Goal: Task Accomplishment & Management: Use online tool/utility

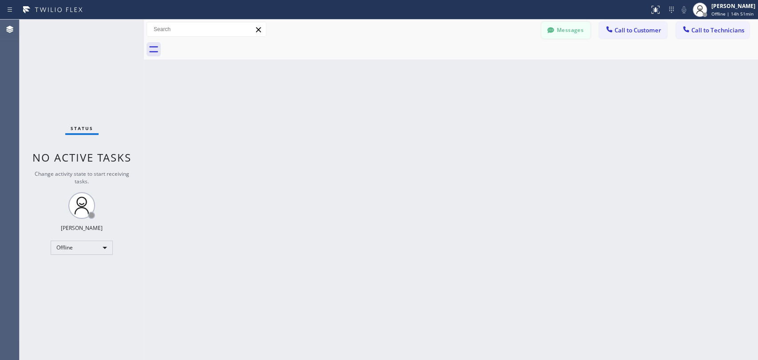
click at [554, 30] on icon at bounding box center [550, 30] width 9 height 9
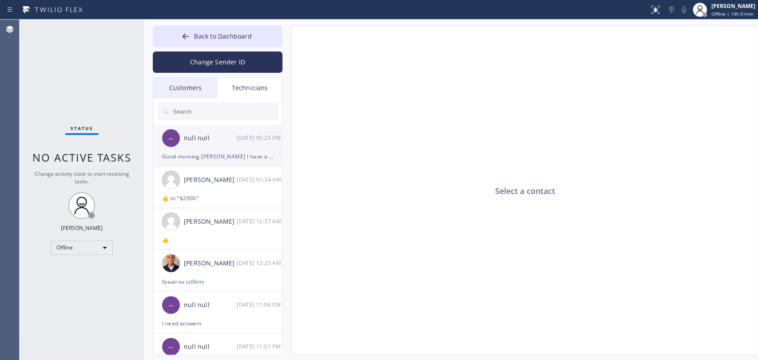
click at [234, 159] on div "Good morning [PERSON_NAME] I have a personal job to do here in [GEOGRAPHIC_DATA…" at bounding box center [217, 156] width 111 height 10
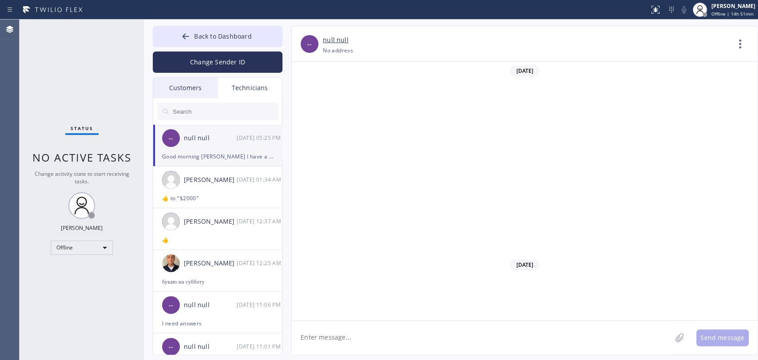
scroll to position [12406, 0]
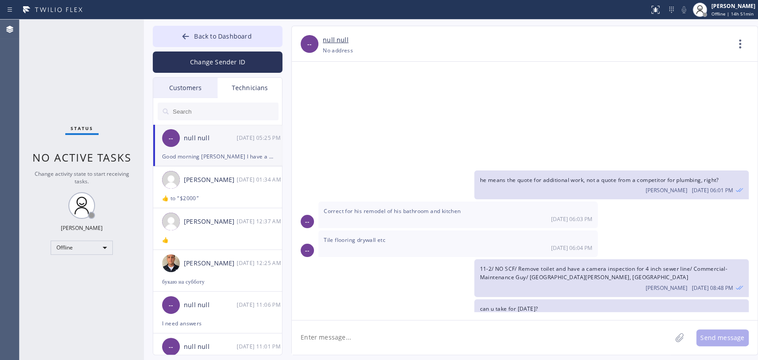
drag, startPoint x: 437, startPoint y: 288, endPoint x: 524, endPoint y: 288, distance: 86.6
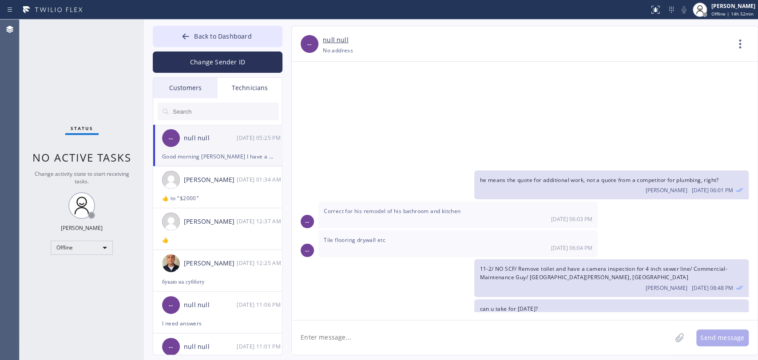
click at [65, 147] on div "Status No active tasks Change activity state to start receiving tasks. [PERSON_…" at bounding box center [82, 190] width 124 height 341
click at [185, 83] on div "Customers" at bounding box center [185, 88] width 64 height 20
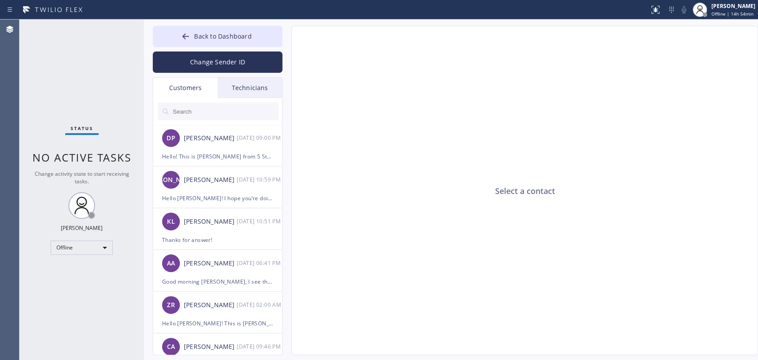
click at [252, 83] on div "Technicians" at bounding box center [250, 88] width 64 height 20
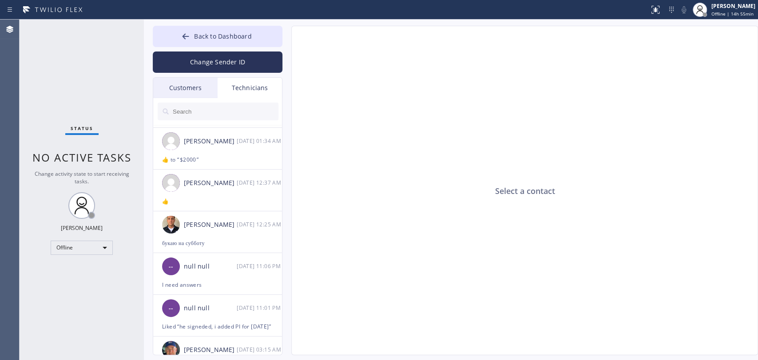
scroll to position [49, 0]
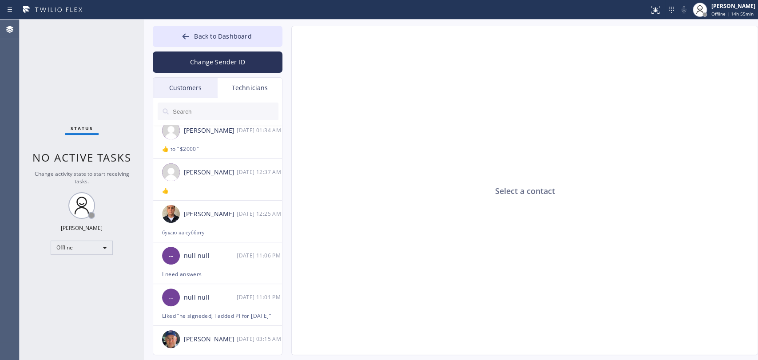
click at [184, 107] on input "text" at bounding box center [225, 112] width 107 height 18
click at [238, 337] on div "[DATE] 03:15 AM" at bounding box center [260, 339] width 46 height 10
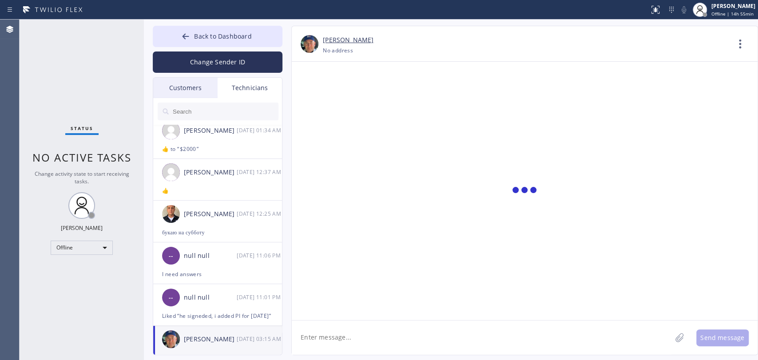
click at [387, 329] on textarea at bounding box center [482, 338] width 380 height 34
type textarea "N"
type textarea "good morning, added you 1 more call 11-2, please check if it's fine"
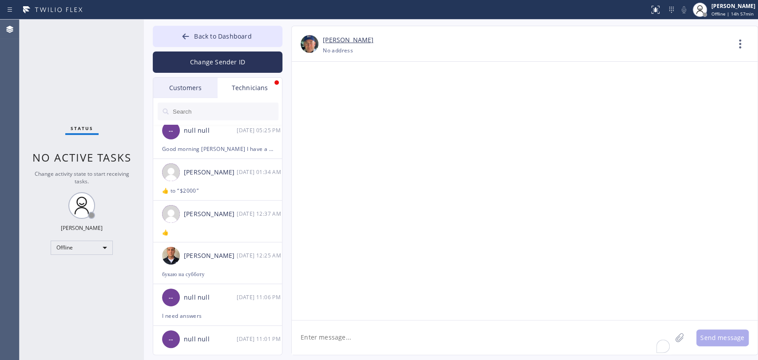
scroll to position [0, 0]
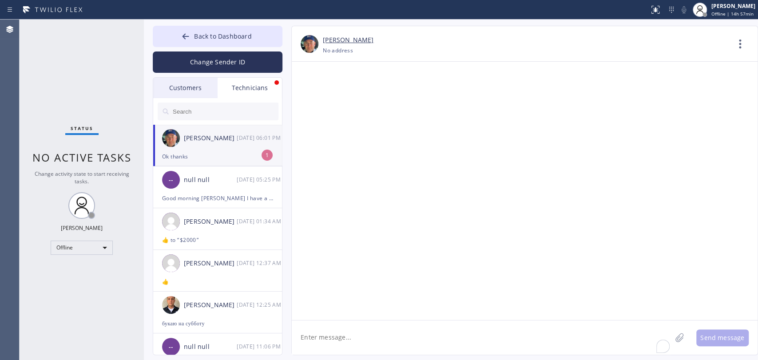
click at [238, 149] on div "[PERSON_NAME] [DATE] 06:01 PM" at bounding box center [218, 138] width 130 height 27
click at [95, 242] on div "Offline" at bounding box center [82, 248] width 62 height 14
click at [85, 267] on li "Available" at bounding box center [81, 270] width 60 height 11
click at [113, 251] on div "Status No active tasks Change activity state to start receiving tasks. [PERSON_…" at bounding box center [82, 190] width 124 height 341
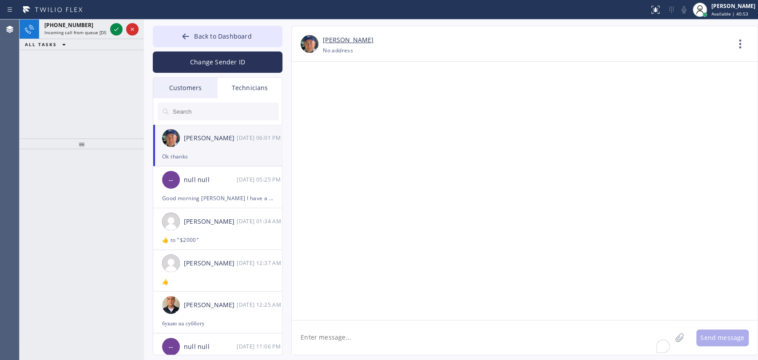
click at [76, 29] on span "Incoming call from queue [DSRs]" at bounding box center [78, 32] width 68 height 6
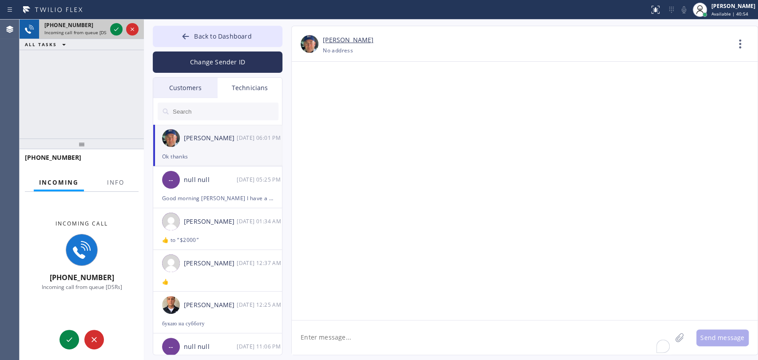
click at [113, 39] on div "ALL TASKS ALL TASKS ACTIVE TASKS TASKS IN WRAP UP" at bounding box center [82, 44] width 124 height 11
click at [113, 36] on div at bounding box center [124, 30] width 32 height 20
click at [113, 31] on icon at bounding box center [116, 29] width 11 height 11
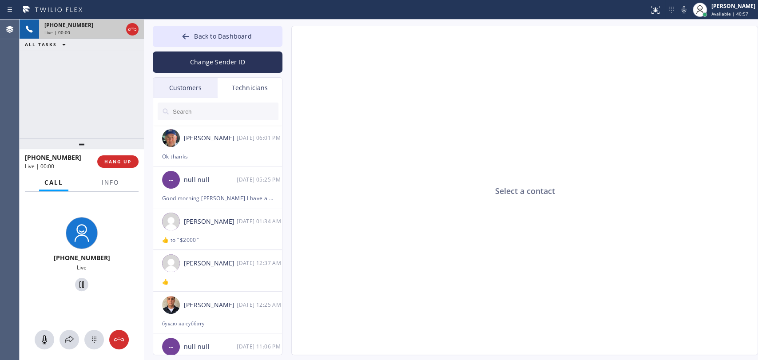
click at [87, 262] on span "[PHONE_NUMBER]" at bounding box center [82, 258] width 56 height 8
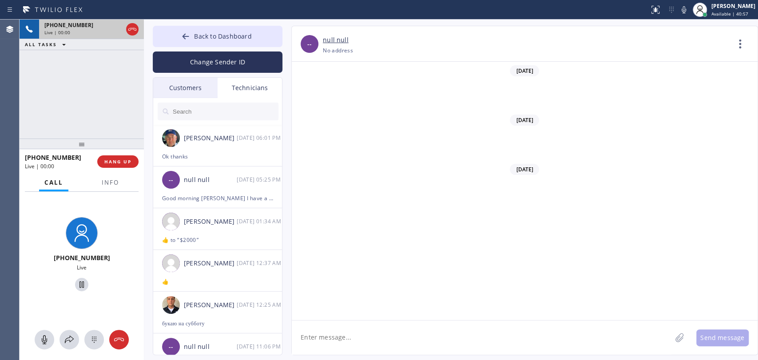
click at [87, 262] on span "[PHONE_NUMBER]" at bounding box center [82, 258] width 56 height 8
click at [87, 259] on span "[PHONE_NUMBER]" at bounding box center [82, 258] width 56 height 8
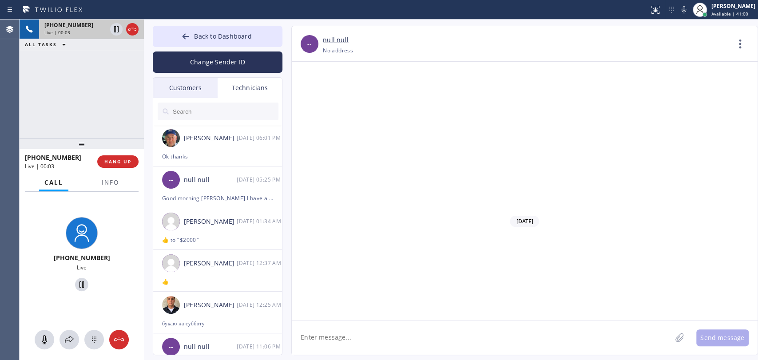
click at [108, 157] on button "HANG UP" at bounding box center [117, 161] width 41 height 12
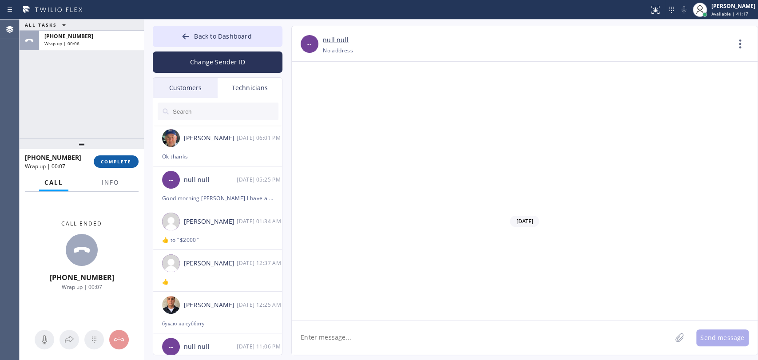
click at [111, 159] on span "COMPLETE" at bounding box center [116, 162] width 31 height 6
click at [89, 105] on div "ALL TASKS ALL TASKS ACTIVE TASKS TASKS IN WRAP UP [PHONE_NUMBER] Wrap up | 00:07" at bounding box center [82, 79] width 124 height 119
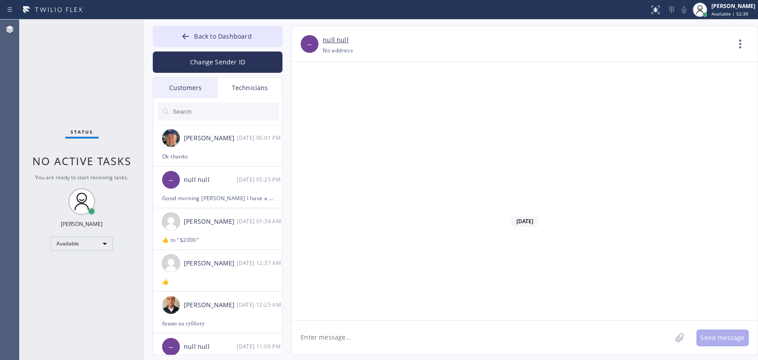
drag, startPoint x: 202, startPoint y: 35, endPoint x: 721, endPoint y: 23, distance: 518.8
click at [202, 34] on span "Back to Dashboard" at bounding box center [222, 36] width 57 height 8
click at [714, 35] on div "Back to Dashboard Change Sender ID Customers Technicians DP [PERSON_NAME] [DATE…" at bounding box center [451, 190] width 614 height 341
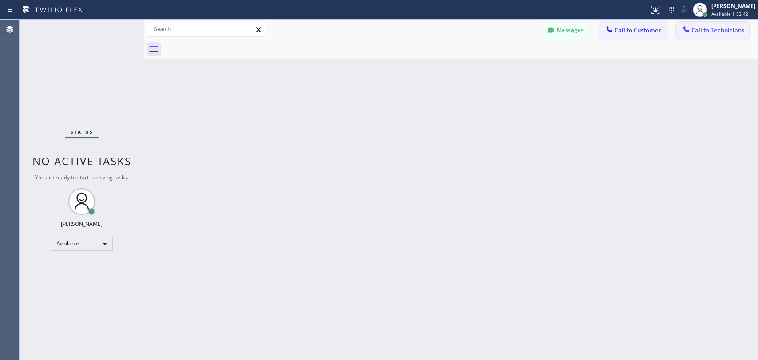
click at [710, 29] on span "Call to Technicians" at bounding box center [717, 30] width 53 height 8
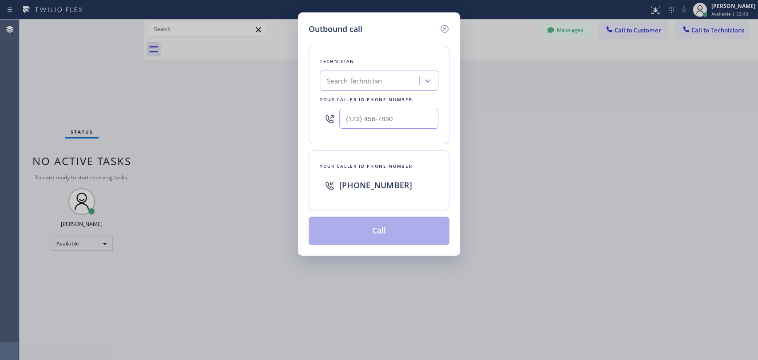
click at [371, 92] on div "Technician Search Technician Your caller id phone number" at bounding box center [379, 95] width 141 height 99
click at [372, 82] on div "Search Technician" at bounding box center [354, 81] width 55 height 10
type input "[PERSON_NAME]"
click at [353, 98] on div "[PERSON_NAME]" at bounding box center [379, 99] width 119 height 16
type input "[PHONE_NUMBER]"
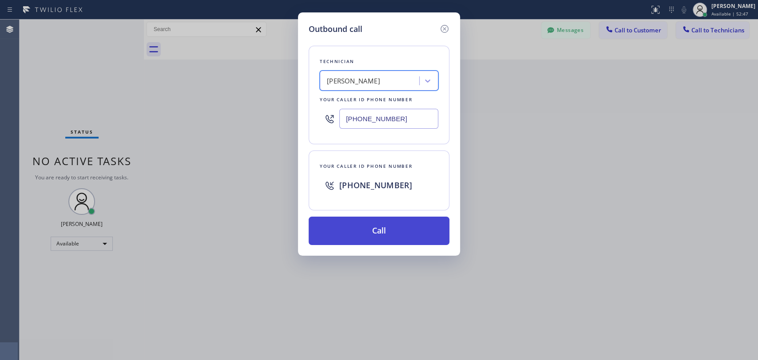
click at [357, 232] on button "Call" at bounding box center [379, 231] width 141 height 28
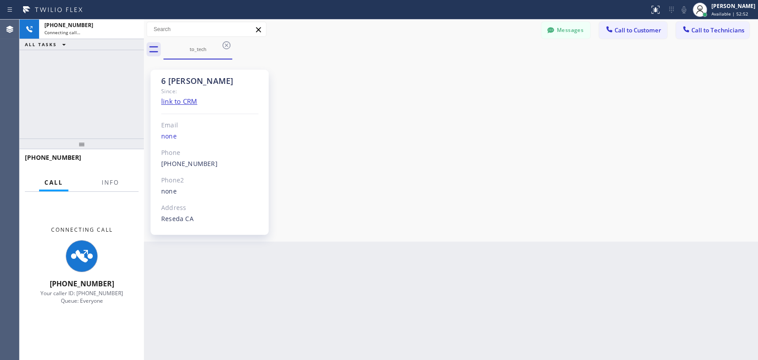
scroll to position [77405, 0]
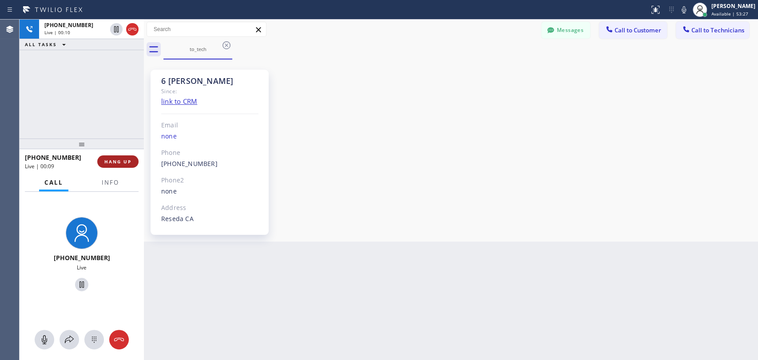
click at [124, 159] on span "HANG UP" at bounding box center [117, 162] width 27 height 6
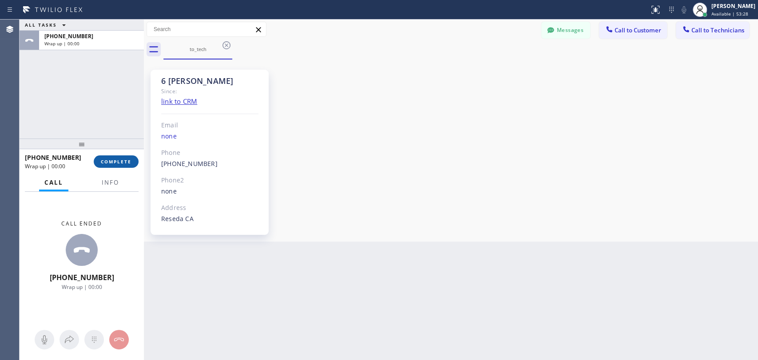
click at [131, 167] on button "COMPLETE" at bounding box center [116, 161] width 45 height 12
click at [653, 158] on div "Back to Dashboard Change Sender ID Customers Technicians DP [PERSON_NAME] [DATE…" at bounding box center [451, 190] width 614 height 341
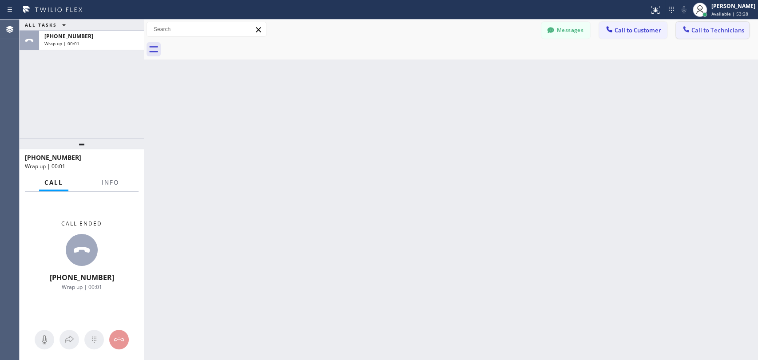
click at [696, 32] on span "Call to Technicians" at bounding box center [717, 30] width 53 height 8
click at [0, 0] on div "Search Technician" at bounding box center [0, 0] width 0 height 0
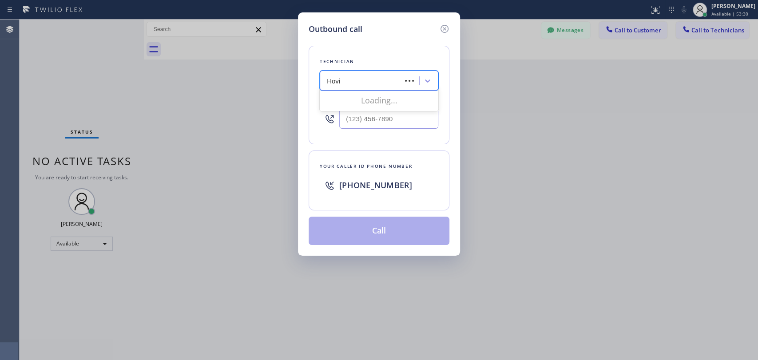
type input "[PERSON_NAME]"
click at [354, 104] on div "[PERSON_NAME]" at bounding box center [379, 99] width 119 height 16
type input "[PHONE_NUMBER]"
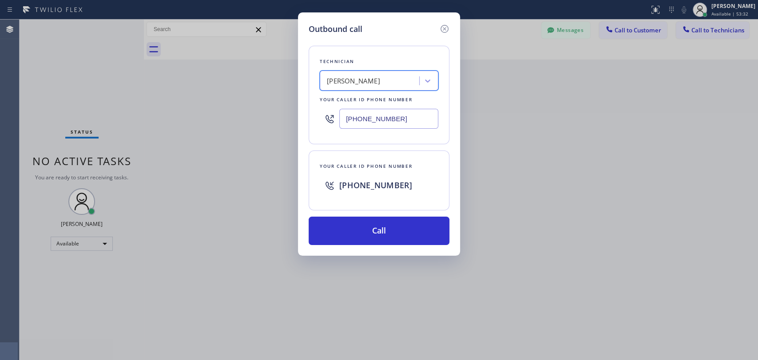
click at [356, 215] on div "Technician option [PERSON_NAME] , selected. 1 result available. Select is focus…" at bounding box center [379, 140] width 141 height 210
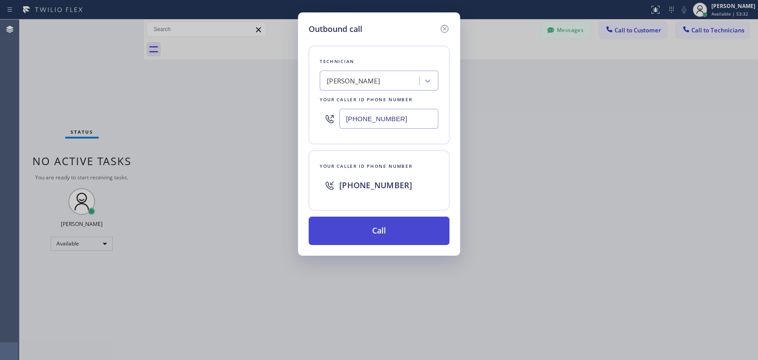
click at [356, 221] on button "Call" at bounding box center [379, 231] width 141 height 28
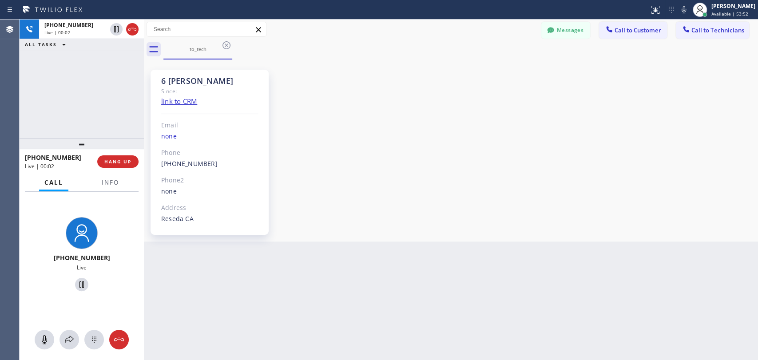
scroll to position [77405, 0]
drag, startPoint x: 208, startPoint y: 164, endPoint x: 158, endPoint y: 162, distance: 50.2
click at [158, 162] on div "6 LA Hovik Since: link to CRM Email none Phone (818) 966-9606 Outbound call Tec…" at bounding box center [210, 152] width 118 height 165
click at [111, 159] on span "HANG UP" at bounding box center [117, 162] width 27 height 6
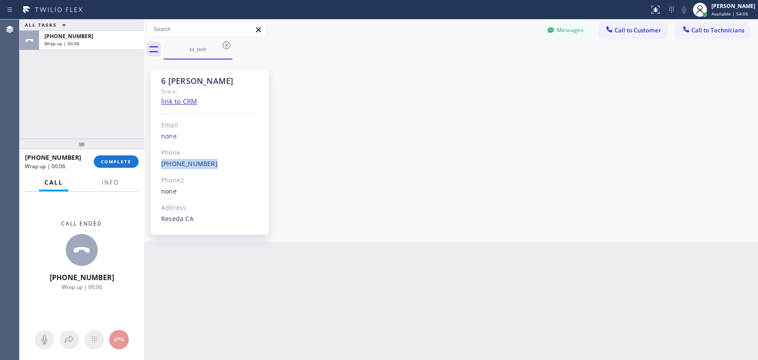
drag, startPoint x: 728, startPoint y: 173, endPoint x: 323, endPoint y: 157, distance: 405.3
click at [728, 173] on div "6 LA Hovik Since: link to CRM Email none Phone (818) 966-9606 Outbound call Tec…" at bounding box center [451, 151] width 610 height 178
click at [225, 163] on div "(818) 966-9606 Outbound call Technician Hovik Khachaturyan Your caller id phone…" at bounding box center [209, 164] width 97 height 10
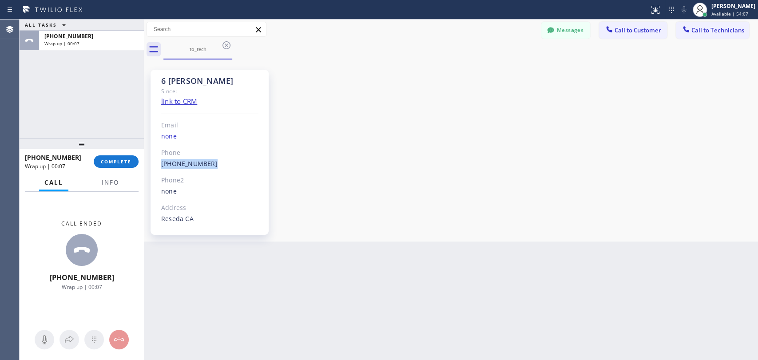
copy div "(818) 966-9606 Outbound call Technician Hovik Khachaturyan Your caller id phone…"
drag, startPoint x: 109, startPoint y: 167, endPoint x: 109, endPoint y: 159, distance: 8.0
click at [109, 167] on button "COMPLETE" at bounding box center [116, 161] width 45 height 12
drag, startPoint x: 108, startPoint y: 147, endPoint x: 552, endPoint y: 208, distance: 448.7
click at [108, 147] on div at bounding box center [82, 144] width 124 height 11
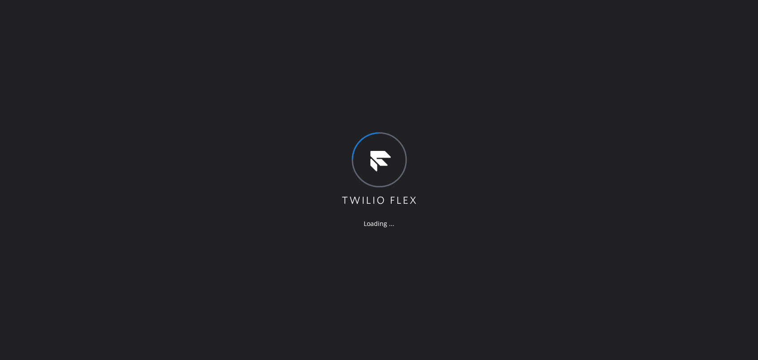
click at [412, 235] on div "Loading ..." at bounding box center [379, 180] width 758 height 360
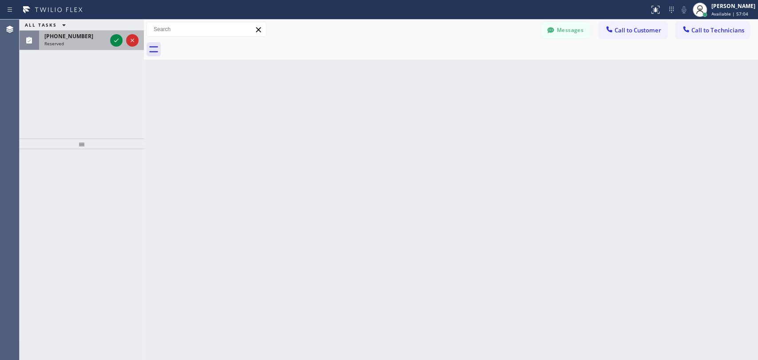
click at [71, 38] on span "[PHONE_NUMBER]" at bounding box center [68, 36] width 49 height 8
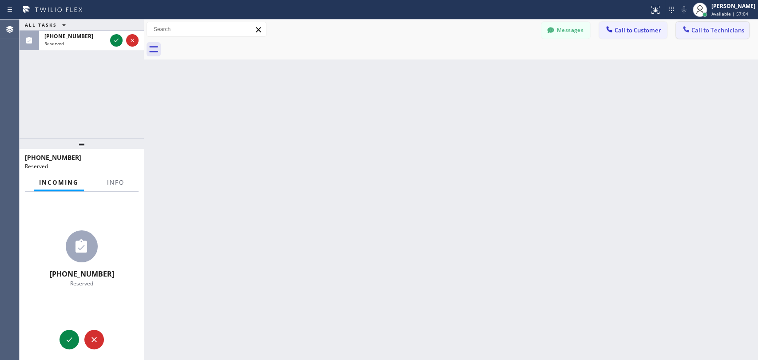
click at [709, 29] on span "Call to Technicians" at bounding box center [717, 30] width 53 height 8
click at [0, 0] on div "Search Technician" at bounding box center [0, 0] width 0 height 0
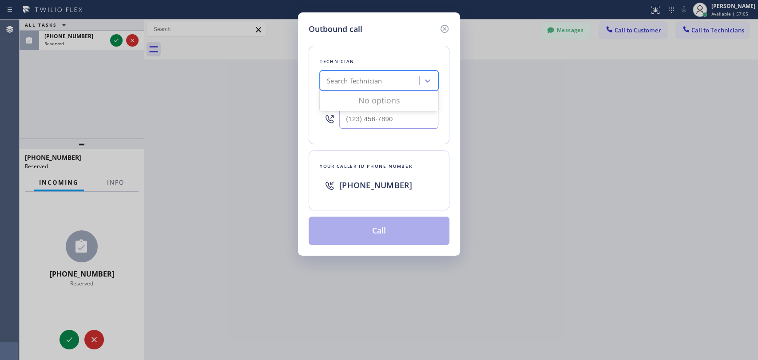
type input "Р"
type input "[PERSON_NAME]"
drag, startPoint x: 382, startPoint y: 95, endPoint x: 365, endPoint y: 146, distance: 53.5
click at [381, 96] on div "[PERSON_NAME]" at bounding box center [379, 99] width 119 height 16
type input "[PHONE_NUMBER]"
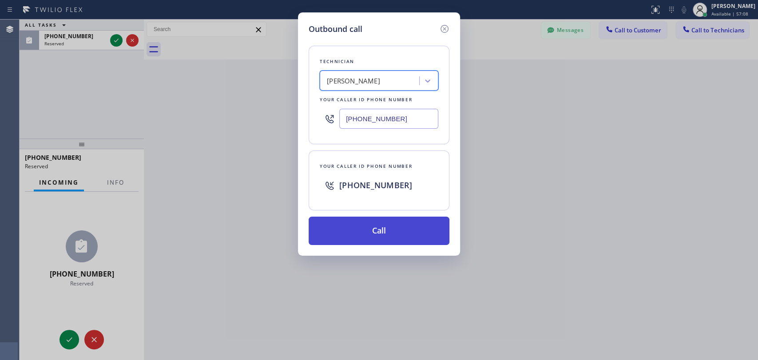
click at [337, 233] on button "Call" at bounding box center [379, 231] width 141 height 28
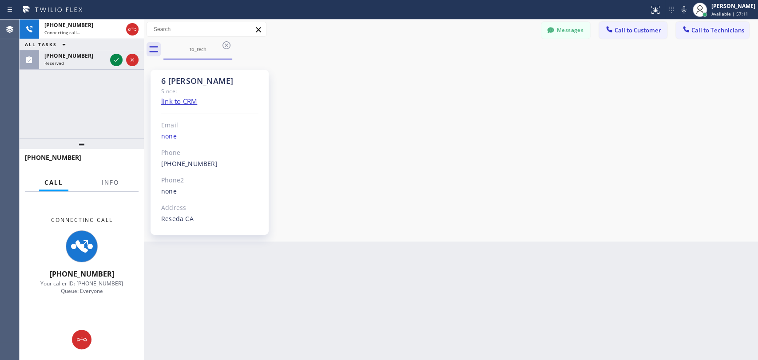
click at [33, 72] on div "+18189669606 Connecting call… ALL TASKS ALL TASKS ACTIVE TASKS TASKS IN WRAP UP…" at bounding box center [82, 79] width 124 height 119
click at [66, 55] on span "[PHONE_NUMBER]" at bounding box center [68, 56] width 49 height 8
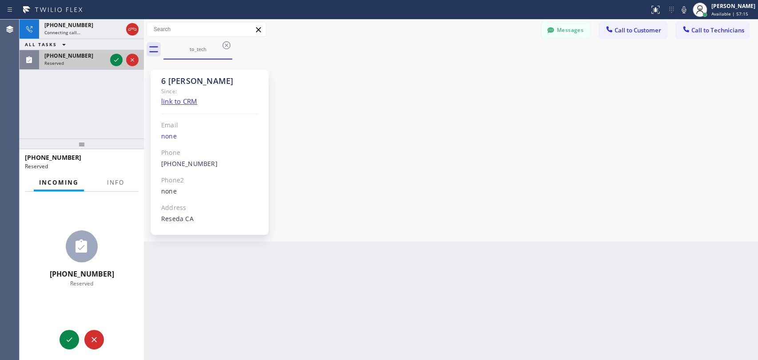
scroll to position [77405, 0]
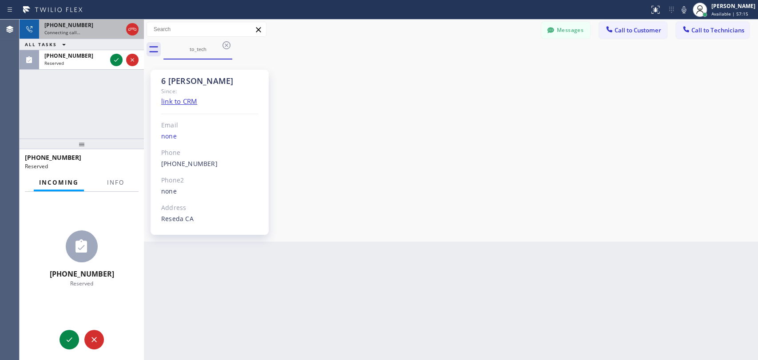
click at [50, 24] on span "[PHONE_NUMBER]" at bounding box center [68, 25] width 49 height 8
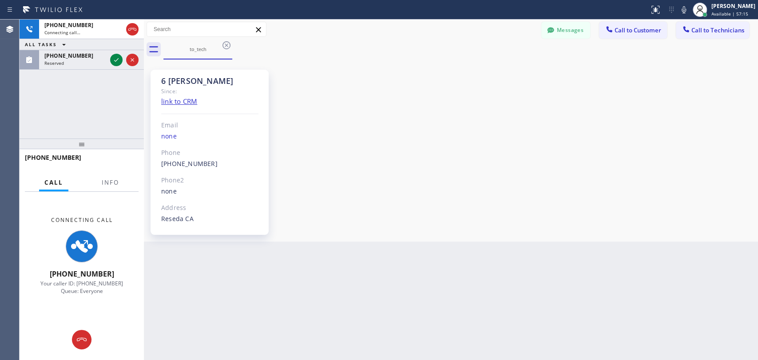
drag, startPoint x: 656, startPoint y: 248, endPoint x: 651, endPoint y: 318, distance: 70.3
click at [655, 248] on div "Back to Dashboard Change Sender ID Customers Technicians DP [PERSON_NAME] [DATE…" at bounding box center [451, 190] width 614 height 341
click at [448, 244] on div "Back to Dashboard Change Sender ID Customers Technicians DP [PERSON_NAME] [DATE…" at bounding box center [451, 190] width 614 height 341
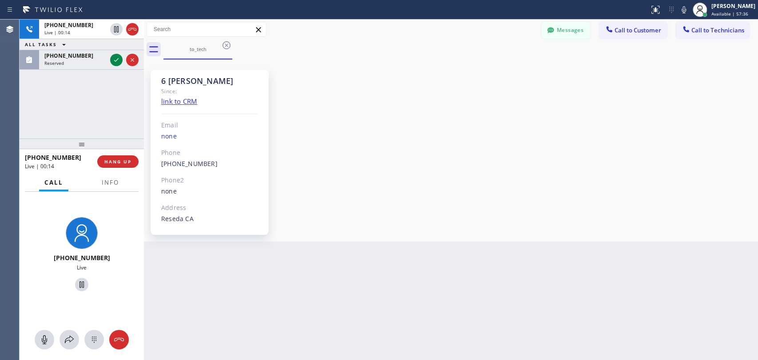
click at [88, 97] on div "+18189669606 Live | 00:14 ALL TASKS ALL TASKS ACTIVE TASKS TASKS IN WRAP UP (81…" at bounding box center [82, 79] width 124 height 119
click at [83, 147] on div at bounding box center [82, 144] width 124 height 11
click at [125, 164] on span "HANG UP" at bounding box center [117, 162] width 27 height 6
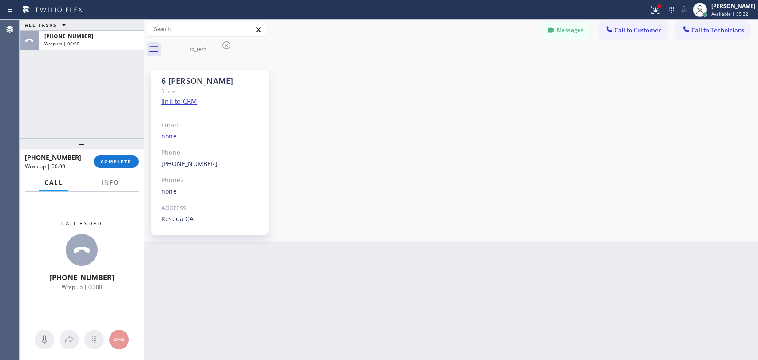
click at [99, 170] on div "+18189669606 Wrap up | 00:00 COMPLETE" at bounding box center [82, 161] width 114 height 23
click at [101, 159] on span "COMPLETE" at bounding box center [116, 162] width 31 height 6
drag, startPoint x: 107, startPoint y: 88, endPoint x: 257, endPoint y: 0, distance: 173.3
click at [112, 93] on div "ALL TASKS ALL TASKS ACTIVE TASKS TASKS IN WRAP UP +18189669606 Wrap up | 00:01" at bounding box center [82, 79] width 124 height 119
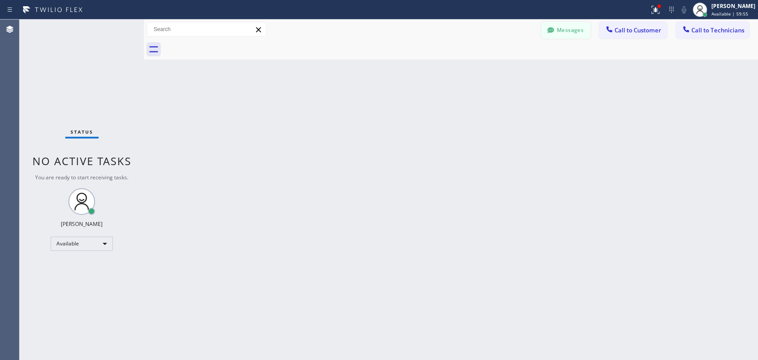
click at [582, 28] on button "Messages" at bounding box center [565, 30] width 49 height 17
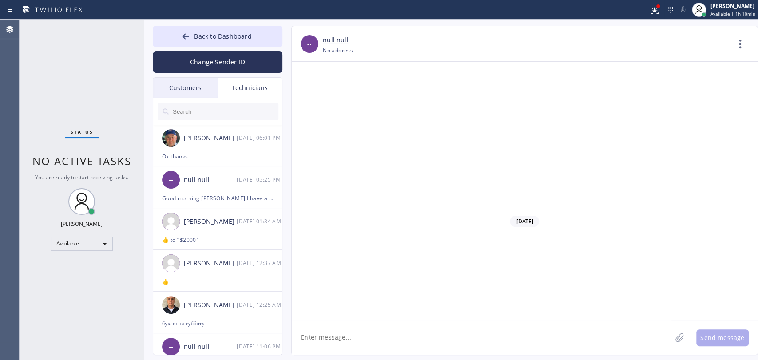
click at [187, 87] on div "Customers" at bounding box center [185, 88] width 64 height 20
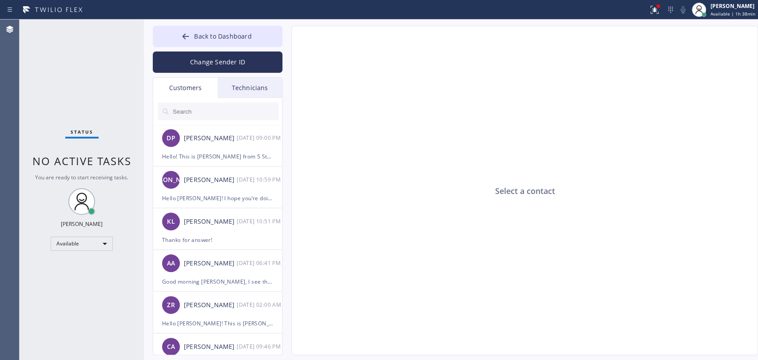
click at [397, 81] on div "Select a contact" at bounding box center [525, 190] width 467 height 329
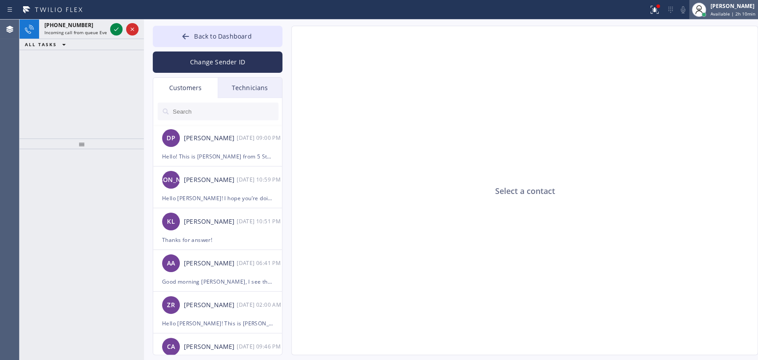
click at [723, 17] on div "Oleksiy Dmitriev Available | 2h 10min" at bounding box center [723, 10] width 69 height 20
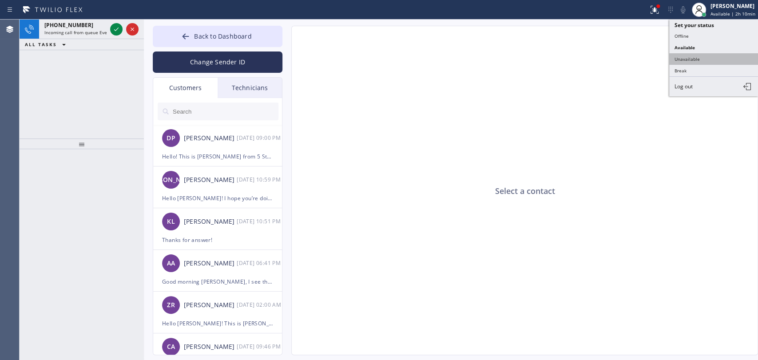
click at [709, 58] on button "Unavailable" at bounding box center [713, 59] width 89 height 12
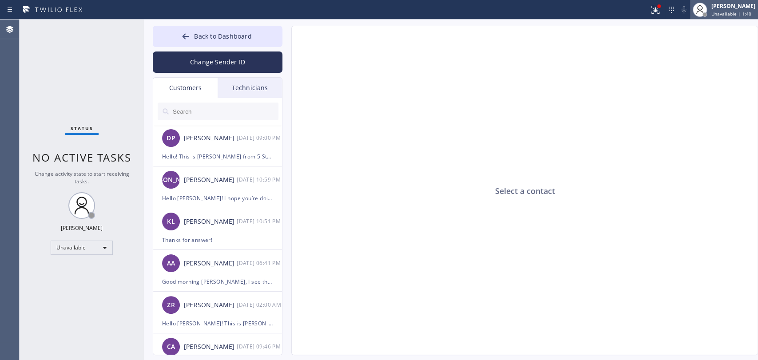
click at [701, 17] on div at bounding box center [700, 10] width 20 height 20
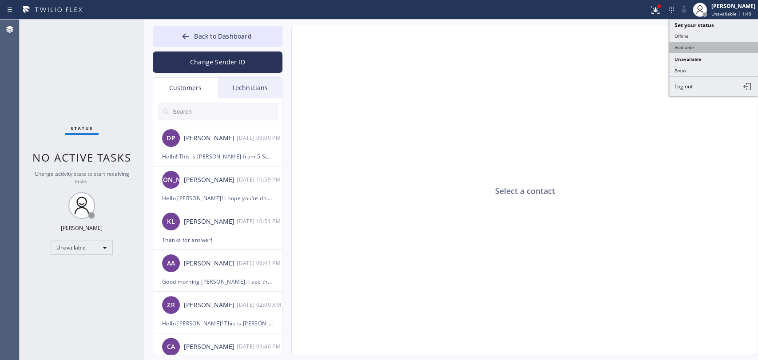
click at [697, 42] on button "Available" at bounding box center [713, 48] width 89 height 12
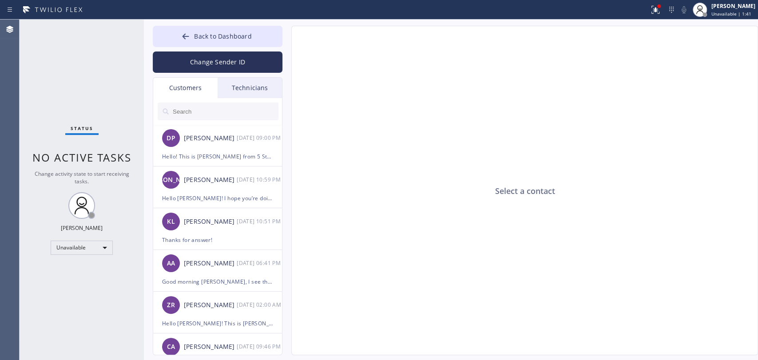
click at [522, 108] on div "Select a contact" at bounding box center [525, 190] width 467 height 329
drag, startPoint x: 183, startPoint y: 35, endPoint x: 573, endPoint y: 356, distance: 504.7
click at [184, 36] on icon at bounding box center [185, 36] width 9 height 9
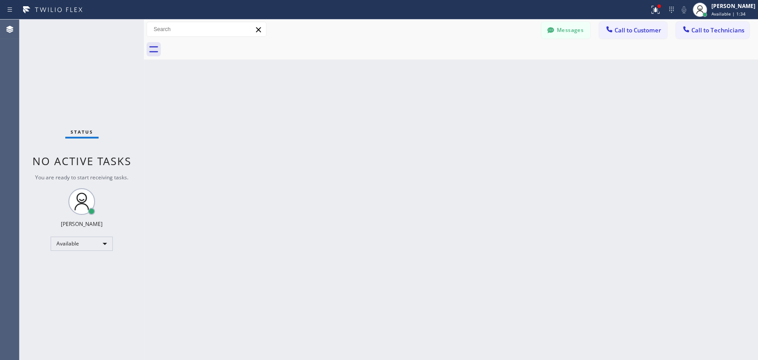
click at [586, 200] on div "Back to Dashboard Change Sender ID Customers Technicians DP [PERSON_NAME] [DATE…" at bounding box center [451, 190] width 614 height 341
click at [681, 25] on div at bounding box center [686, 30] width 11 height 11
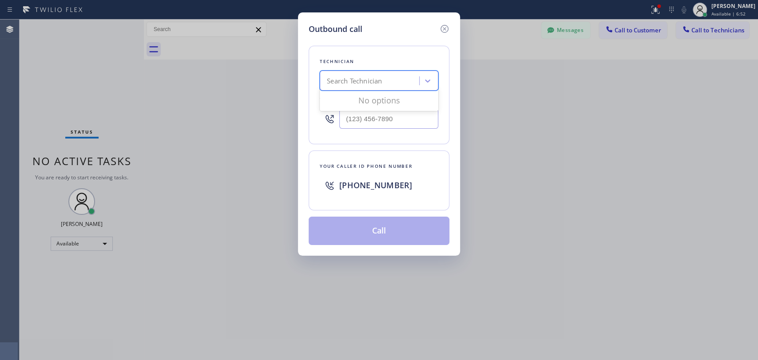
click at [376, 84] on div "Search Technician" at bounding box center [370, 81] width 97 height 16
type input "seva"
click at [364, 99] on div "Sevan Parseghian" at bounding box center [379, 99] width 119 height 16
type input "(818) 480-0219"
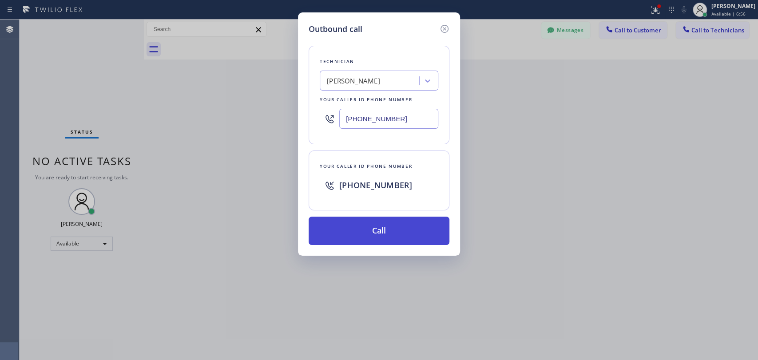
click at [352, 227] on button "Call" at bounding box center [379, 231] width 141 height 28
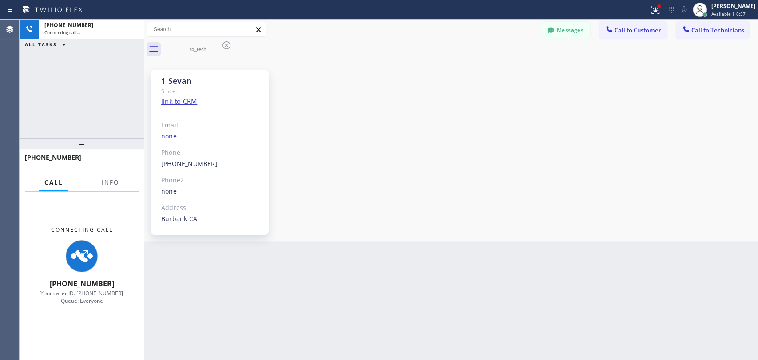
scroll to position [2716, 0]
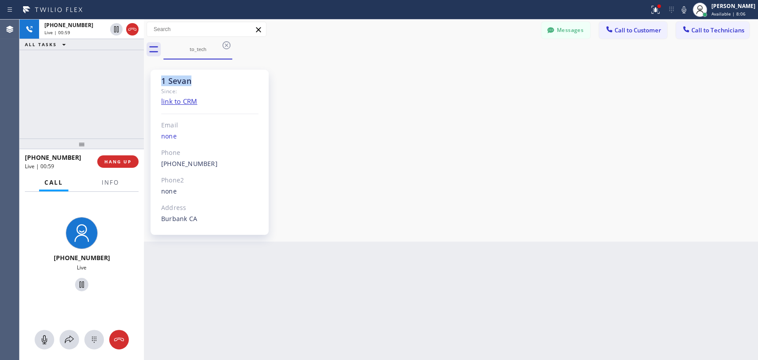
drag, startPoint x: 208, startPoint y: 82, endPoint x: 147, endPoint y: 83, distance: 61.7
click at [147, 83] on div "1 Sevan Since: link to CRM Email none Phone (818) 480-0219 Outbound call Techni…" at bounding box center [212, 151] width 133 height 178
drag, startPoint x: 157, startPoint y: 82, endPoint x: 202, endPoint y: 77, distance: 46.0
click at [202, 77] on div "1 Sevan Since: link to CRM Email none Phone (818) 480-0219 Outbound call Techni…" at bounding box center [212, 151] width 133 height 178
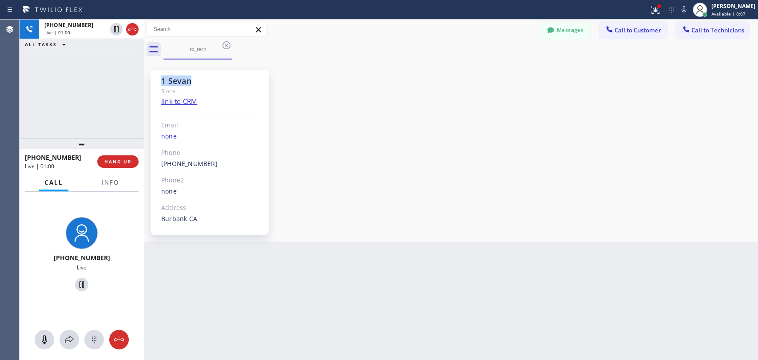
click at [202, 77] on div "1 Sevan" at bounding box center [209, 81] width 97 height 10
drag, startPoint x: 202, startPoint y: 77, endPoint x: 148, endPoint y: 77, distance: 54.2
click at [148, 77] on div "1 Sevan Since: link to CRM Email none Phone (818) 480-0219 Outbound call Techni…" at bounding box center [212, 151] width 133 height 178
drag, startPoint x: 148, startPoint y: 77, endPoint x: 227, endPoint y: 76, distance: 79.0
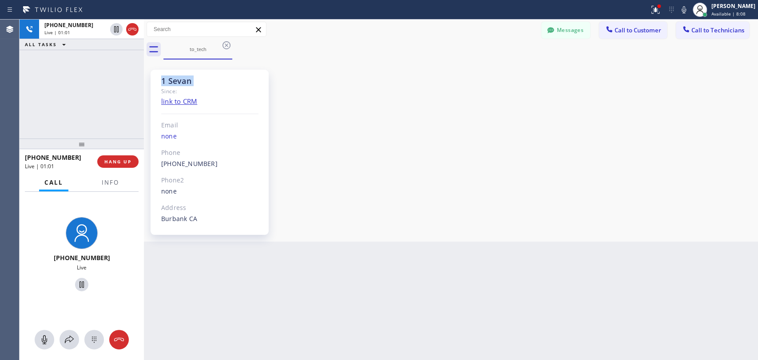
click at [227, 76] on div "1 Sevan Since: link to CRM Email none Phone (818) 480-0219 Outbound call Techni…" at bounding box center [212, 151] width 133 height 178
click at [116, 162] on span "HANG UP" at bounding box center [117, 162] width 27 height 6
click at [523, 236] on div "1 Sevan Since: link to CRM Email none Phone (818) 480-0219 Outbound call Techni…" at bounding box center [451, 151] width 610 height 178
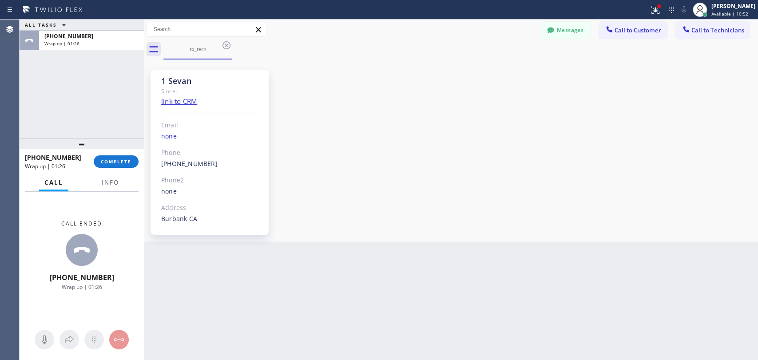
click at [119, 169] on div "+18184800219 Wrap up | 01:26 COMPLETE" at bounding box center [82, 161] width 114 height 23
drag, startPoint x: 133, startPoint y: 142, endPoint x: 123, endPoint y: 154, distance: 14.8
click at [131, 143] on div at bounding box center [82, 144] width 124 height 11
click at [121, 158] on button "COMPLETE" at bounding box center [116, 162] width 45 height 12
drag, startPoint x: 121, startPoint y: 119, endPoint x: 95, endPoint y: 111, distance: 26.8
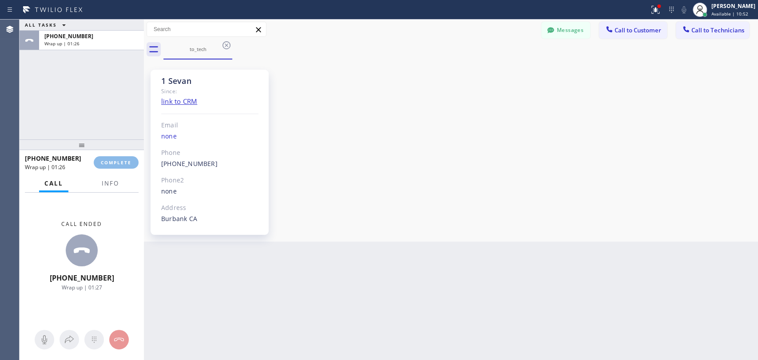
click at [119, 117] on div "ALL TASKS ALL TASKS ACTIVE TASKS TASKS IN WRAP UP +18184800219 Wrap up | 01:26" at bounding box center [82, 80] width 124 height 120
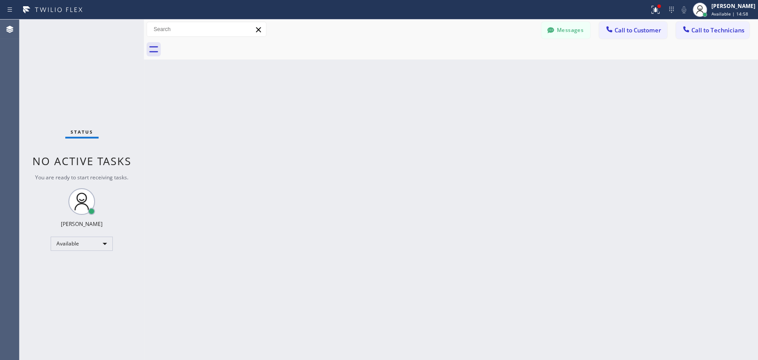
click at [575, 32] on button "Messages" at bounding box center [565, 30] width 49 height 17
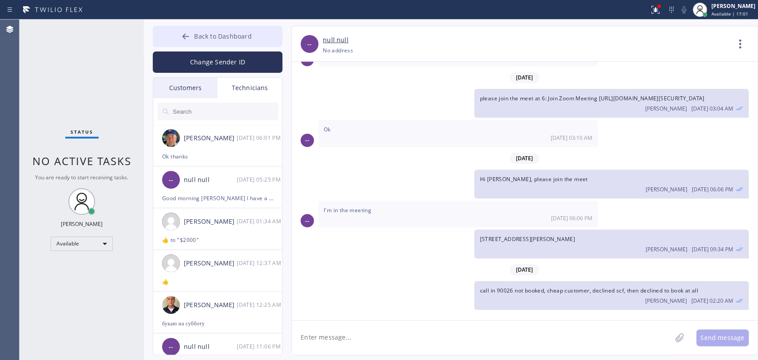
click at [219, 44] on button "Back to Dashboard" at bounding box center [218, 36] width 130 height 21
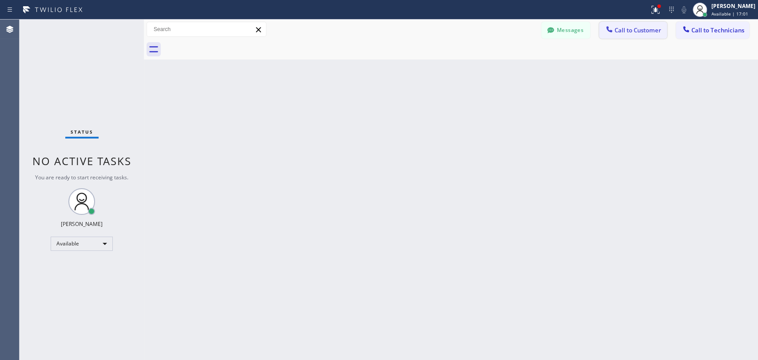
click at [625, 35] on button "Call to Customer" at bounding box center [633, 30] width 68 height 17
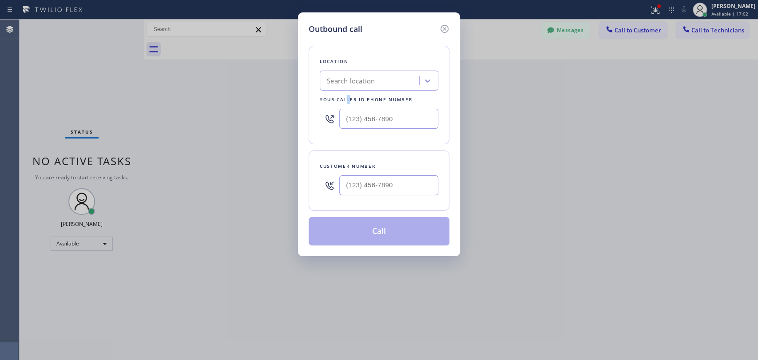
click at [349, 95] on div "Your caller id phone number" at bounding box center [379, 99] width 119 height 9
click at [351, 83] on div "Search location" at bounding box center [351, 81] width 48 height 10
paste input "HVAC Alliance Expert"
type input "HVAC Alliance Expert"
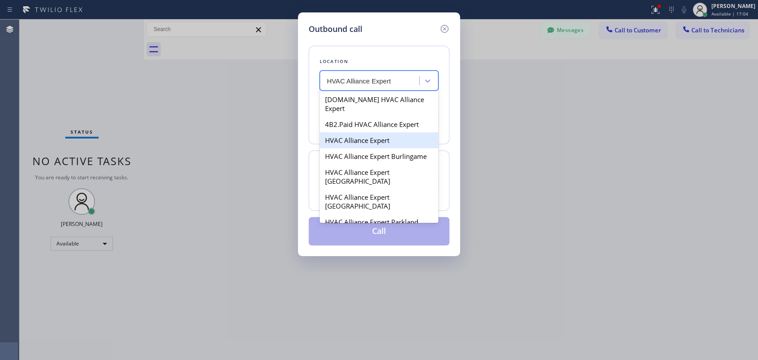
click at [353, 132] on div "HVAC Alliance Expert" at bounding box center [379, 140] width 119 height 16
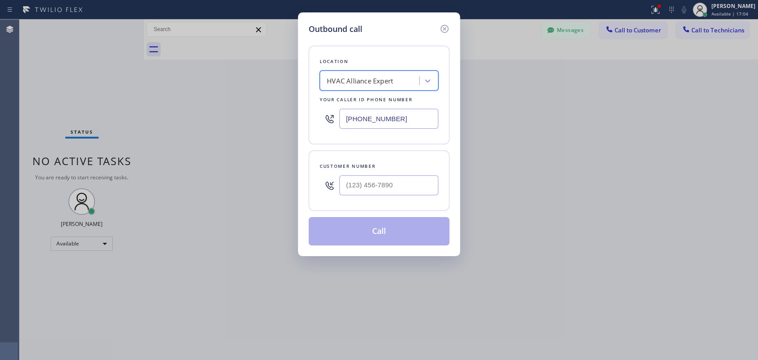
click at [351, 64] on div "Location" at bounding box center [379, 61] width 119 height 9
click at [355, 79] on div "HVAC Alliance Expert" at bounding box center [360, 81] width 66 height 10
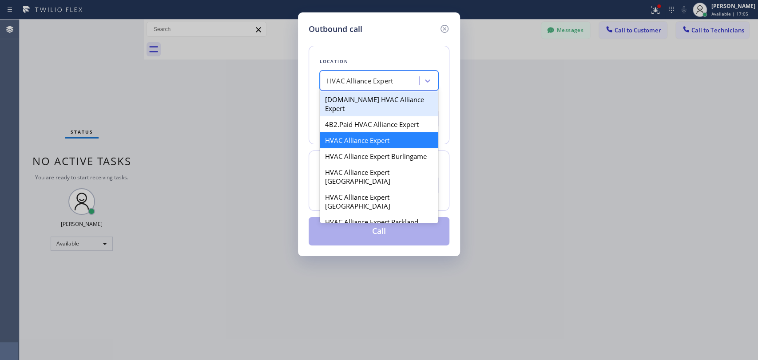
click at [365, 116] on div "4B2.Paid HVAC Alliance Expert" at bounding box center [379, 124] width 119 height 16
type input "(855) 999-4417"
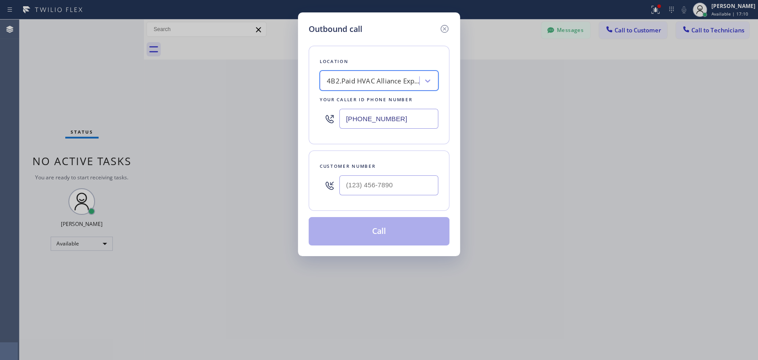
click at [395, 182] on input "text" at bounding box center [388, 185] width 99 height 20
paste input "512) 914-1769"
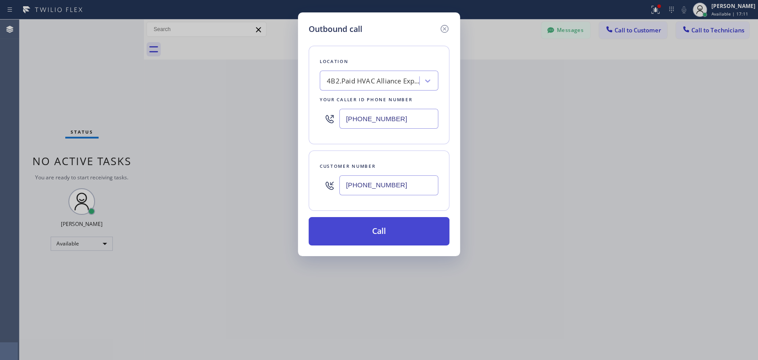
type input "(512) 914-1769"
click at [362, 229] on button "Call" at bounding box center [379, 231] width 141 height 28
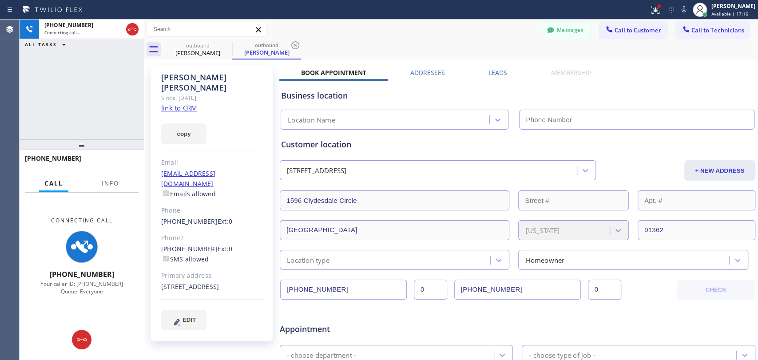
type input "(855) 999-4417"
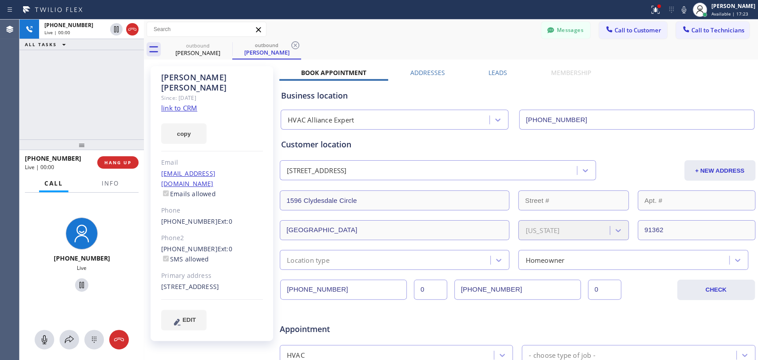
click at [497, 284] on input "(323) 331-0892" at bounding box center [517, 290] width 127 height 20
click at [111, 170] on div "+15129141769 Live | 00:01 HANG UP" at bounding box center [82, 162] width 114 height 23
click at [112, 167] on button "HANG UP" at bounding box center [117, 162] width 41 height 12
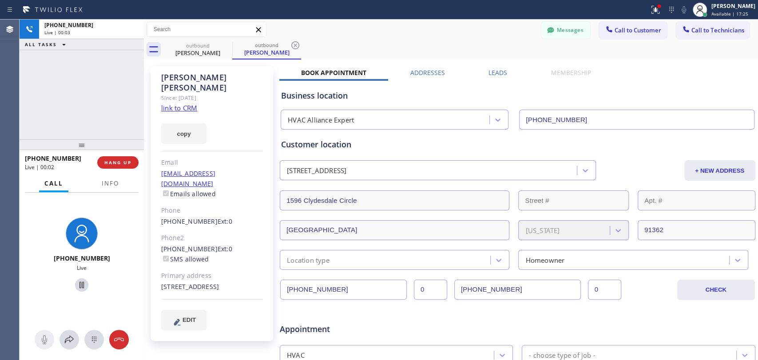
click at [605, 23] on button "Call to Customer" at bounding box center [633, 30] width 68 height 17
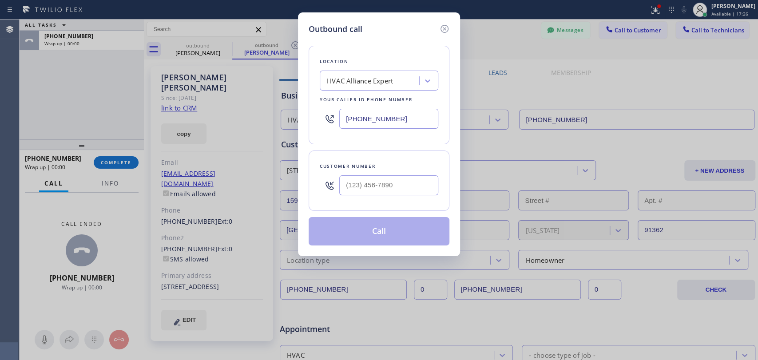
click at [384, 164] on div "Customer number" at bounding box center [379, 166] width 119 height 9
click at [382, 179] on input "(___) ___-____" at bounding box center [388, 185] width 99 height 20
paste input "323) 331-0892"
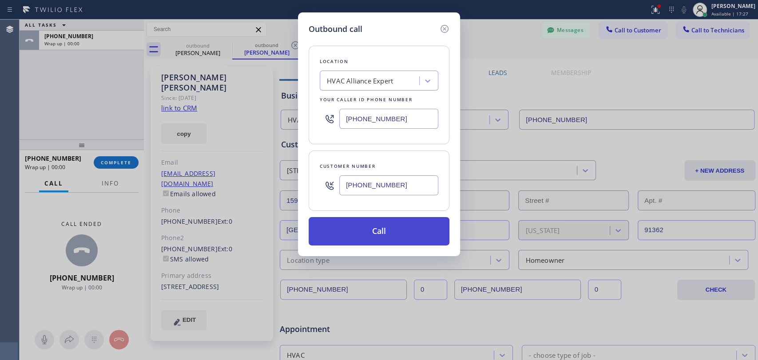
type input "(323) 331-0892"
click at [367, 227] on button "Call" at bounding box center [379, 231] width 141 height 28
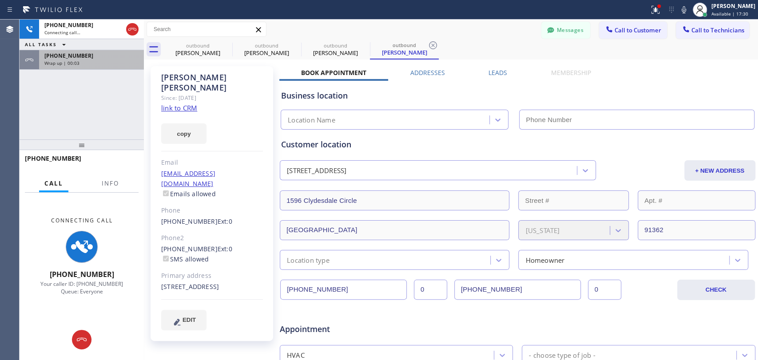
click at [76, 66] on div "+15129141769 Wrap up | 00:03" at bounding box center [89, 60] width 101 height 20
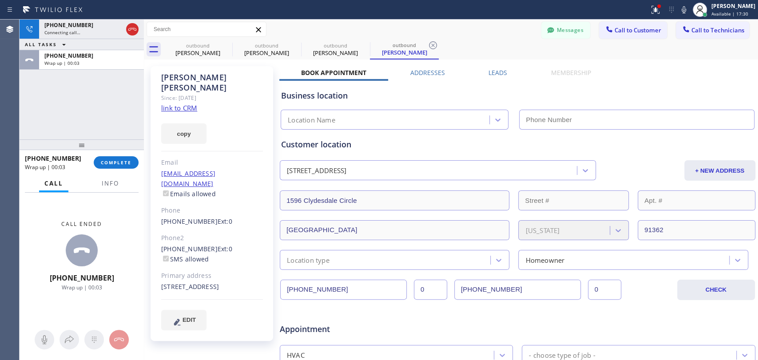
type input "(855) 999-4417"
click at [111, 161] on span "COMPLETE" at bounding box center [116, 162] width 31 height 6
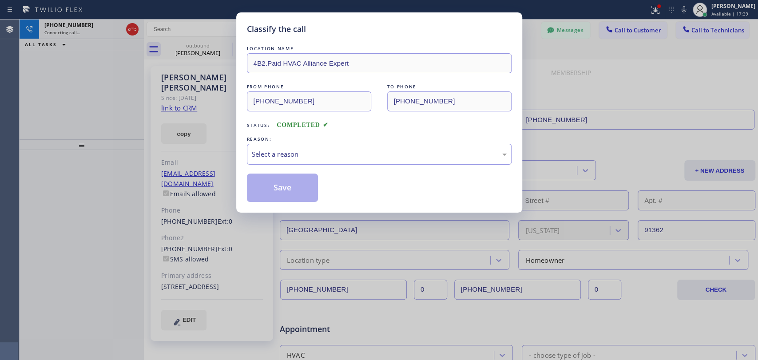
drag, startPoint x: 291, startPoint y: 147, endPoint x: 290, endPoint y: 154, distance: 6.9
click at [291, 149] on div "Select a reason" at bounding box center [379, 154] width 265 height 21
click at [278, 182] on button "Save" at bounding box center [282, 188] width 71 height 28
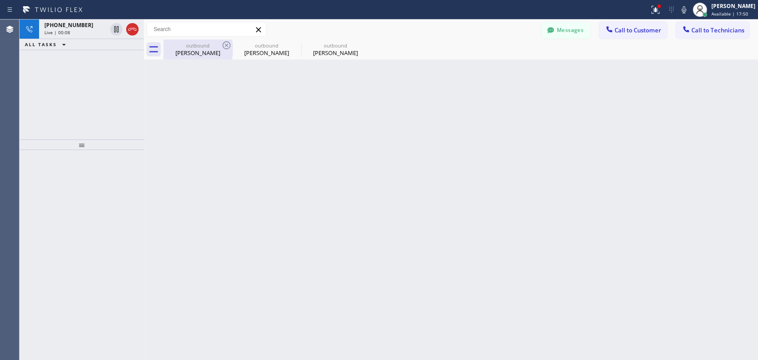
click at [184, 56] on div "Lauri Hoff" at bounding box center [197, 53] width 67 height 8
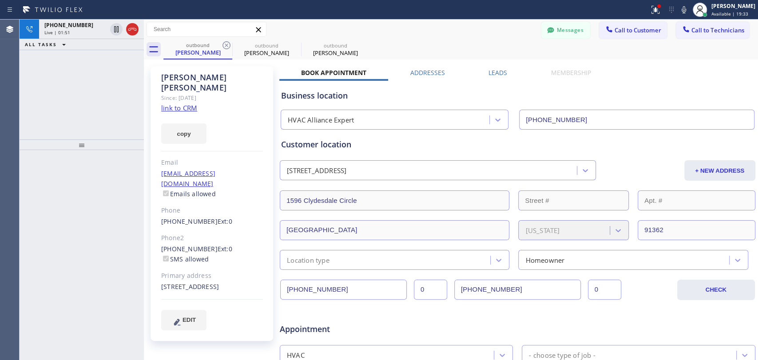
click at [492, 288] on input "(323) 331-0892" at bounding box center [517, 290] width 127 height 20
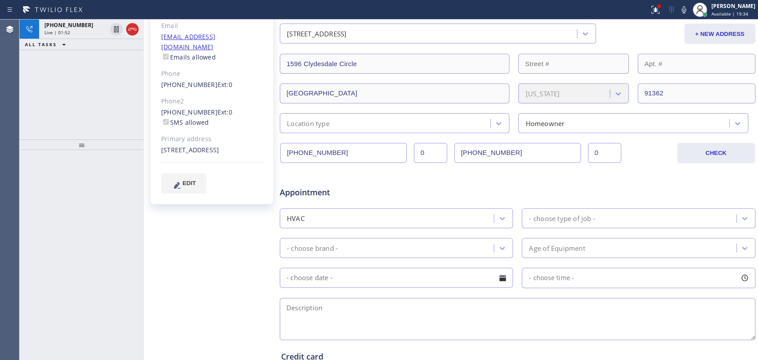
scroll to position [148, 0]
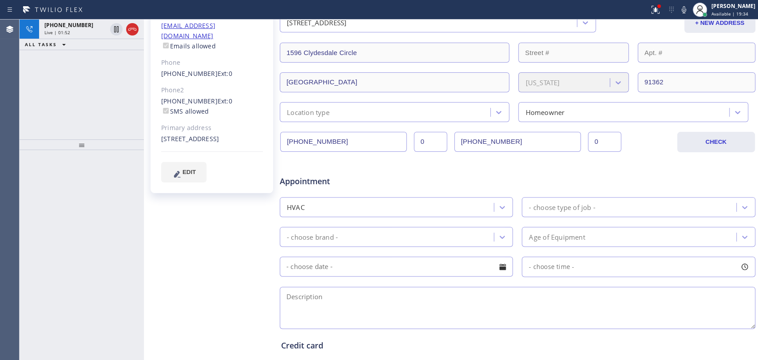
click at [320, 302] on textarea at bounding box center [518, 308] width 476 height 42
type textarea "T"
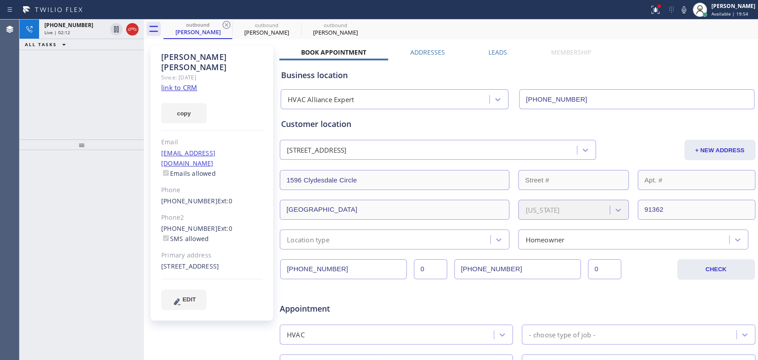
scroll to position [0, 0]
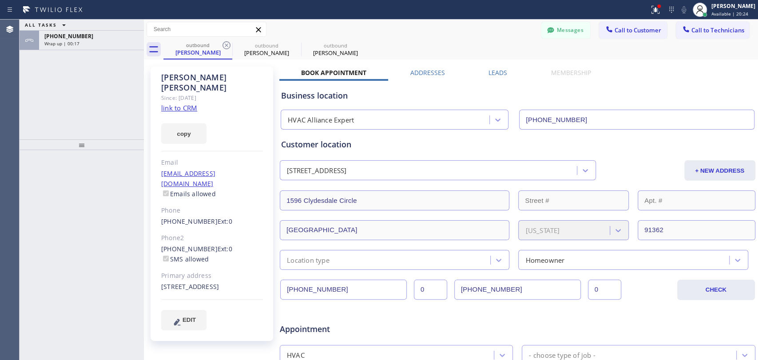
click at [502, 284] on input "(323) 331-0892" at bounding box center [517, 290] width 127 height 20
click at [226, 282] on div "1596 Clydesdale Circle Westlake Village, 91362 CA" at bounding box center [212, 287] width 102 height 10
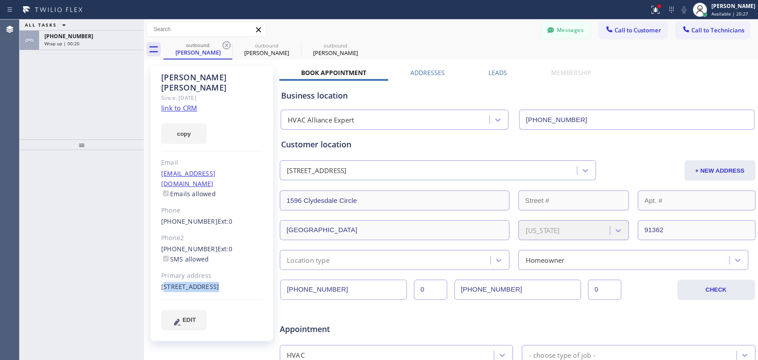
click at [226, 282] on div "1596 Clydesdale Circle Westlake Village, 91362 CA" at bounding box center [212, 287] width 102 height 10
copy div "1596 Clydesdale Circle Westlake Village, 91362 CA"
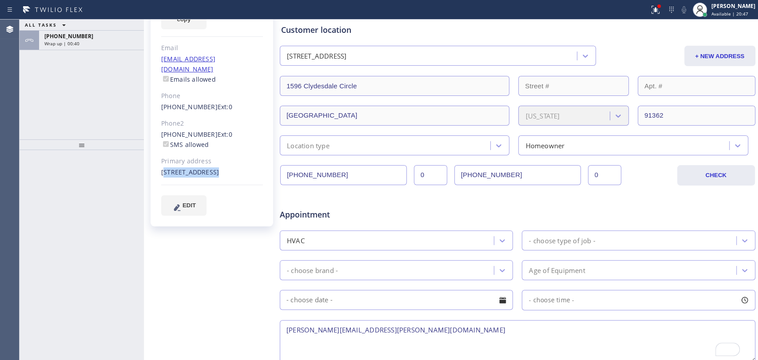
scroll to position [197, 0]
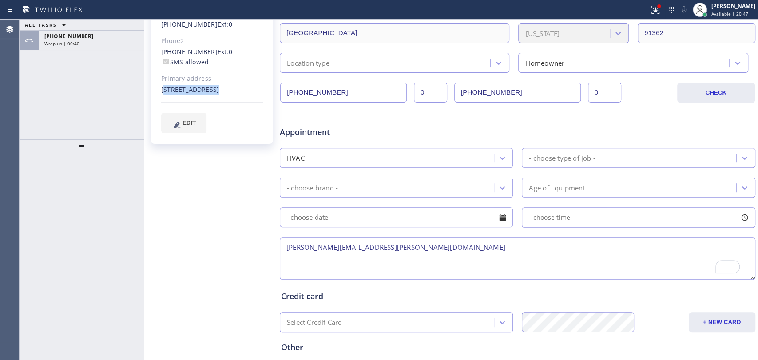
click at [317, 245] on textarea "Laurie.hoff@gmail.com" at bounding box center [518, 259] width 476 height 42
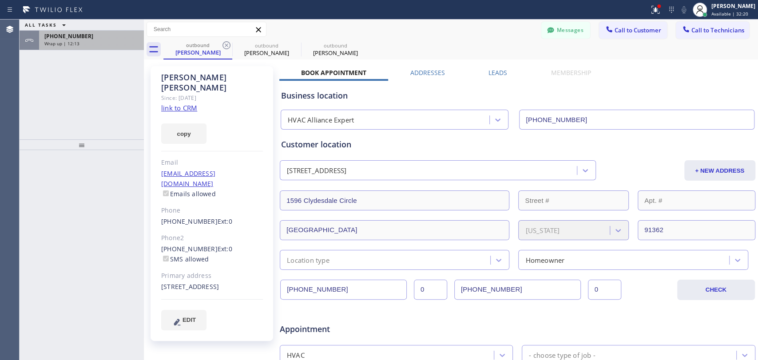
click at [70, 34] on span "+13233310892" at bounding box center [68, 36] width 49 height 8
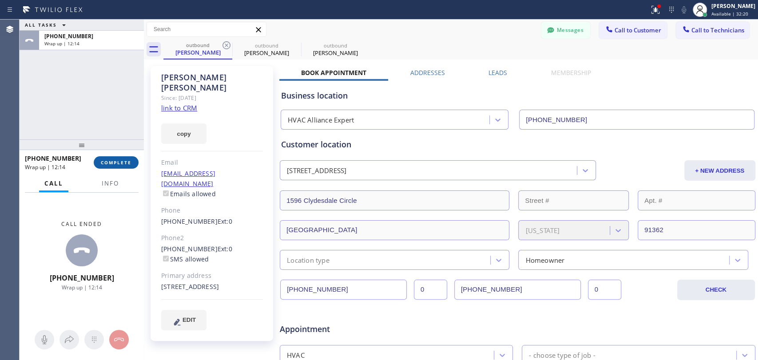
click at [115, 160] on span "COMPLETE" at bounding box center [116, 162] width 31 height 6
click at [120, 77] on div "ALL TASKS ALL TASKS ACTIVE TASKS TASKS IN WRAP UP +13233310892 Wrap up | 12:14" at bounding box center [82, 80] width 124 height 120
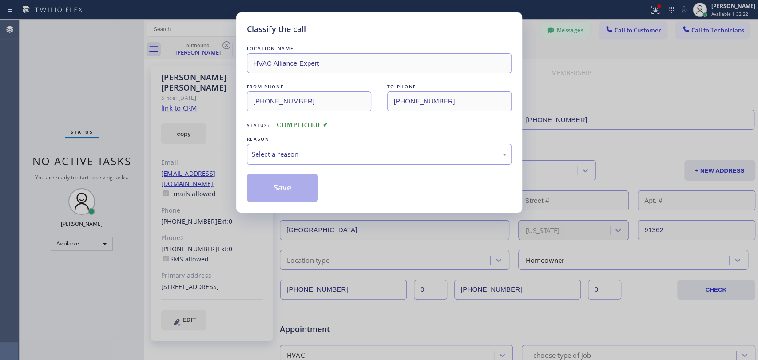
click at [310, 154] on div "Select a reason" at bounding box center [379, 154] width 255 height 10
click at [288, 198] on button "Save" at bounding box center [282, 188] width 71 height 28
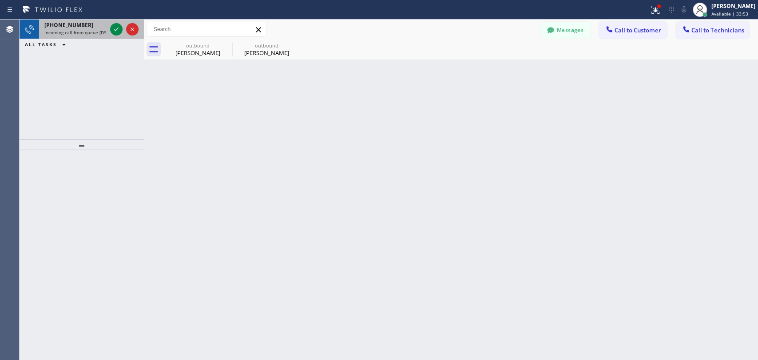
click at [64, 25] on span "+18184800219" at bounding box center [68, 25] width 49 height 8
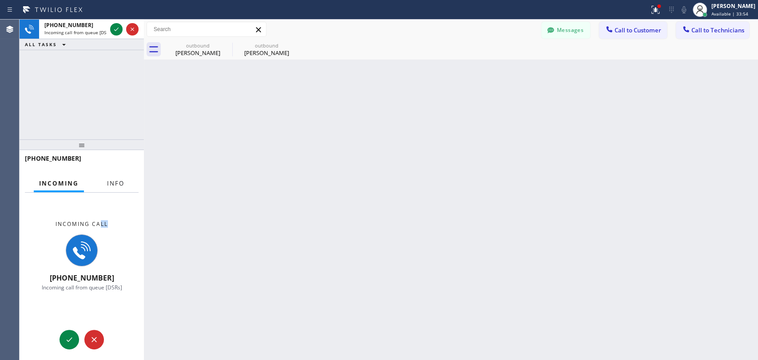
drag, startPoint x: 102, startPoint y: 227, endPoint x: 116, endPoint y: 181, distance: 48.3
click at [102, 227] on span "Incoming call" at bounding box center [82, 224] width 52 height 8
click at [116, 181] on span "Info" at bounding box center [115, 183] width 17 height 8
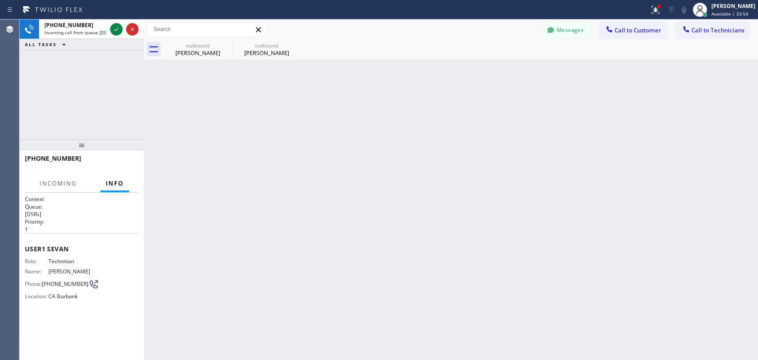
drag, startPoint x: 66, startPoint y: 133, endPoint x: 101, endPoint y: 75, distance: 67.2
click at [66, 129] on div "+18184800219 Incoming call from queue [DSRs] ALL TASKS ALL TASKS ACTIVE TASKS T…" at bounding box center [82, 80] width 124 height 120
click at [115, 33] on icon at bounding box center [116, 29] width 11 height 11
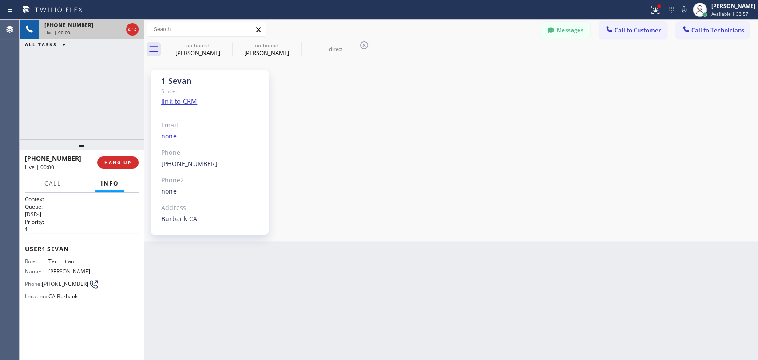
scroll to position [2716, 0]
click at [222, 54] on div "Lauri Hoff" at bounding box center [197, 53] width 67 height 8
type textarea "Laurie.hoff@gmail.com"
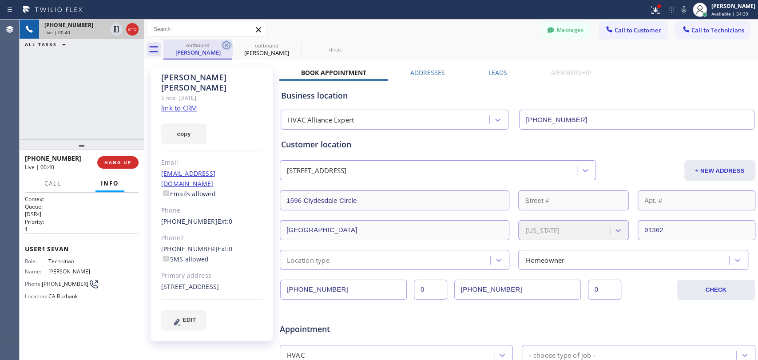
click at [224, 46] on icon at bounding box center [226, 45] width 11 height 11
click at [181, 93] on div "Since: 20 may 2020" at bounding box center [212, 98] width 102 height 10
click at [181, 78] on div "Lauri Hoff" at bounding box center [212, 82] width 102 height 20
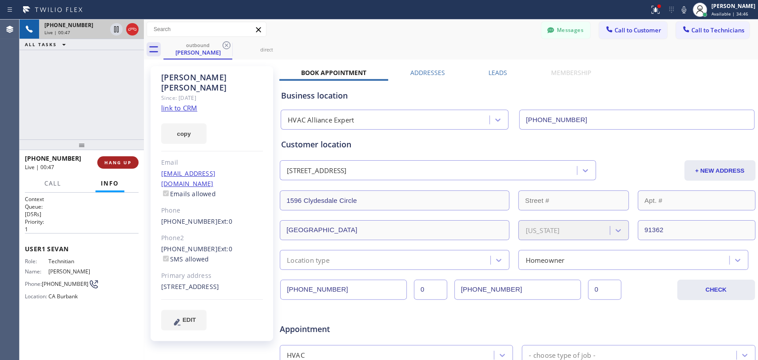
click at [121, 163] on span "HANG UP" at bounding box center [117, 162] width 27 height 6
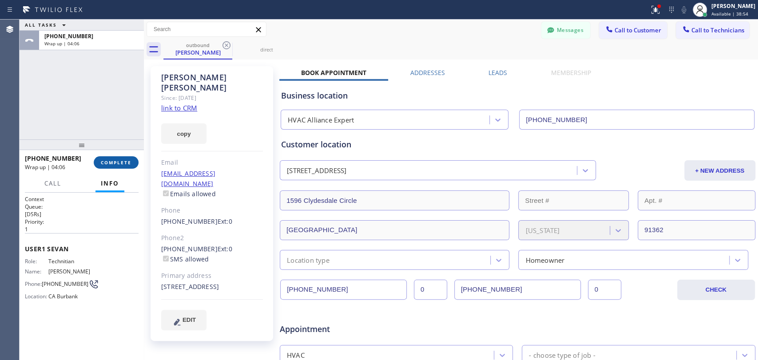
click at [133, 160] on button "COMPLETE" at bounding box center [116, 162] width 45 height 12
click at [101, 142] on div at bounding box center [82, 144] width 124 height 11
click at [706, 31] on span "Call to Technicians" at bounding box center [717, 30] width 53 height 8
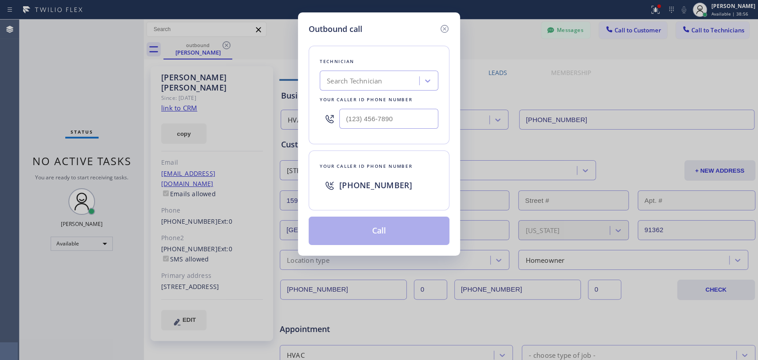
drag, startPoint x: 387, startPoint y: 63, endPoint x: 382, endPoint y: 65, distance: 5.1
click at [382, 64] on div "Technician" at bounding box center [379, 61] width 119 height 9
click at [377, 79] on div "Search Technician" at bounding box center [370, 81] width 97 height 16
type input "michael"
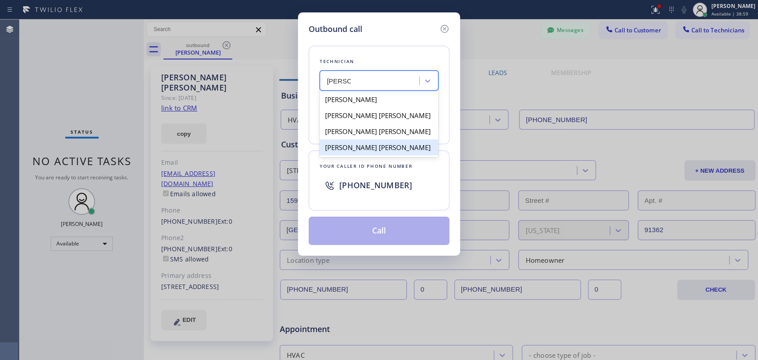
click at [361, 150] on div "Michael Jr Garcia" at bounding box center [379, 147] width 119 height 16
type input "[PHONE_NUMBER]"
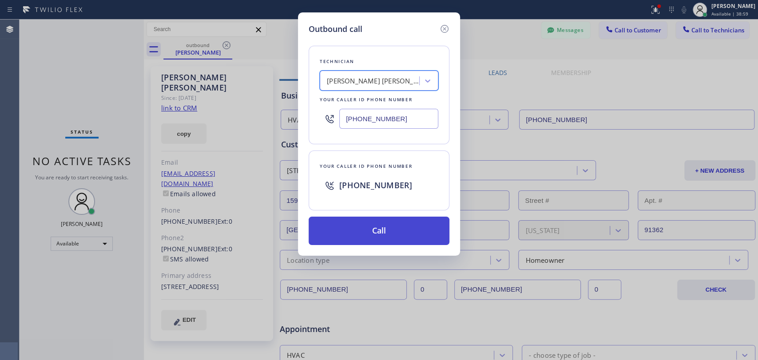
click at [369, 218] on button "Call" at bounding box center [379, 231] width 141 height 28
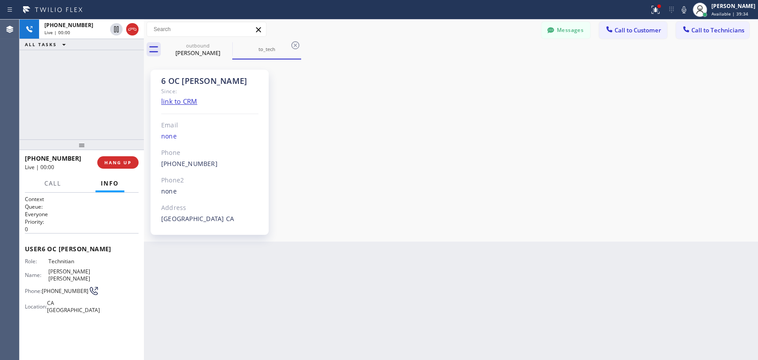
scroll to position [12406, 0]
click at [127, 161] on span "HANG UP" at bounding box center [117, 162] width 27 height 6
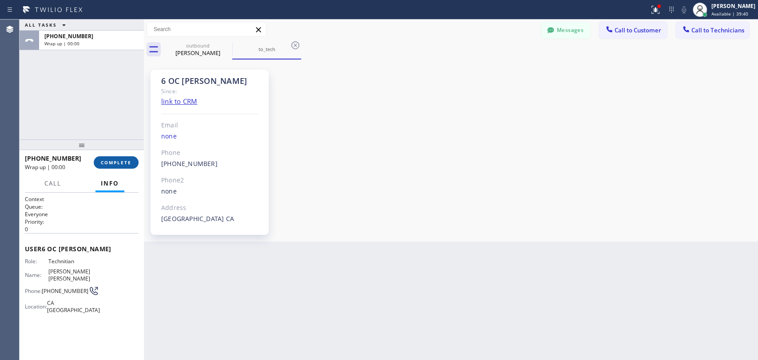
click at [124, 161] on span "COMPLETE" at bounding box center [116, 162] width 31 height 6
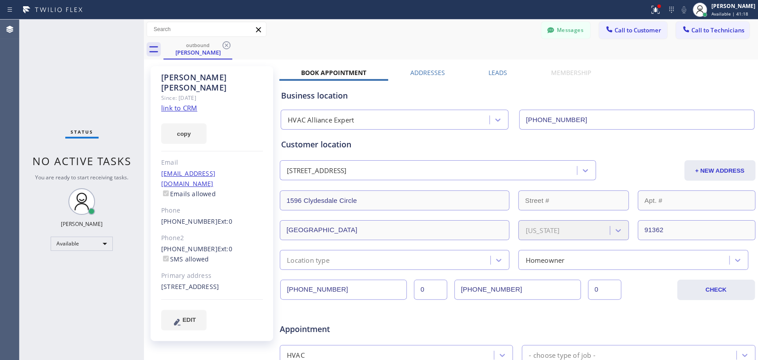
click at [739, 44] on div "outbound Lauri Hoff" at bounding box center [460, 50] width 595 height 20
click at [725, 33] on span "Call to Technicians" at bounding box center [717, 30] width 53 height 8
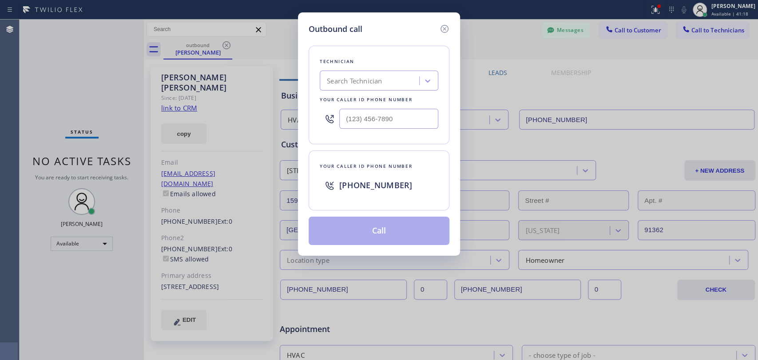
click at [369, 81] on div "Search Technician" at bounding box center [354, 81] width 55 height 10
type input "Michael"
click at [452, 25] on div "Outbound call Technician Michael Jr Garcia Your caller id phone number Your cal…" at bounding box center [379, 133] width 162 height 243
click at [447, 26] on icon at bounding box center [444, 29] width 11 height 11
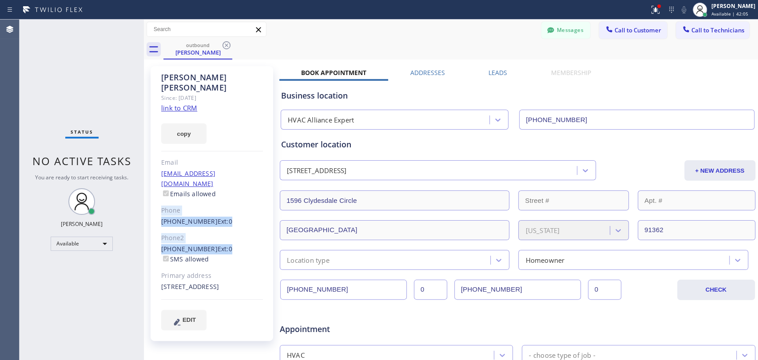
drag, startPoint x: 197, startPoint y: 213, endPoint x: 158, endPoint y: 187, distance: 47.2
click at [158, 187] on div "Lauri Hoff Since: 20 may 2020 link to CRM copy Email laurihoff@gmail.com Emails…" at bounding box center [212, 203] width 123 height 275
click at [163, 93] on div "Since: 20 may 2020" at bounding box center [212, 98] width 102 height 10
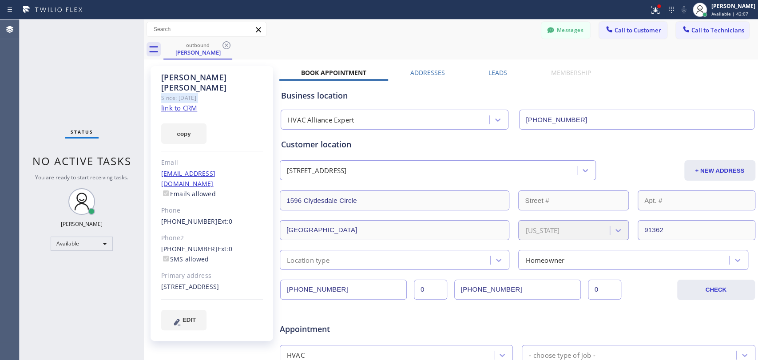
click at [163, 93] on div "Since: 20 may 2020" at bounding box center [212, 98] width 102 height 10
click at [169, 78] on div "Lauri Hoff" at bounding box center [212, 82] width 102 height 20
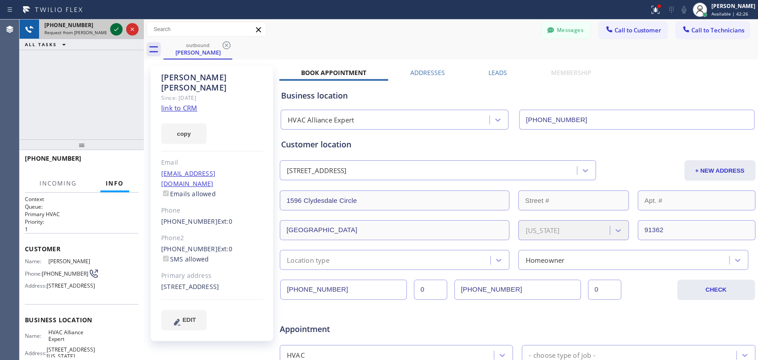
click at [115, 32] on icon at bounding box center [116, 29] width 11 height 11
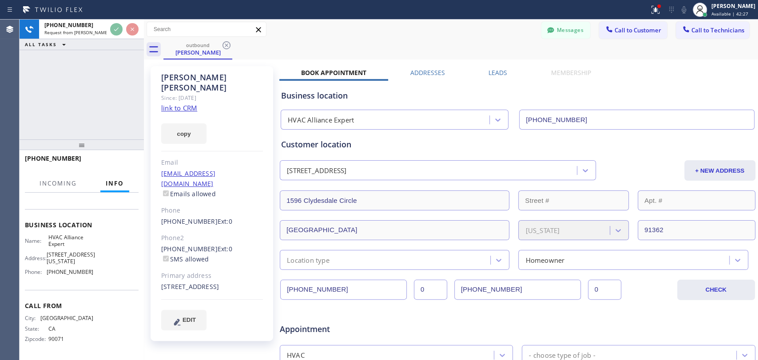
scroll to position [124, 0]
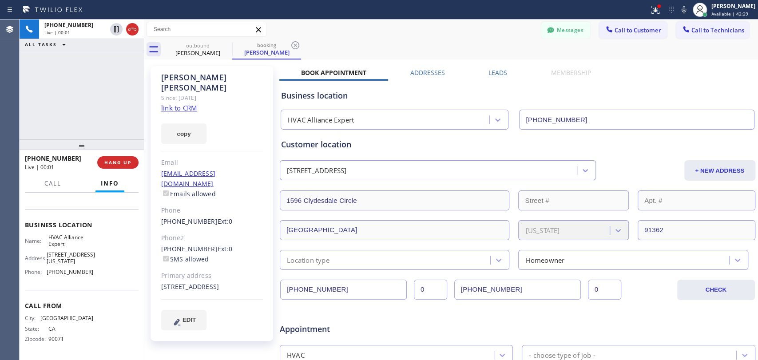
type input "(855) 999-4417"
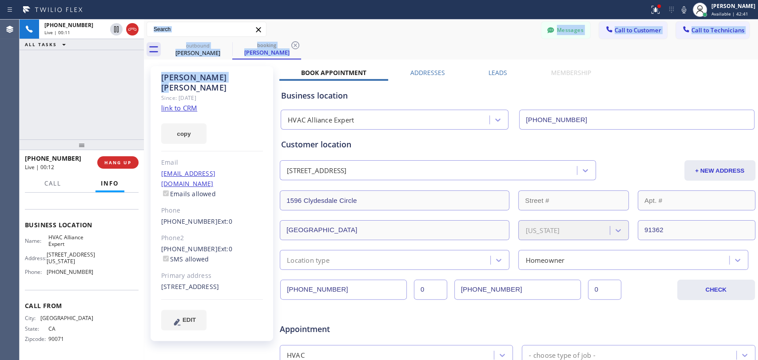
drag, startPoint x: 193, startPoint y: 82, endPoint x: 143, endPoint y: 75, distance: 50.6
click at [143, 75] on div "+13233310892 Live | 00:11 ALL TASKS ALL TASKS ACTIVE TASKS TASKS IN WRAP UP +13…" at bounding box center [389, 190] width 738 height 341
click at [159, 75] on div "Lauri Hoff Since: 20 may 2020 link to CRM copy Email laurihoff@gmail.com Emails…" at bounding box center [212, 203] width 123 height 275
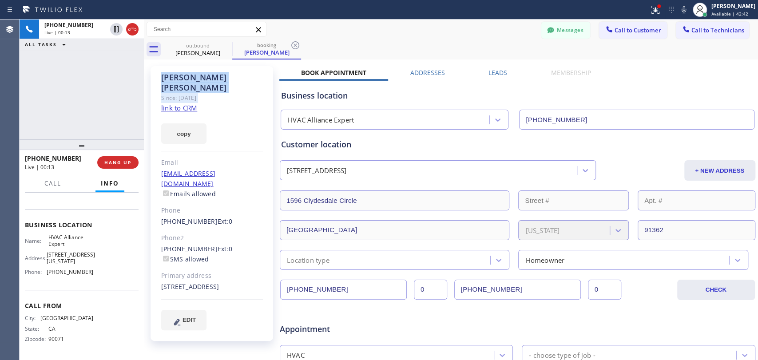
drag, startPoint x: 159, startPoint y: 75, endPoint x: 226, endPoint y: 86, distance: 67.5
click at [226, 86] on div "Lauri Hoff Since: 20 may 2020 link to CRM copy Email laurihoff@gmail.com Emails…" at bounding box center [212, 203] width 123 height 275
click at [226, 93] on div "Since: 20 may 2020" at bounding box center [212, 98] width 102 height 10
drag, startPoint x: 226, startPoint y: 86, endPoint x: 196, endPoint y: 83, distance: 30.0
click at [196, 93] on div "Since: 20 may 2020" at bounding box center [212, 98] width 102 height 10
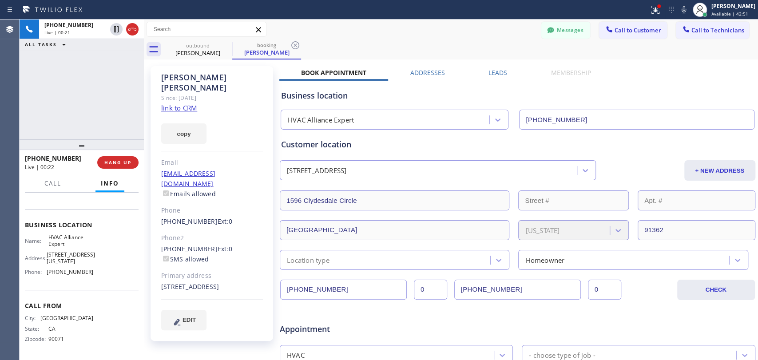
click at [195, 76] on div "Lauri Hoff" at bounding box center [212, 82] width 102 height 20
click at [188, 76] on div "Lauri Hoff" at bounding box center [212, 82] width 102 height 20
drag, startPoint x: 180, startPoint y: 77, endPoint x: 222, endPoint y: 75, distance: 41.8
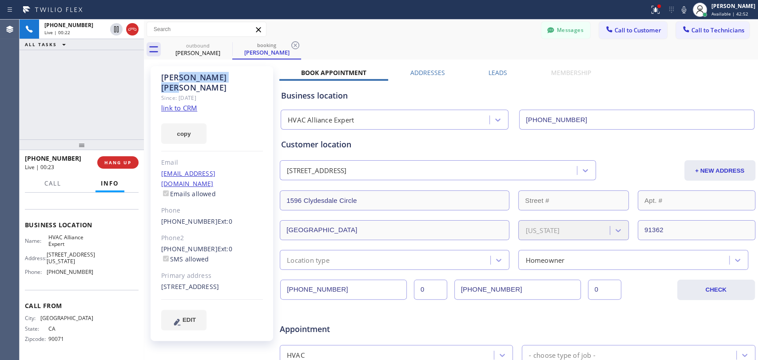
click at [222, 75] on div "Lauri Hoff" at bounding box center [212, 82] width 102 height 20
drag, startPoint x: 209, startPoint y: 75, endPoint x: 165, endPoint y: 74, distance: 44.4
click at [165, 74] on div "Lauri Hoff" at bounding box center [212, 82] width 102 height 20
click at [158, 75] on div "Lauri Hoff Since: 20 may 2020 link to CRM copy Email laurihoff@gmail.com Emails…" at bounding box center [212, 203] width 123 height 275
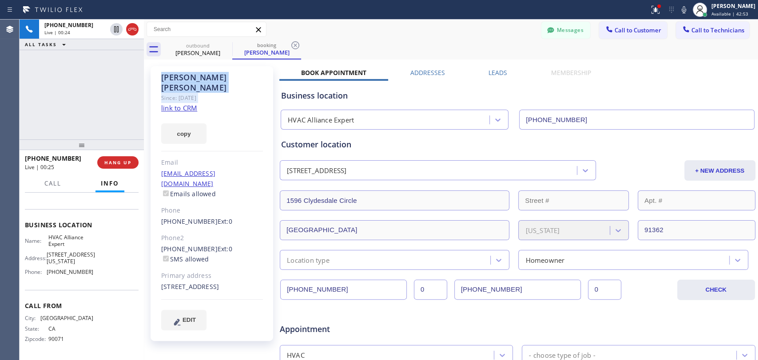
drag, startPoint x: 158, startPoint y: 75, endPoint x: 227, endPoint y: 83, distance: 70.3
click at [227, 83] on div "Lauri Hoff Since: 20 may 2020 link to CRM copy Email laurihoff@gmail.com Emails…" at bounding box center [212, 203] width 123 height 275
click at [227, 93] on div "Since: 20 may 2020" at bounding box center [212, 98] width 102 height 10
drag, startPoint x: 220, startPoint y: 84, endPoint x: 167, endPoint y: 76, distance: 53.0
click at [167, 76] on div "Lauri Hoff Since: 20 may 2020 link to CRM copy Email laurihoff@gmail.com Emails…" at bounding box center [212, 203] width 123 height 275
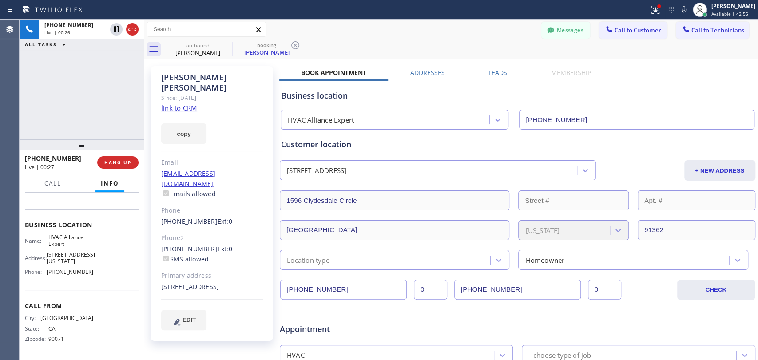
click at [162, 76] on div "Lauri Hoff" at bounding box center [212, 82] width 102 height 20
drag, startPoint x: 161, startPoint y: 76, endPoint x: 224, endPoint y: 90, distance: 64.9
click at [224, 90] on div "Lauri Hoff Since: 20 may 2020 link to CRM copy Email laurihoff@gmail.com Emails…" at bounding box center [212, 203] width 123 height 275
click at [224, 93] on div "Since: 20 may 2020" at bounding box center [212, 98] width 102 height 10
drag, startPoint x: 217, startPoint y: 85, endPoint x: 153, endPoint y: 75, distance: 64.7
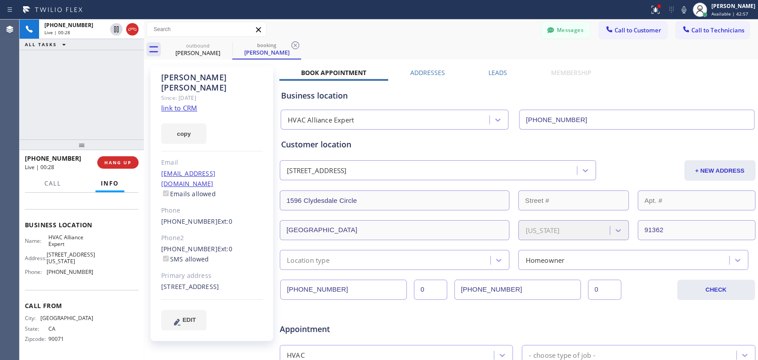
click at [153, 75] on div "Lauri Hoff Since: 20 may 2020 link to CRM copy Email laurihoff@gmail.com Emails…" at bounding box center [212, 203] width 123 height 275
click at [161, 74] on div "Lauri Hoff" at bounding box center [212, 82] width 102 height 20
drag, startPoint x: 161, startPoint y: 74, endPoint x: 238, endPoint y: 95, distance: 80.3
click at [238, 95] on div "Lauri Hoff Since: 20 may 2020 link to CRM copy Email laurihoff@gmail.com Emails…" at bounding box center [212, 203] width 123 height 275
click at [234, 93] on div "Since: 20 may 2020" at bounding box center [212, 98] width 102 height 10
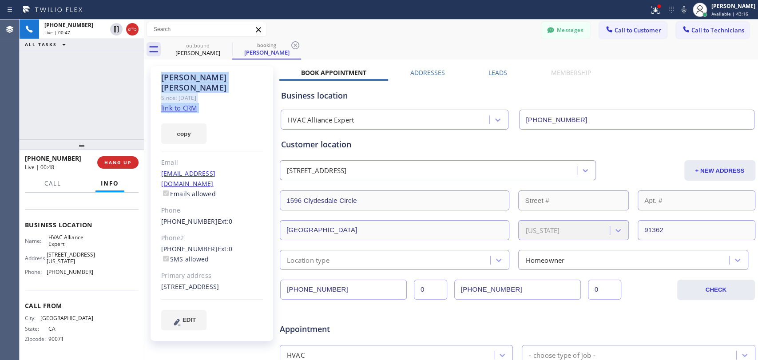
click at [198, 93] on div "Since: 20 may 2020" at bounding box center [212, 98] width 102 height 10
click at [195, 79] on div "Lauri Hoff" at bounding box center [212, 82] width 102 height 20
drag, startPoint x: 195, startPoint y: 79, endPoint x: 159, endPoint y: 77, distance: 36.5
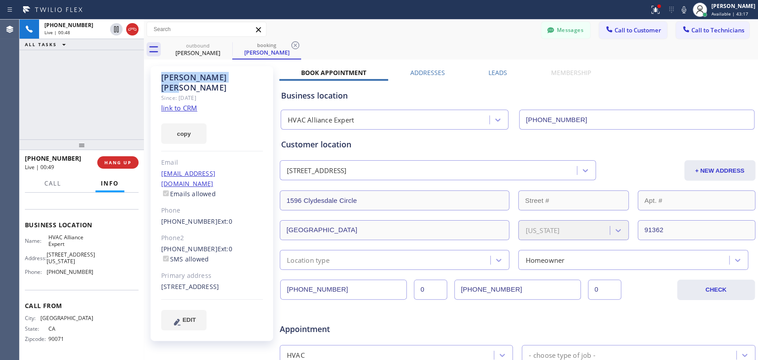
click at [159, 77] on div "Lauri Hoff Since: 20 may 2020 link to CRM copy Email laurihoff@gmail.com Emails…" at bounding box center [212, 203] width 123 height 275
drag, startPoint x: 159, startPoint y: 77, endPoint x: 224, endPoint y: 90, distance: 66.1
click at [224, 90] on div "Lauri Hoff Since: 20 may 2020 link to CRM copy Email laurihoff@gmail.com Emails…" at bounding box center [212, 203] width 123 height 275
click at [224, 93] on div "Since: 20 may 2020" at bounding box center [212, 98] width 102 height 10
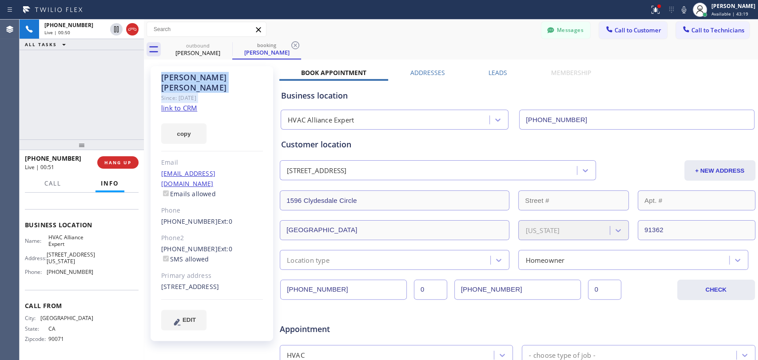
drag, startPoint x: 224, startPoint y: 90, endPoint x: 156, endPoint y: 76, distance: 68.9
click at [156, 76] on div "Lauri Hoff Since: 20 may 2020 link to CRM copy Email laurihoff@gmail.com Emails…" at bounding box center [212, 203] width 123 height 275
drag, startPoint x: 156, startPoint y: 76, endPoint x: 221, endPoint y: 86, distance: 65.2
click at [221, 86] on div "Lauri Hoff Since: 20 may 2020 link to CRM copy Email laurihoff@gmail.com Emails…" at bounding box center [212, 203] width 123 height 275
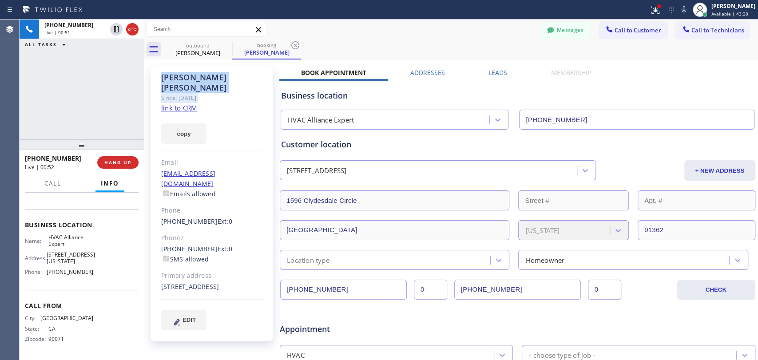
click at [221, 93] on div "Since: 20 may 2020" at bounding box center [212, 98] width 102 height 10
drag, startPoint x: 318, startPoint y: 147, endPoint x: 286, endPoint y: 143, distance: 32.8
click at [286, 143] on div "Customer location" at bounding box center [517, 145] width 473 height 12
click at [285, 143] on div "Customer location" at bounding box center [517, 145] width 473 height 12
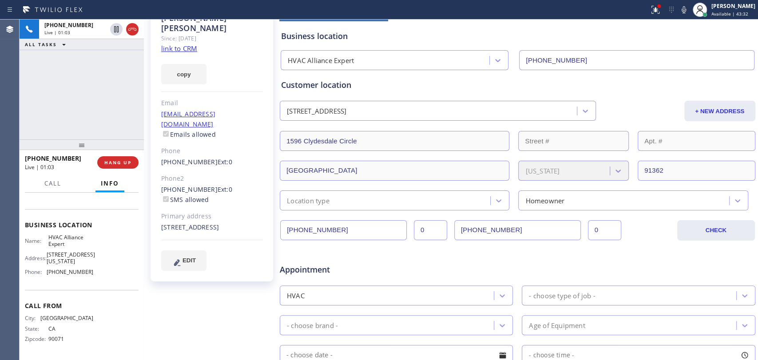
scroll to position [65, 0]
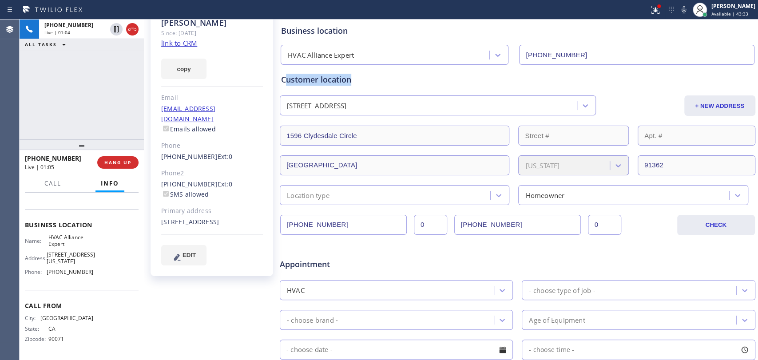
drag, startPoint x: 367, startPoint y: 82, endPoint x: 284, endPoint y: 79, distance: 83.1
click at [284, 79] on div "Customer location" at bounding box center [517, 80] width 473 height 12
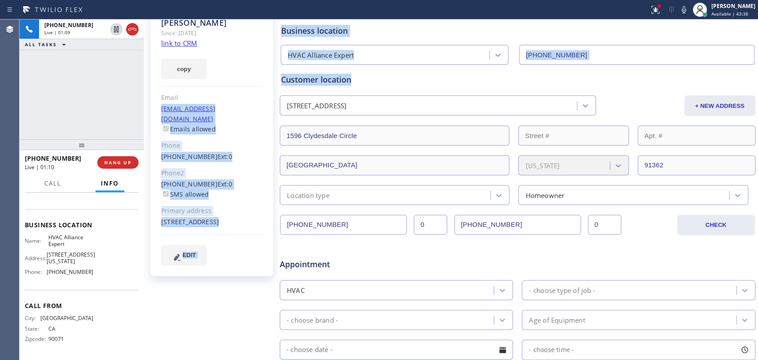
drag, startPoint x: 349, startPoint y: 83, endPoint x: 279, endPoint y: 79, distance: 70.2
click at [273, 79] on div "Lauri Hoff Since: 20 may 2020 link to CRM copy Email laurihoff@gmail.com Emails…" at bounding box center [451, 284] width 610 height 575
click at [279, 79] on div "Customer location 1596 Clydesdale Circle Westlake Village, 91362 CA + NEW ADDRE…" at bounding box center [517, 135] width 476 height 140
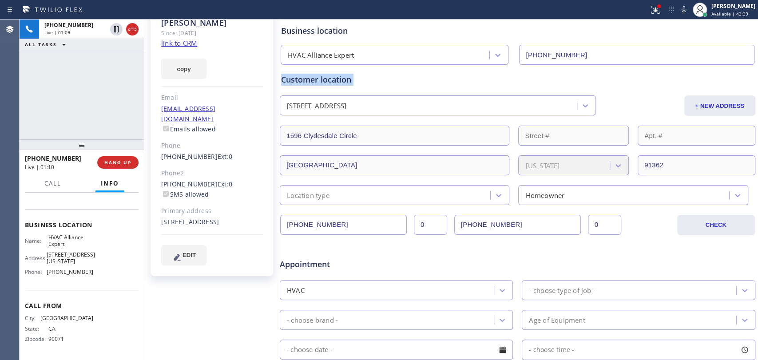
drag, startPoint x: 279, startPoint y: 79, endPoint x: 401, endPoint y: 77, distance: 121.7
click at [397, 78] on div "Customer location 1596 Clydesdale Circle Westlake Village, 91362 CA + NEW ADDRE…" at bounding box center [517, 135] width 476 height 140
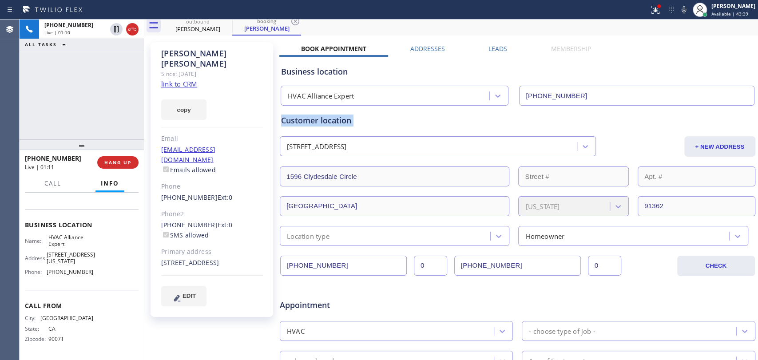
scroll to position [21, 0]
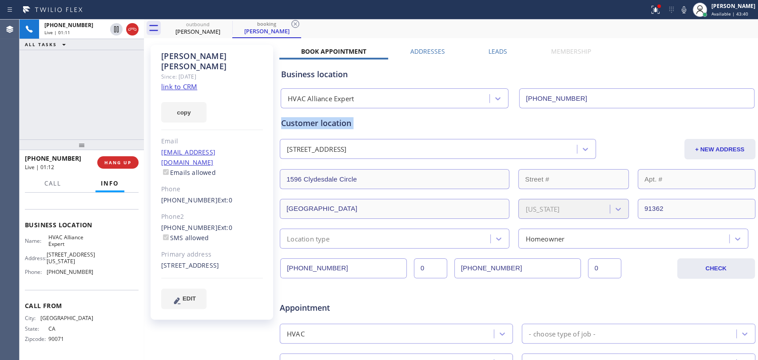
click at [286, 125] on div "Customer location" at bounding box center [517, 123] width 473 height 12
drag, startPoint x: 286, startPoint y: 125, endPoint x: 374, endPoint y: 125, distance: 88.4
click at [374, 125] on div "Customer location" at bounding box center [517, 123] width 473 height 12
drag, startPoint x: 213, startPoint y: 65, endPoint x: 176, endPoint y: 61, distance: 37.5
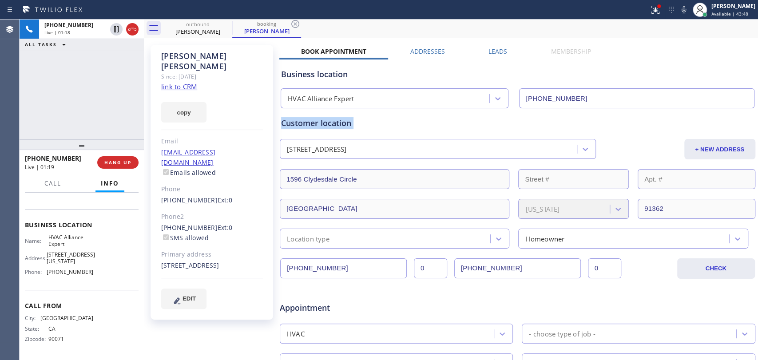
click at [176, 71] on div "Since: 20 may 2020" at bounding box center [212, 76] width 102 height 10
drag, startPoint x: 328, startPoint y: 123, endPoint x: 300, endPoint y: 127, distance: 27.7
click at [300, 127] on div "Customer location" at bounding box center [517, 123] width 473 height 12
click at [118, 161] on span "HANG UP" at bounding box center [117, 162] width 27 height 6
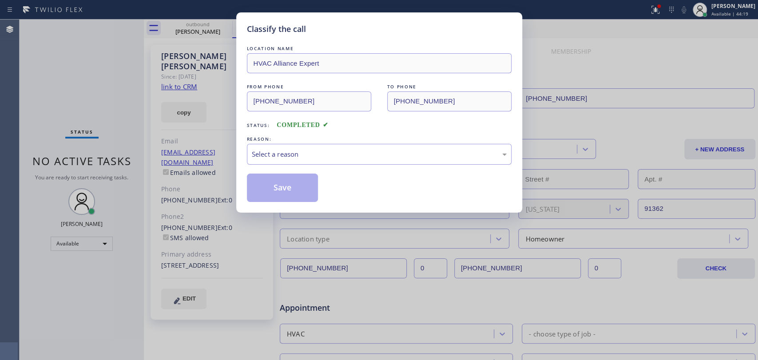
click at [119, 161] on div "Classify the call LOCATION NAME HVAC Alliance Expert FROM PHONE (323) 331-0892 …" at bounding box center [379, 180] width 758 height 360
click at [295, 171] on div "LOCATION NAME HVAC Alliance Expert FROM PHONE (323) 331-0892 TO PHONE (855) 999…" at bounding box center [379, 123] width 265 height 158
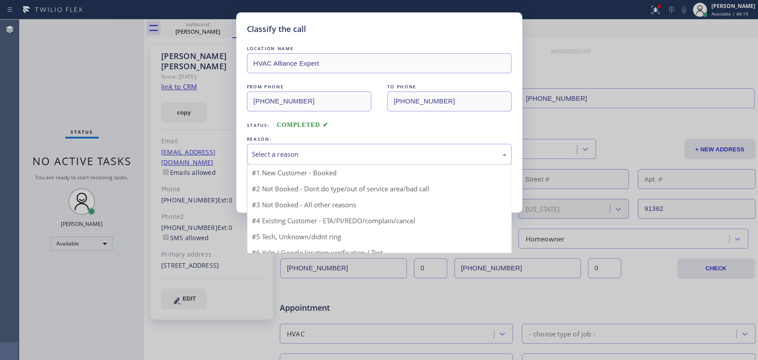
click at [295, 160] on div "Select a reason" at bounding box center [379, 154] width 265 height 21
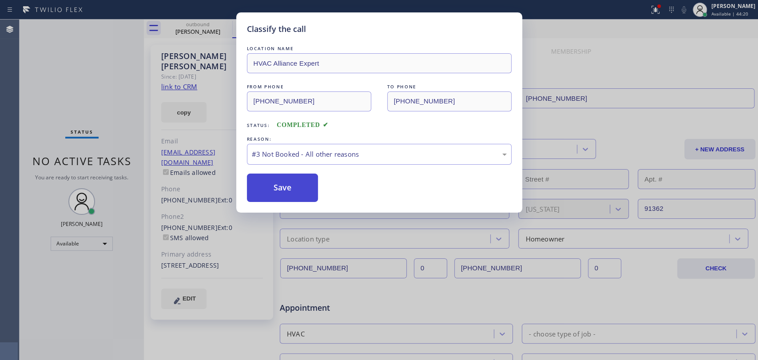
click at [290, 181] on button "Save" at bounding box center [282, 188] width 71 height 28
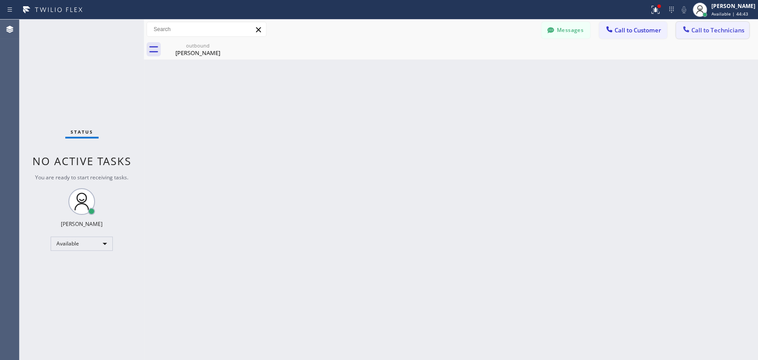
click at [703, 32] on span "Call to Technicians" at bounding box center [717, 30] width 53 height 8
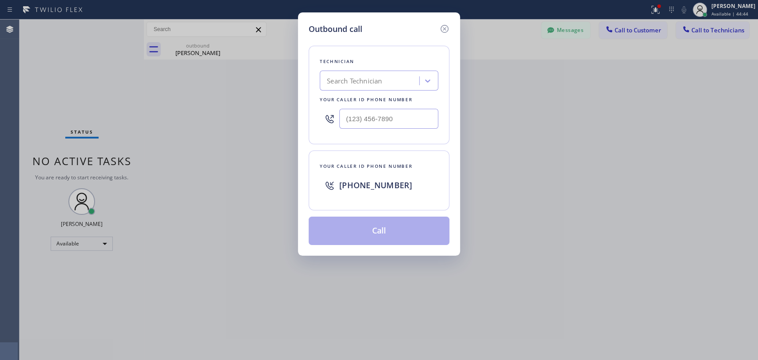
click at [344, 99] on div "Your caller id phone number" at bounding box center [379, 99] width 119 height 9
click at [340, 65] on div "Technician" at bounding box center [379, 61] width 119 height 9
click at [369, 67] on div "Technician Search Technician Your caller id phone number" at bounding box center [379, 95] width 141 height 99
drag, startPoint x: 369, startPoint y: 67, endPoint x: 365, endPoint y: 71, distance: 5.1
click at [365, 71] on div "Technician Search Technician Your caller id phone number" at bounding box center [379, 95] width 141 height 99
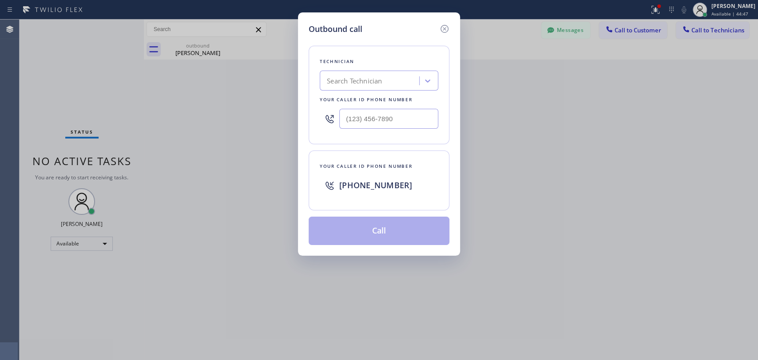
click at [365, 71] on div "Search Technician" at bounding box center [379, 81] width 119 height 20
type input "michael"
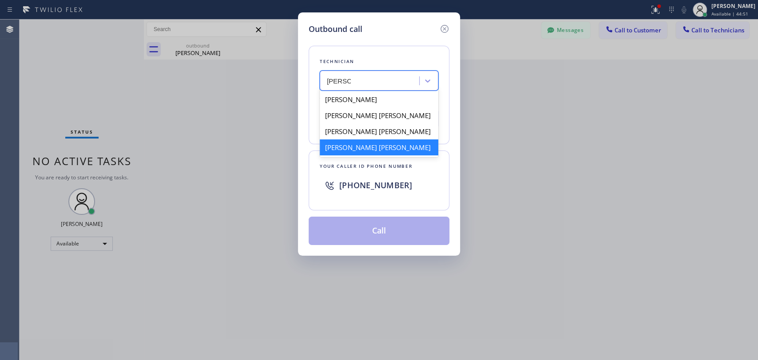
click at [343, 150] on div "Michael Jr Garcia" at bounding box center [379, 147] width 119 height 16
type input "[PHONE_NUMBER]"
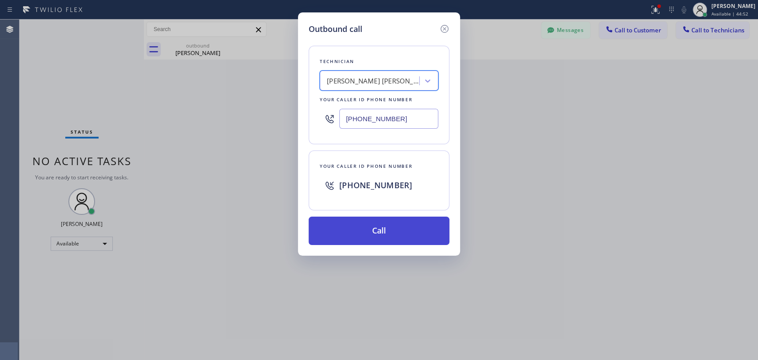
click at [358, 219] on button "Call" at bounding box center [379, 231] width 141 height 28
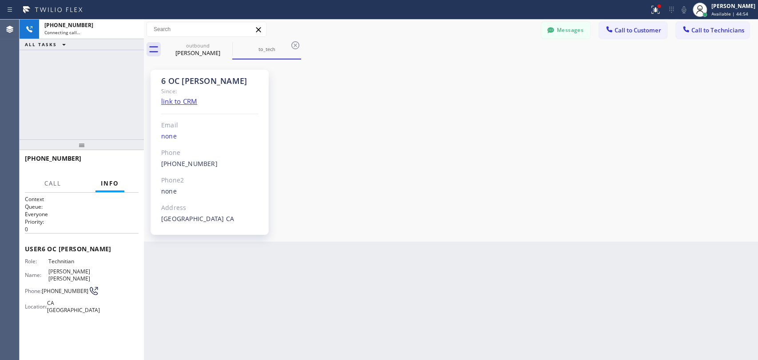
scroll to position [12406, 0]
drag, startPoint x: 745, startPoint y: 190, endPoint x: 721, endPoint y: 183, distance: 24.6
click at [745, 190] on div "6 OC Michael Since: link to CRM Email none Phone (909) 534-7004 Outbound call T…" at bounding box center [451, 151] width 610 height 178
click at [551, 31] on icon at bounding box center [550, 30] width 7 height 6
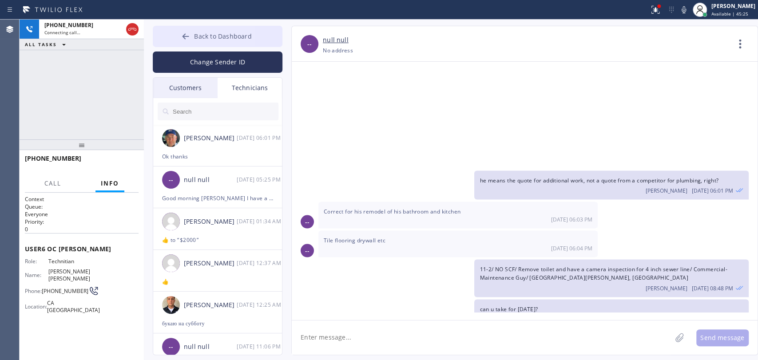
click at [222, 38] on span "Back to Dashboard" at bounding box center [222, 36] width 57 height 8
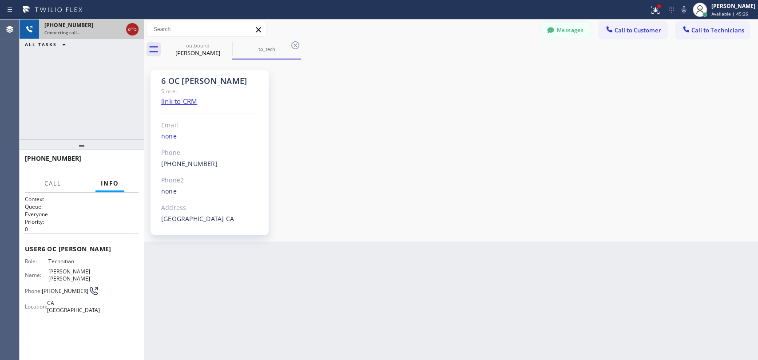
click at [128, 30] on icon at bounding box center [132, 29] width 11 height 11
click at [679, 26] on button "Call to Technicians" at bounding box center [712, 30] width 73 height 17
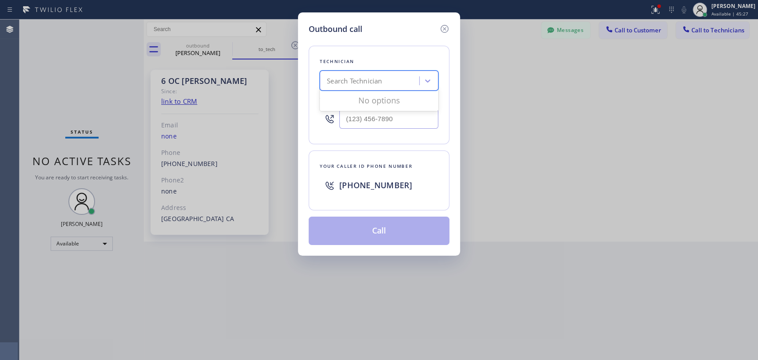
click at [337, 78] on div "Search Technician" at bounding box center [354, 81] width 55 height 10
type input "Chris"
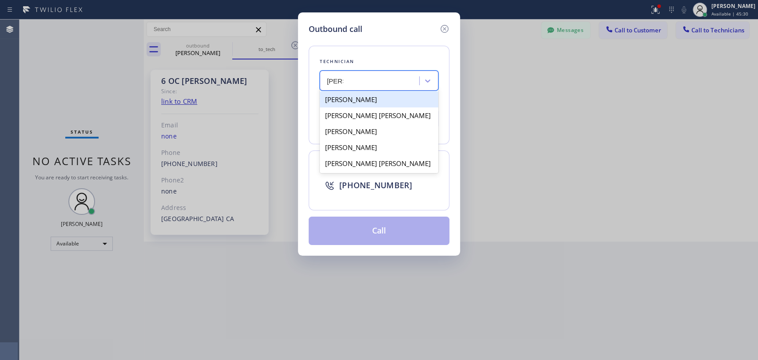
click at [347, 104] on div "[PERSON_NAME]" at bounding box center [379, 99] width 119 height 16
type input "(951) 751-8609"
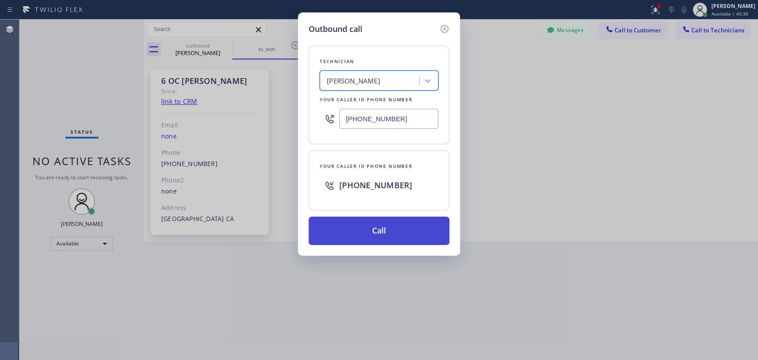
click at [343, 224] on button "Call" at bounding box center [379, 231] width 141 height 28
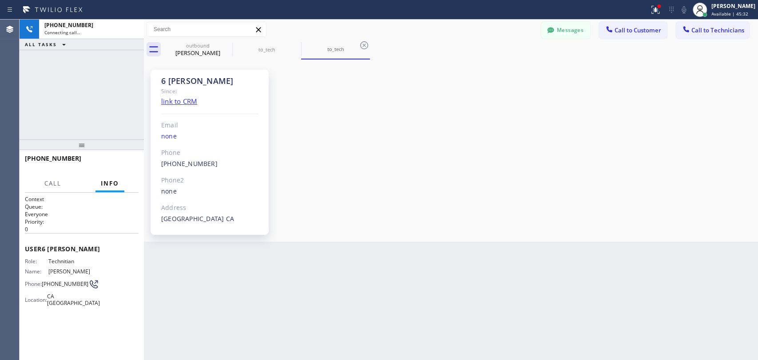
scroll to position [14085, 0]
click at [123, 161] on span "HANG UP" at bounding box center [117, 162] width 27 height 6
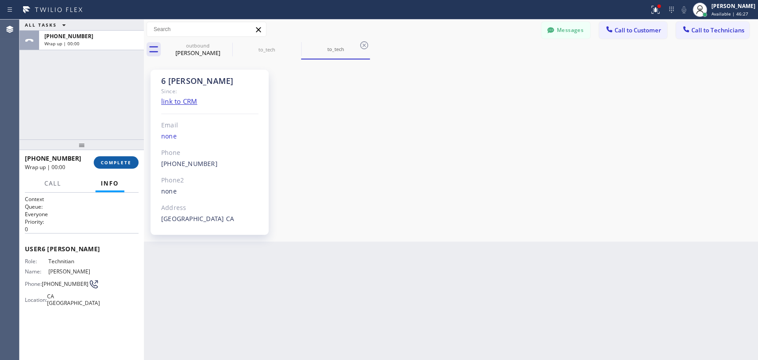
click at [123, 161] on span "COMPLETE" at bounding box center [116, 162] width 31 height 6
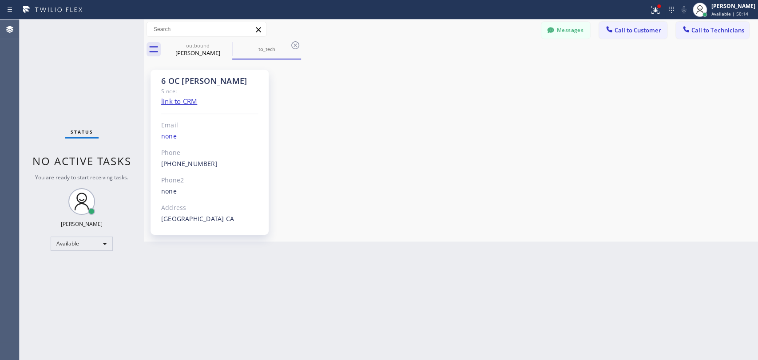
click at [632, 358] on div "Back to Dashboard Change Sender ID Customers Technicians DP [PERSON_NAME] [DATE…" at bounding box center [451, 190] width 614 height 341
click at [301, 125] on div "6 OC Michael Since: link to CRM Email none Phone (909) 534-7004 Outbound call T…" at bounding box center [451, 151] width 610 height 178
click at [735, 169] on div "6 OC Michael Since: link to CRM Email none Phone (909) 534-7004 Outbound call T…" at bounding box center [451, 151] width 610 height 178
click at [710, 40] on div "outbound Lauri Hoff to_tech" at bounding box center [460, 50] width 595 height 20
click at [681, 28] on div at bounding box center [686, 30] width 11 height 11
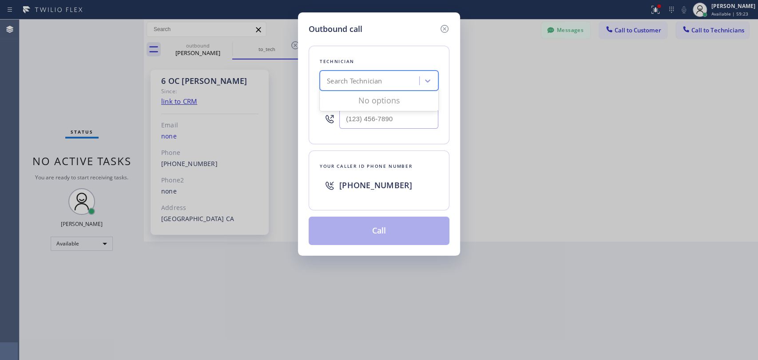
drag, startPoint x: 423, startPoint y: 90, endPoint x: 419, endPoint y: 87, distance: 4.6
click at [423, 90] on div "Search Technician" at bounding box center [379, 81] width 119 height 20
type input "Michael"
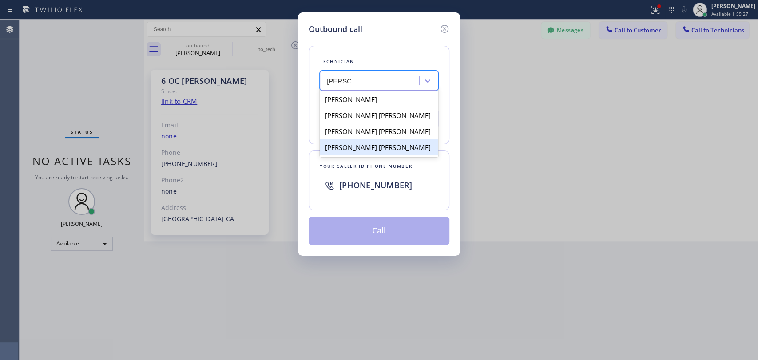
click at [339, 148] on div "Michael Jr Garcia" at bounding box center [379, 147] width 119 height 16
type input "[PHONE_NUMBER]"
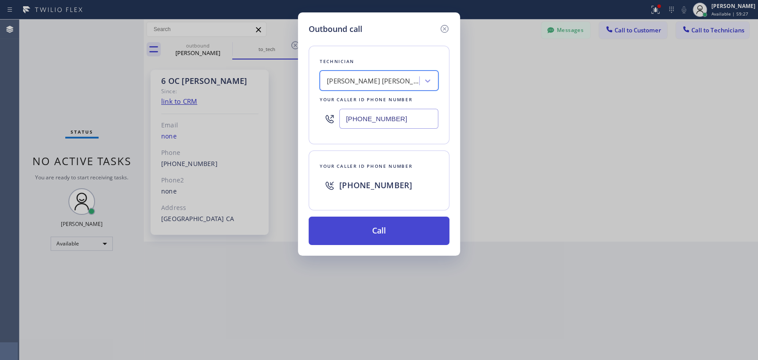
click at [349, 234] on button "Call" at bounding box center [379, 231] width 141 height 28
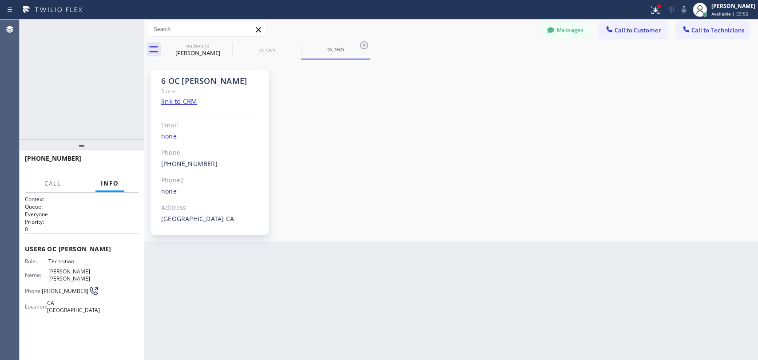
scroll to position [12406, 0]
drag, startPoint x: 709, startPoint y: 172, endPoint x: 448, endPoint y: 115, distance: 267.4
click at [709, 172] on div "6 OC Michael Since: link to CRM Email none Phone (909) 534-7004 Outbound call T…" at bounding box center [451, 151] width 610 height 178
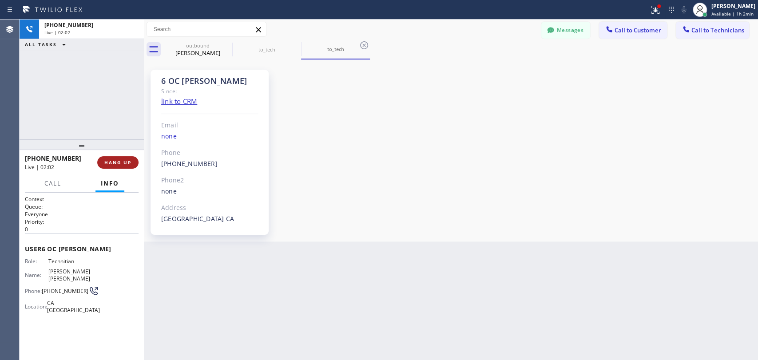
click at [124, 162] on span "HANG UP" at bounding box center [117, 162] width 27 height 6
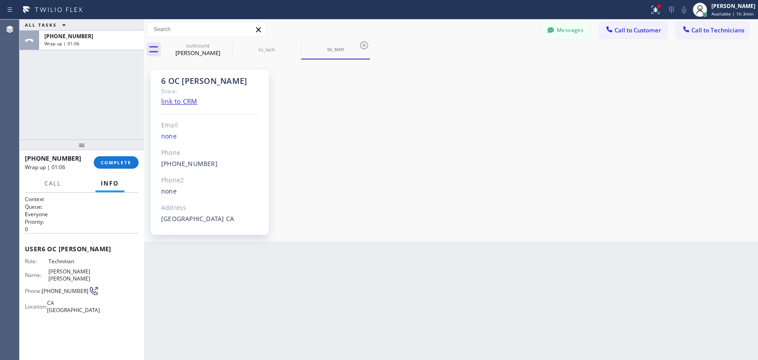
click at [731, 173] on div "6 OC Michael Since: link to CRM Email none Phone (909) 534-7004 Outbound call T…" at bounding box center [451, 151] width 610 height 178
click at [128, 157] on button "COMPLETE" at bounding box center [116, 162] width 45 height 12
click at [124, 141] on div at bounding box center [82, 144] width 124 height 11
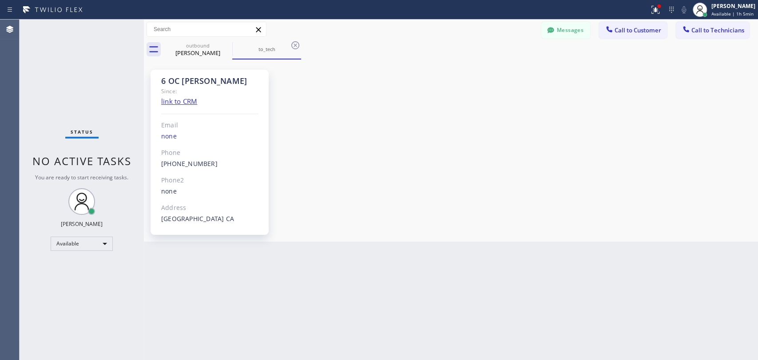
click at [729, 247] on div "Back to Dashboard Change Sender ID Customers Technicians DP [PERSON_NAME] [DATE…" at bounding box center [451, 190] width 614 height 341
drag, startPoint x: 710, startPoint y: 153, endPoint x: 660, endPoint y: 80, distance: 88.4
click at [710, 153] on div "6 OC Michael Since: link to CRM Email none Phone (909) 534-7004 Outbound call T…" at bounding box center [451, 151] width 610 height 178
click at [569, 31] on button "Messages" at bounding box center [565, 30] width 49 height 17
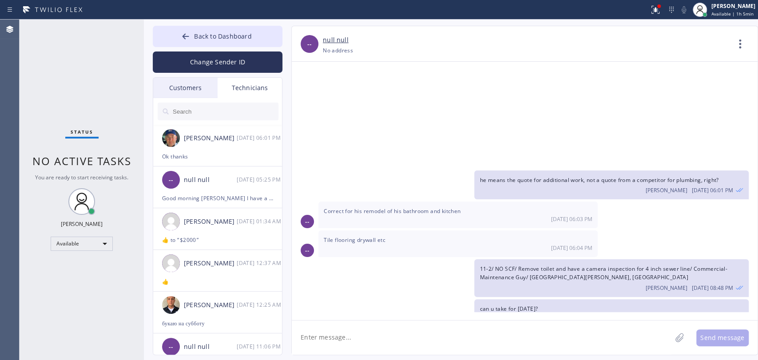
click at [198, 113] on input "text" at bounding box center [225, 112] width 107 height 18
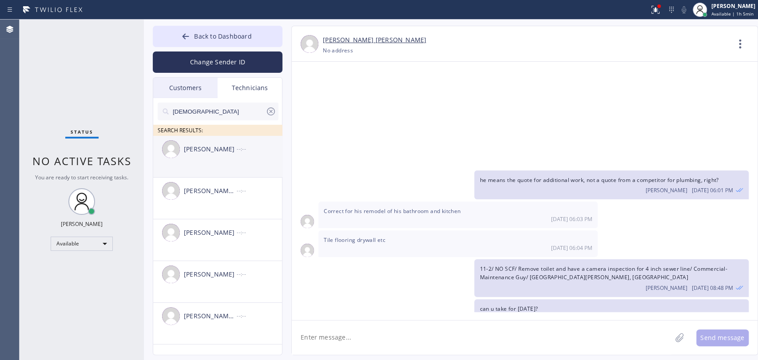
type input "christ"
click at [214, 148] on div "[PERSON_NAME]" at bounding box center [210, 149] width 53 height 10
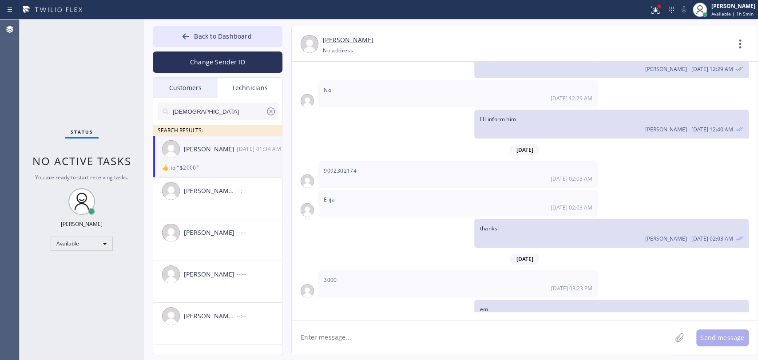
scroll to position [13543, 0]
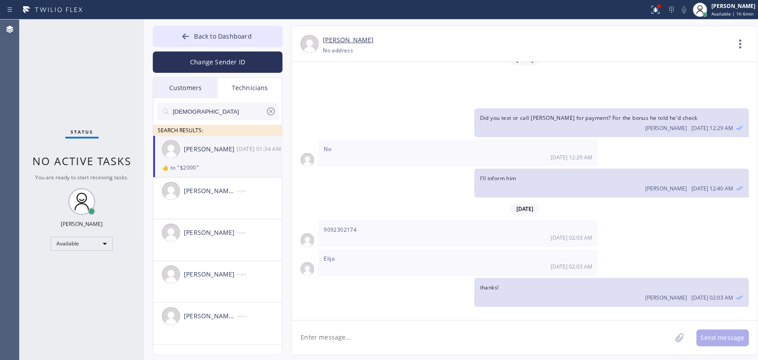
click at [706, 200] on div "[DATE]" at bounding box center [525, 209] width 466 height 18
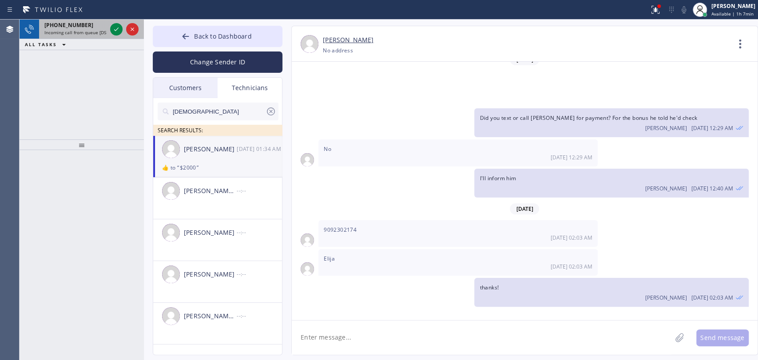
click at [102, 31] on span "Incoming call from queue [DSRs]" at bounding box center [78, 32] width 68 height 6
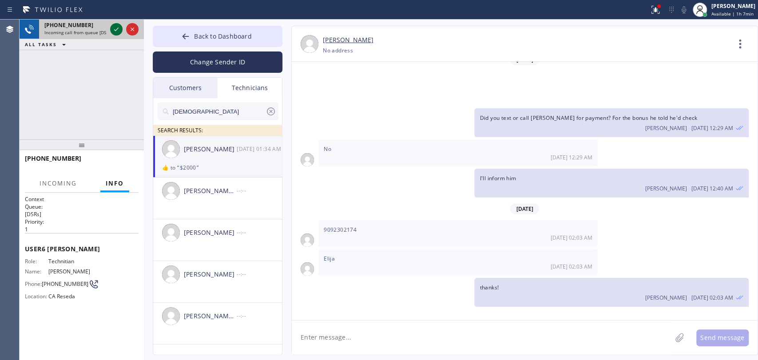
click at [122, 33] on div at bounding box center [116, 29] width 12 height 11
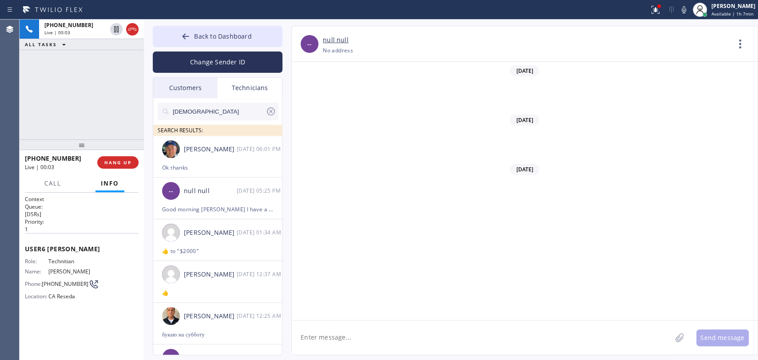
scroll to position [77405, 0]
click at [245, 35] on span "Back to Dashboard" at bounding box center [222, 36] width 57 height 8
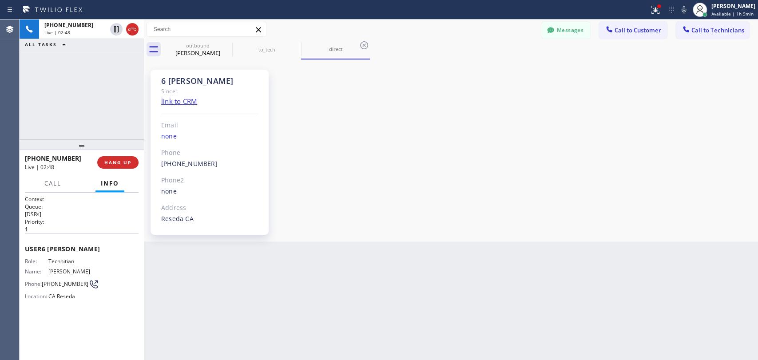
click at [131, 79] on div "+18189669606 Live | 02:48 ALL TASKS ALL TASKS ACTIVE TASKS TASKS IN WRAP UP +18…" at bounding box center [389, 190] width 738 height 341
click at [160, 79] on div "6 LA Hovik Since: link to CRM Email none Phone (818) 966-9606 Outbound call Tec…" at bounding box center [210, 152] width 118 height 165
click at [226, 78] on div "6 LA Hovik Since: link to CRM Email none Phone (818) 966-9606 Outbound call Tec…" at bounding box center [210, 152] width 118 height 165
click at [226, 78] on div "6 [PERSON_NAME]" at bounding box center [209, 81] width 97 height 10
click at [182, 79] on div "6 [PERSON_NAME]" at bounding box center [209, 81] width 97 height 10
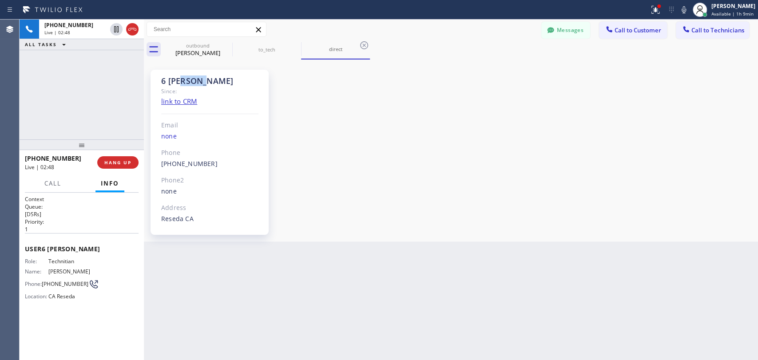
click at [182, 79] on div "6 [PERSON_NAME]" at bounding box center [209, 81] width 97 height 10
click at [171, 83] on div "6 [PERSON_NAME]" at bounding box center [209, 81] width 97 height 10
click at [406, 216] on div "6 LA Hovik Since: link to CRM Email none Phone (818) 966-9606 Outbound call Tec…" at bounding box center [451, 151] width 610 height 178
click at [215, 40] on div "outbound Lauri Hoff" at bounding box center [197, 50] width 67 height 20
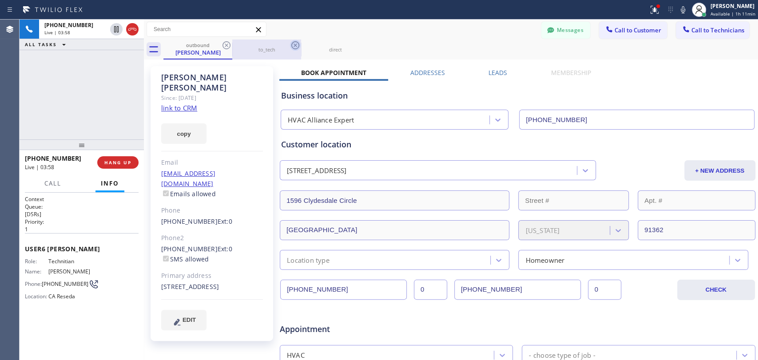
click at [229, 47] on icon at bounding box center [226, 45] width 11 height 11
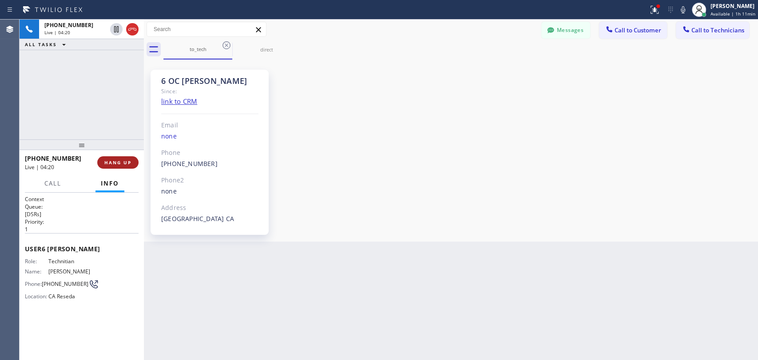
click at [112, 160] on span "HANG UP" at bounding box center [117, 162] width 27 height 6
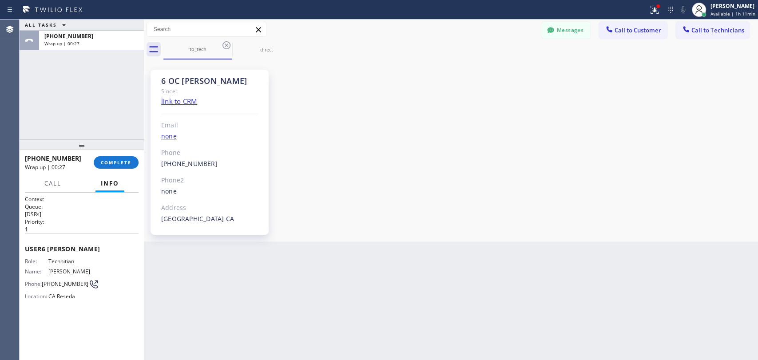
drag, startPoint x: 128, startPoint y: 161, endPoint x: 243, endPoint y: 137, distance: 117.6
click at [128, 161] on span "COMPLETE" at bounding box center [116, 162] width 31 height 6
click at [746, 71] on div "6 OC Michael Since: link to CRM Email none Phone (909) 534-7004 Outbound call T…" at bounding box center [451, 151] width 610 height 178
click at [734, 27] on span "Call to Technicians" at bounding box center [717, 30] width 53 height 8
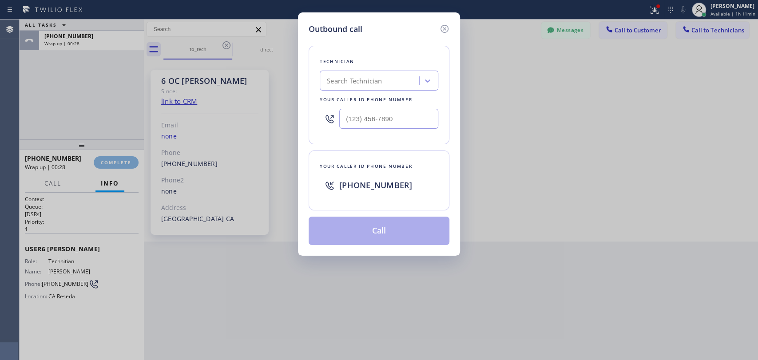
click at [436, 63] on div "Outbound call Technician Search Technician Your caller id phone number Your cal…" at bounding box center [379, 133] width 162 height 243
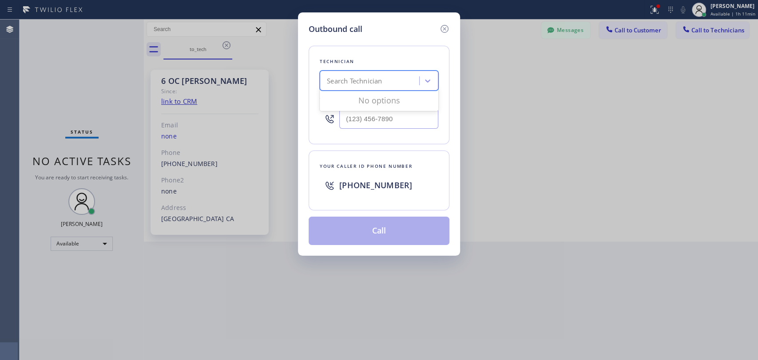
click at [409, 86] on div "Search Technician" at bounding box center [370, 81] width 97 height 16
type input "matthew"
click at [351, 101] on div "[PERSON_NAME]" at bounding box center [379, 99] width 119 height 16
type input "(310) 531-6730"
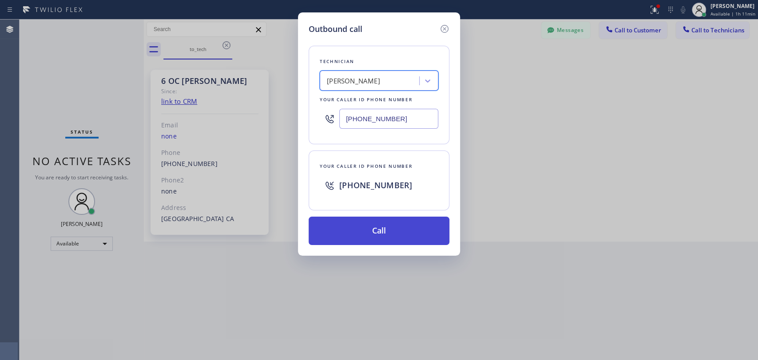
click at [347, 224] on button "Call" at bounding box center [379, 231] width 141 height 28
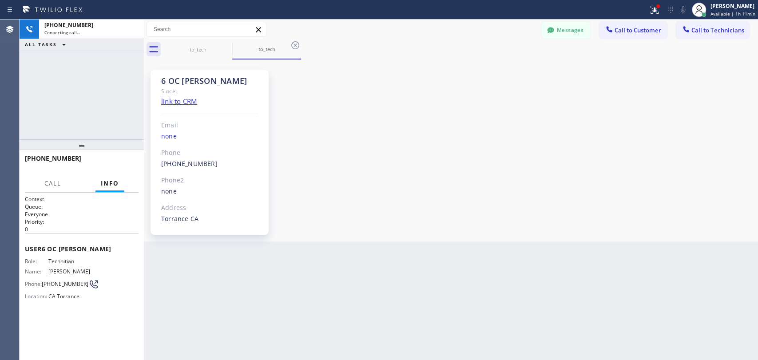
scroll to position [2693, 0]
click at [125, 161] on span "HANG UP" at bounding box center [117, 162] width 27 height 6
drag, startPoint x: 402, startPoint y: 179, endPoint x: 381, endPoint y: 110, distance: 71.6
click at [402, 177] on div "6 OC Matthew Since: link to CRM Email none Phone (310) 531-6730 Outbound call T…" at bounding box center [451, 151] width 610 height 178
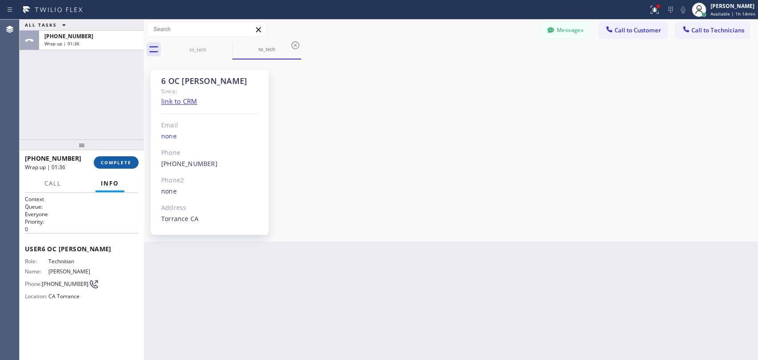
click at [120, 157] on button "COMPLETE" at bounding box center [116, 162] width 45 height 12
click at [117, 147] on div at bounding box center [82, 144] width 124 height 11
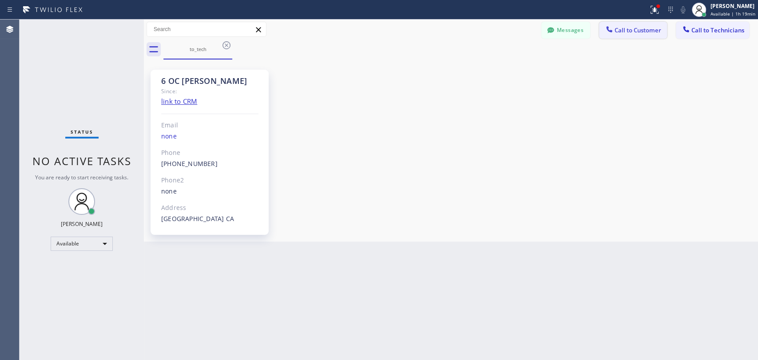
click at [629, 32] on span "Call to Customer" at bounding box center [638, 30] width 47 height 8
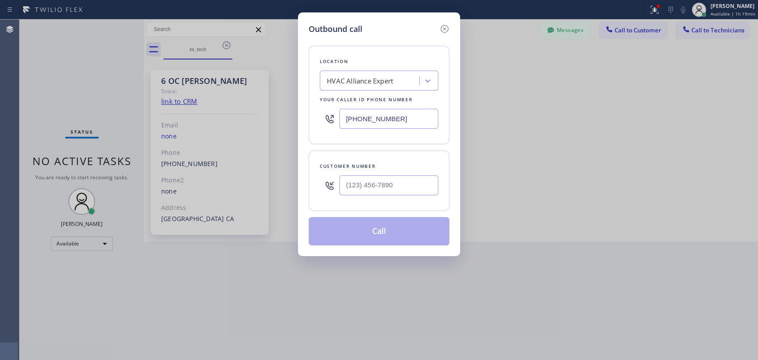
click at [445, 78] on div "Outbound call Location HVAC Alliance Expert Your caller id phone number (855) 9…" at bounding box center [379, 134] width 162 height 244
click at [409, 80] on div "HVAC Alliance Expert" at bounding box center [370, 81] width 97 height 16
paste input "5 Star Best Plumbing LA GLSA"
type input "5 Star Best Plumbing LA GLSA"
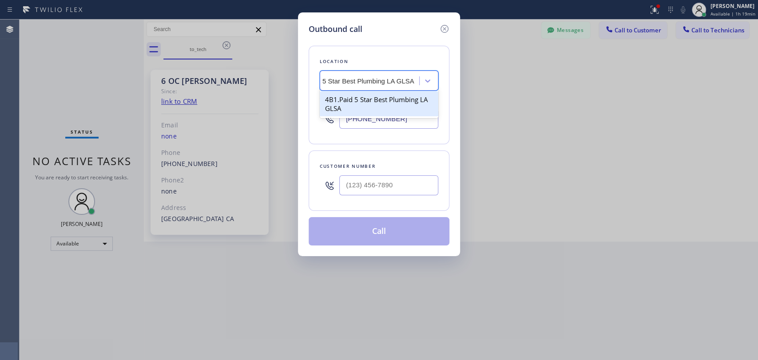
click at [361, 98] on div "4B1.Paid 5 Star Best Plumbing LA GLSA" at bounding box center [379, 103] width 119 height 25
type input "(213) 444-7988"
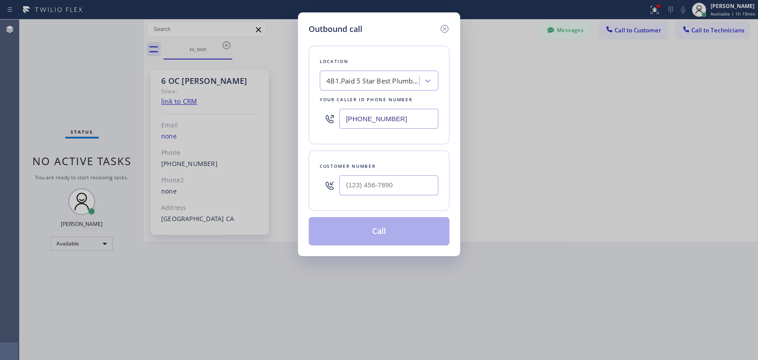
click at [361, 168] on div "Customer number" at bounding box center [379, 166] width 119 height 9
click at [362, 175] on input "(___) ___-____" at bounding box center [388, 185] width 99 height 20
paste input "323) 646-2828"
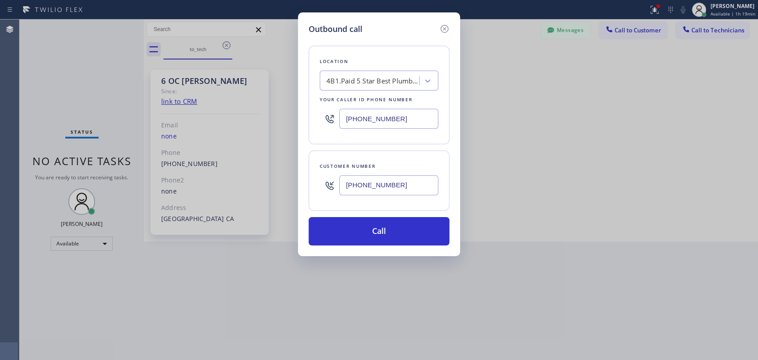
type input "(323) 646-2828"
click at [357, 229] on button "Call" at bounding box center [379, 231] width 141 height 28
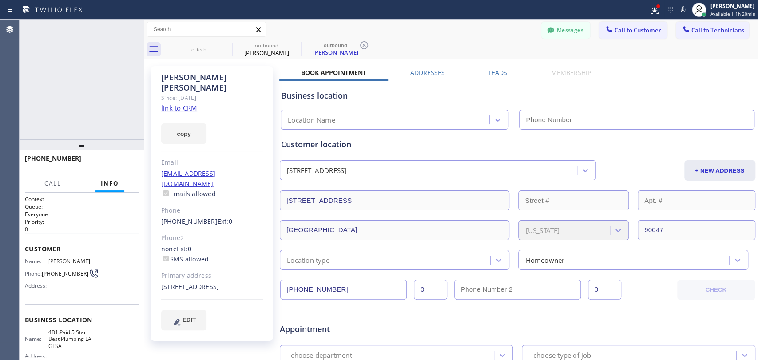
type input "(213) 444-7988"
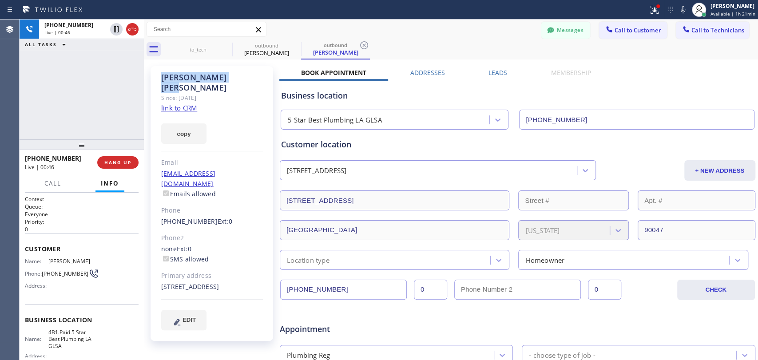
drag, startPoint x: 210, startPoint y: 78, endPoint x: 159, endPoint y: 77, distance: 51.1
click at [159, 77] on div "Wendell Jones Since: 20 may 2020 link to CRM copy Email wendelljones2010@hotmai…" at bounding box center [212, 203] width 123 height 275
drag, startPoint x: 162, startPoint y: 75, endPoint x: 213, endPoint y: 72, distance: 51.6
click at [213, 72] on div "Wendell Jones Since: 20 may 2020 link to CRM copy Email wendelljones2010@hotmai…" at bounding box center [212, 203] width 123 height 275
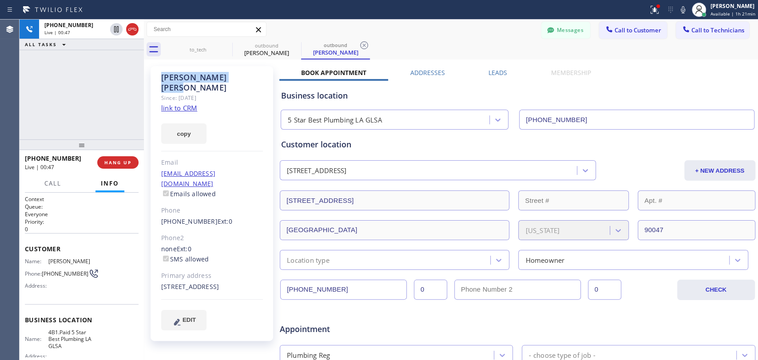
click at [213, 72] on div "Wendell Jones" at bounding box center [212, 82] width 102 height 20
drag, startPoint x: 221, startPoint y: 73, endPoint x: 179, endPoint y: 77, distance: 42.0
click at [179, 77] on div "Wendell Jones" at bounding box center [212, 82] width 102 height 20
click at [122, 164] on span "HANG UP" at bounding box center [117, 162] width 27 height 6
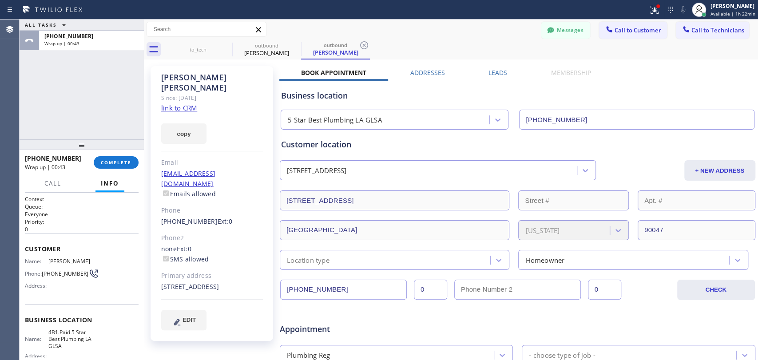
click at [87, 171] on div "+13236462828 Wrap up | 00:43" at bounding box center [59, 162] width 69 height 23
click at [92, 164] on div "+13236462828 Wrap up | 00:43" at bounding box center [59, 162] width 69 height 23
click at [99, 163] on button "COMPLETE" at bounding box center [116, 162] width 45 height 12
click at [97, 99] on div "ALL TASKS ALL TASKS ACTIVE TASKS TASKS IN WRAP UP +13236462828 Wrap up | 00:43" at bounding box center [82, 80] width 124 height 120
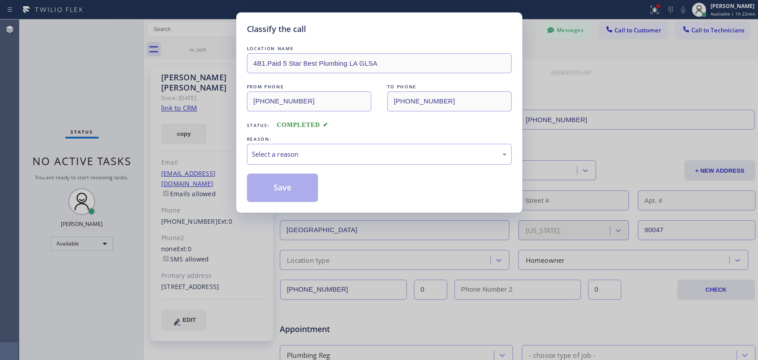
click at [315, 141] on div "REASON:" at bounding box center [379, 139] width 265 height 9
click at [305, 153] on div "Select a reason" at bounding box center [379, 154] width 255 height 10
click at [286, 198] on button "Save" at bounding box center [282, 188] width 71 height 28
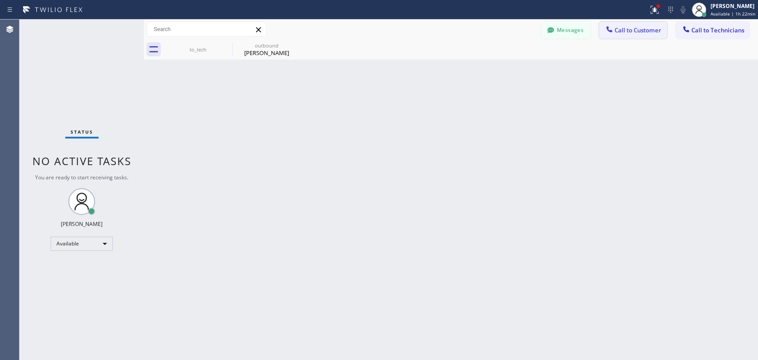
click at [629, 30] on span "Call to Customer" at bounding box center [638, 30] width 47 height 8
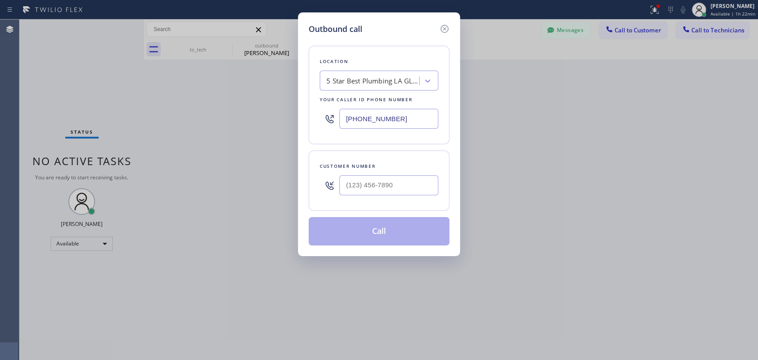
click at [345, 79] on div "5 Star Best Plumbing LA GLSA" at bounding box center [372, 81] width 93 height 10
paste input "Tustin Appliance Repair"
type input "Tustin Appliance Repair"
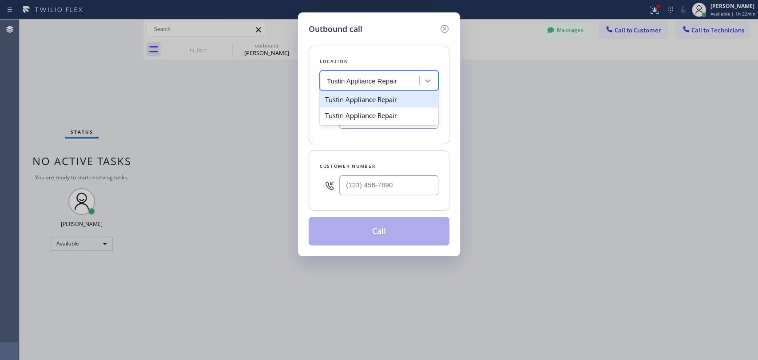
click at [341, 99] on div "Tustin Appliance Repair" at bounding box center [379, 99] width 119 height 16
type input "(714) 248-8176"
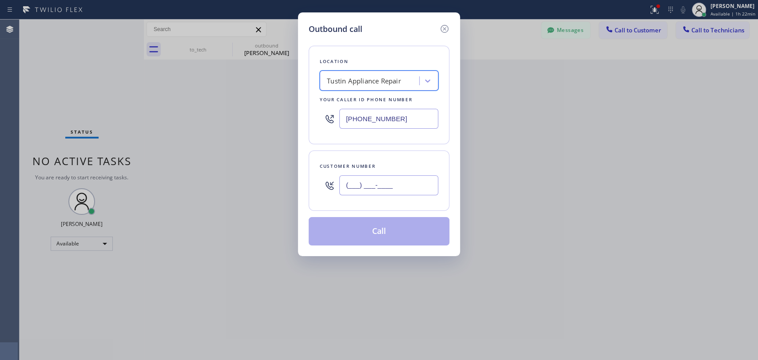
click at [349, 184] on input "(___) ___-____" at bounding box center [388, 185] width 99 height 20
paste input "714) 476-8735"
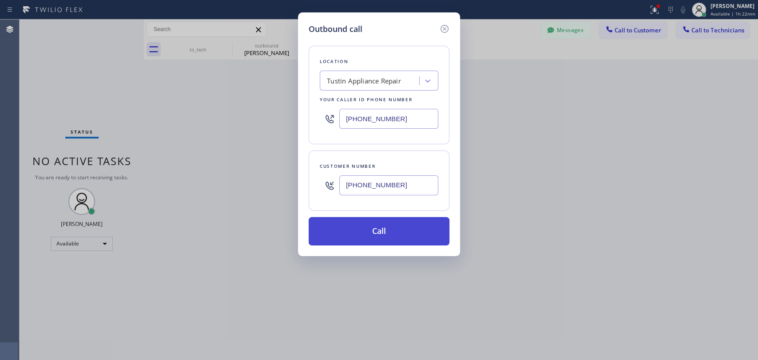
type input "(714) 476-8735"
click at [359, 227] on button "Call" at bounding box center [379, 231] width 141 height 28
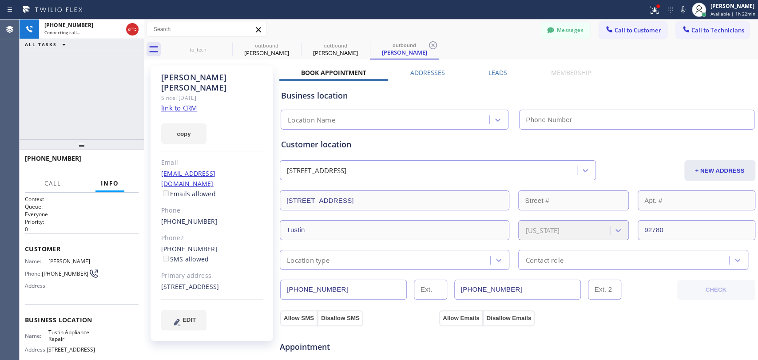
type input "(714) 248-8176"
click at [107, 161] on span "HANG UP" at bounding box center [117, 162] width 27 height 6
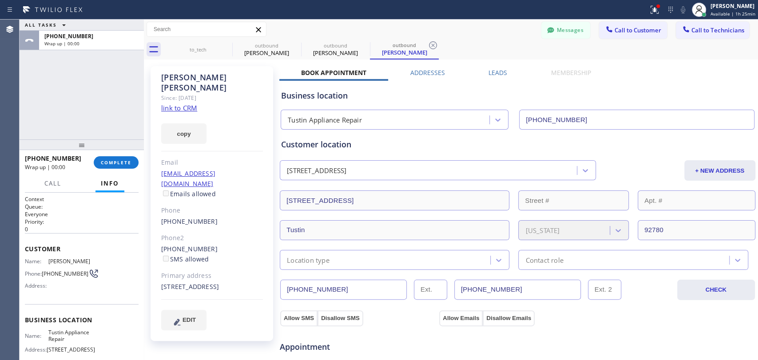
click at [95, 156] on div "+17144768735 Wrap up | 00:00 COMPLETE" at bounding box center [82, 162] width 114 height 23
click at [95, 160] on button "COMPLETE" at bounding box center [116, 162] width 45 height 12
click at [95, 132] on div "ALL TASKS ALL TASKS ACTIVE TASKS TASKS IN WRAP UP +17144768735 Wrap up | 00:00" at bounding box center [82, 80] width 124 height 120
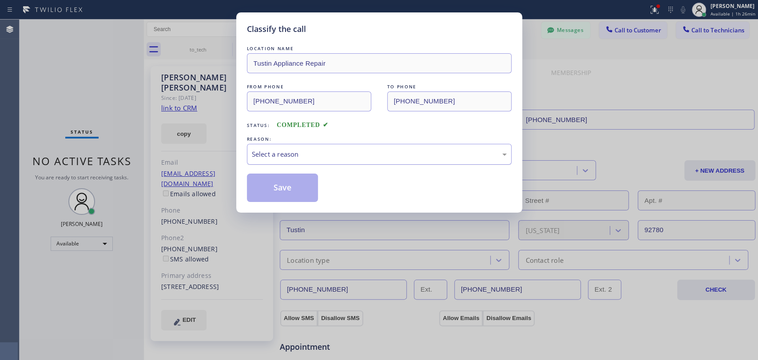
click at [294, 153] on div "Select a reason" at bounding box center [379, 154] width 255 height 10
drag, startPoint x: 279, startPoint y: 193, endPoint x: 450, endPoint y: 1, distance: 256.6
click at [279, 192] on button "Save" at bounding box center [282, 188] width 71 height 28
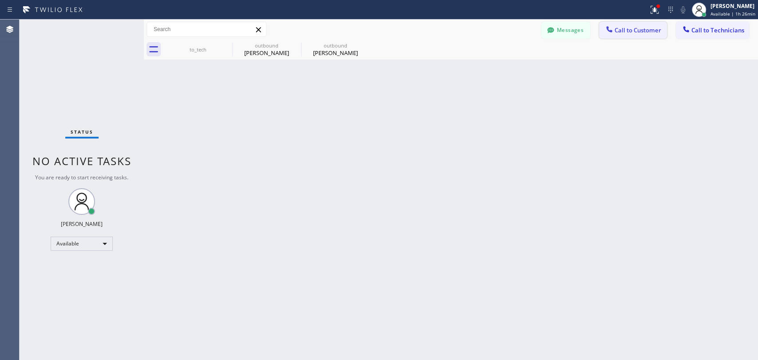
click at [614, 26] on div at bounding box center [609, 30] width 11 height 11
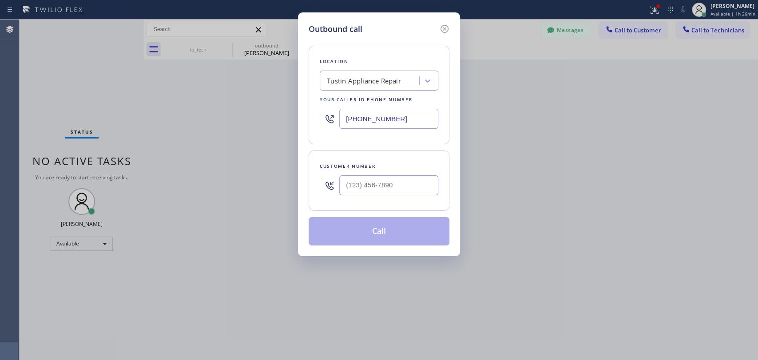
click at [368, 159] on div "Customer number" at bounding box center [379, 181] width 141 height 60
click at [362, 175] on input "(___) ___-____" at bounding box center [388, 185] width 99 height 20
paste input "714) 476-8735"
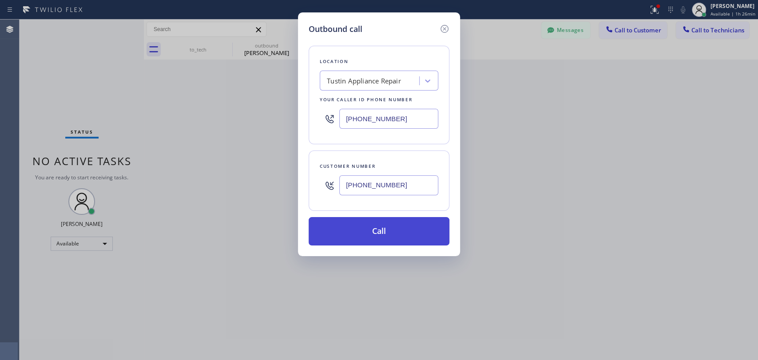
type input "(714) 476-8735"
click at [365, 228] on button "Call" at bounding box center [379, 231] width 141 height 28
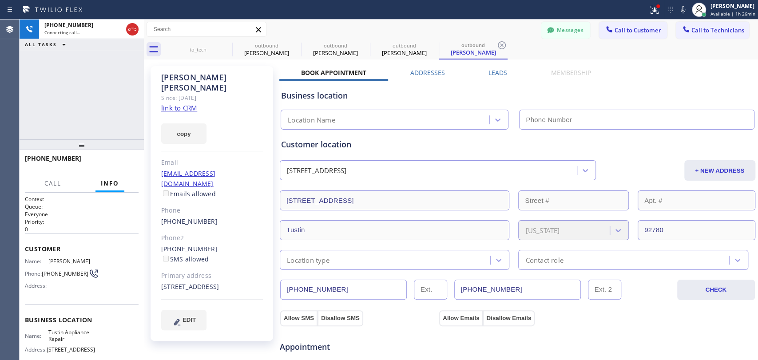
type input "(714) 248-8176"
drag, startPoint x: 194, startPoint y: 79, endPoint x: 167, endPoint y: 80, distance: 27.5
click at [167, 80] on div "James Smith" at bounding box center [212, 82] width 102 height 20
click at [169, 80] on div "James Smith" at bounding box center [212, 82] width 102 height 20
click at [123, 160] on span "HANG UP" at bounding box center [117, 162] width 27 height 6
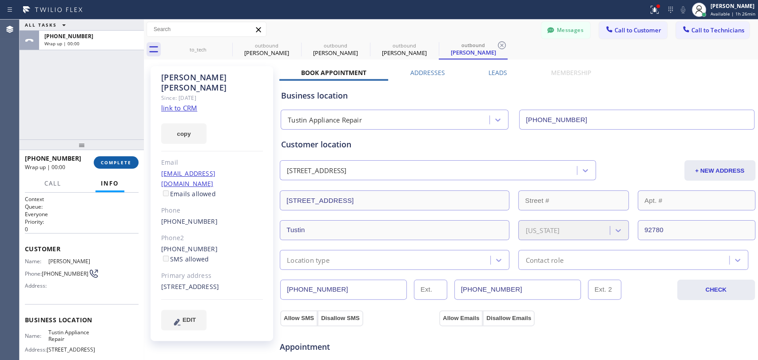
click at [111, 164] on span "COMPLETE" at bounding box center [116, 162] width 31 height 6
drag, startPoint x: 106, startPoint y: 119, endPoint x: 304, endPoint y: 9, distance: 226.4
click at [106, 119] on div "ALL TASKS ALL TASKS ACTIVE TASKS TASKS IN WRAP UP +17144768735 Wrap up | 00:00" at bounding box center [82, 80] width 124 height 120
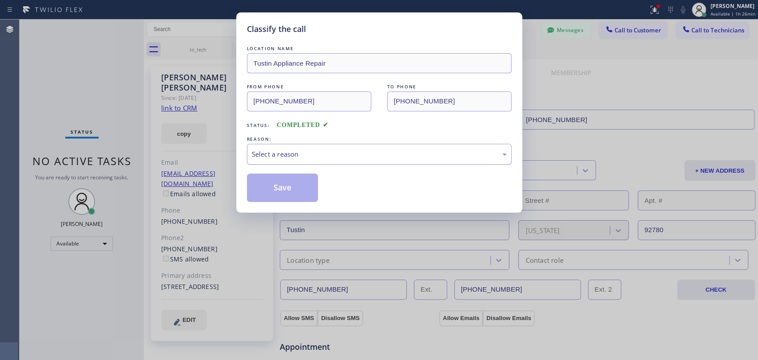
click at [276, 151] on div "Select a reason" at bounding box center [379, 154] width 255 height 10
click at [277, 186] on button "Save" at bounding box center [282, 188] width 71 height 28
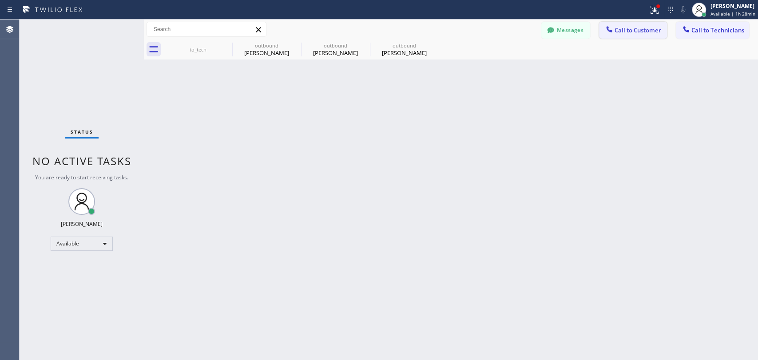
click at [634, 33] on span "Call to Customer" at bounding box center [638, 30] width 47 height 8
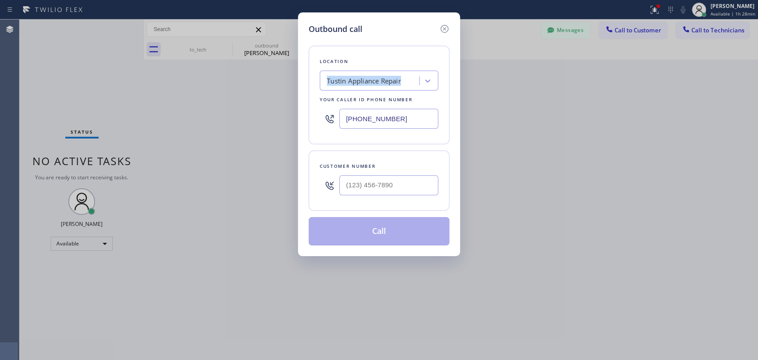
drag, startPoint x: 442, startPoint y: 63, endPoint x: 394, endPoint y: 72, distance: 48.7
click at [433, 67] on div "Location Tustin Appliance Repair Your caller id phone number (714) 248-8176" at bounding box center [379, 95] width 141 height 99
click at [366, 76] on div "Tustin Appliance Repair" at bounding box center [364, 81] width 74 height 10
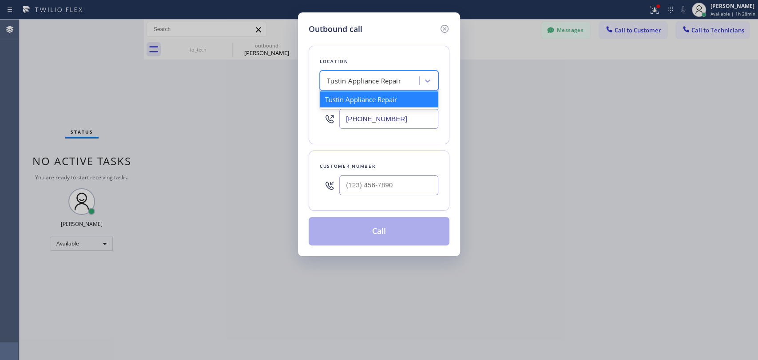
paste input "Target Plumbers Santa Ana"
type input "Target Plumbers Santa Ana"
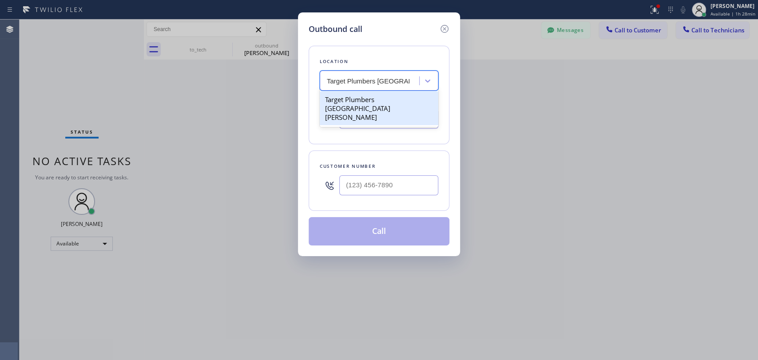
click at [372, 99] on div "Target Plumbers Santa Ana" at bounding box center [379, 108] width 119 height 34
type input "(714) 386-1775"
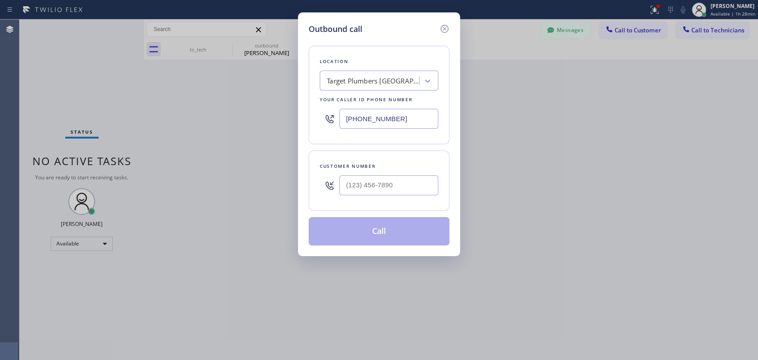
click at [391, 175] on div at bounding box center [388, 185] width 99 height 29
click at [387, 178] on input "(___) ___-____" at bounding box center [388, 185] width 99 height 20
paste input "704) 972-8503"
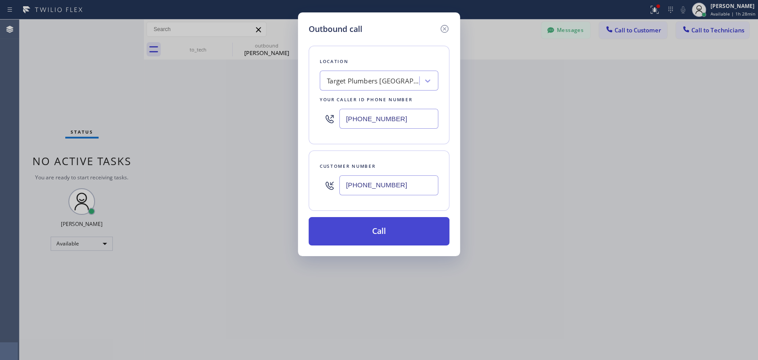
type input "(704) 972-8503"
click at [365, 225] on button "Call" at bounding box center [379, 231] width 141 height 28
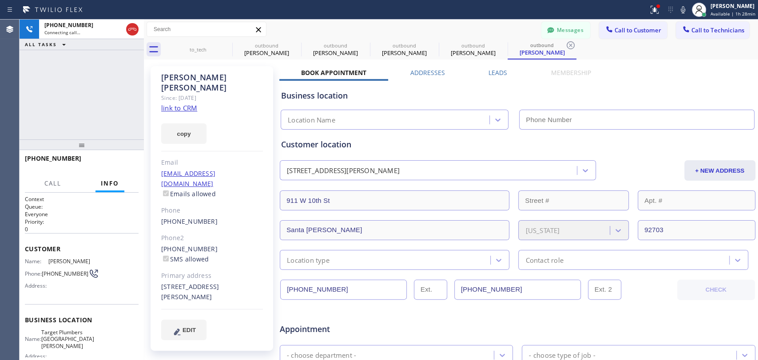
type input "(714) 386-1775"
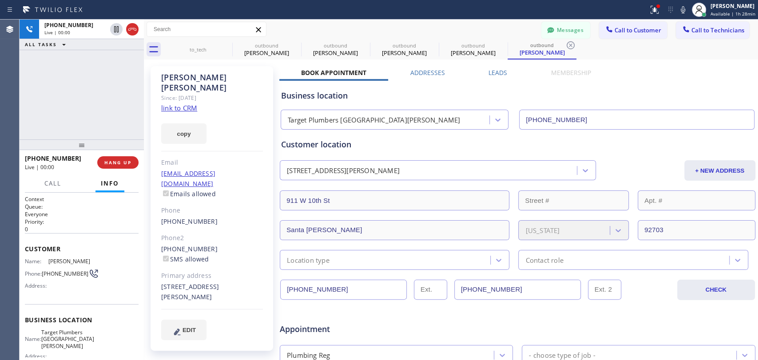
click at [190, 82] on div "Ivana Unger" at bounding box center [212, 82] width 102 height 20
click at [179, 93] on div "Since: 20 may 2020" at bounding box center [212, 98] width 102 height 10
click at [469, 297] on div at bounding box center [517, 303] width 476 height 12
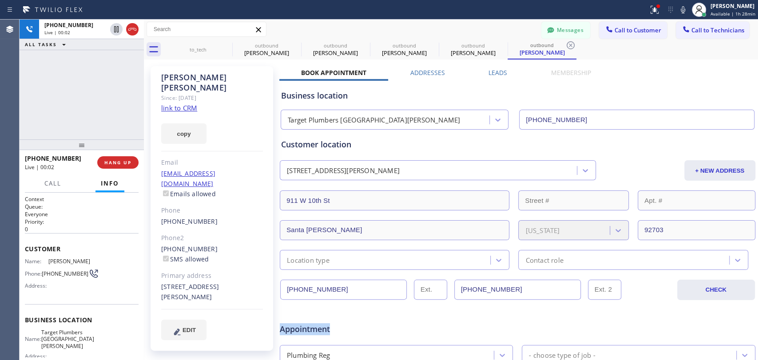
click at [469, 297] on div at bounding box center [517, 303] width 476 height 12
click at [469, 292] on input "(714) 818-3712" at bounding box center [517, 290] width 127 height 20
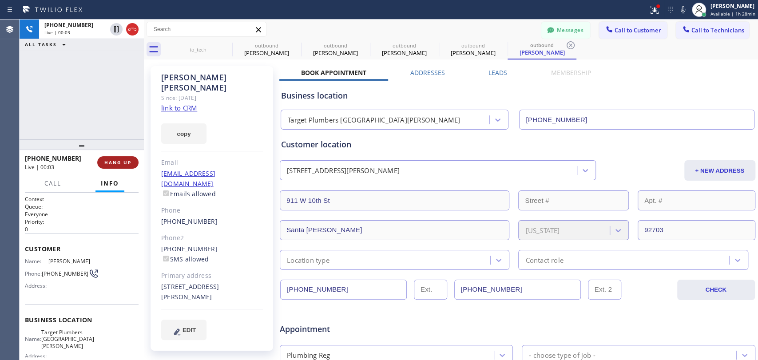
click at [107, 163] on span "HANG UP" at bounding box center [117, 162] width 27 height 6
click at [636, 33] on span "Call to Customer" at bounding box center [638, 30] width 47 height 8
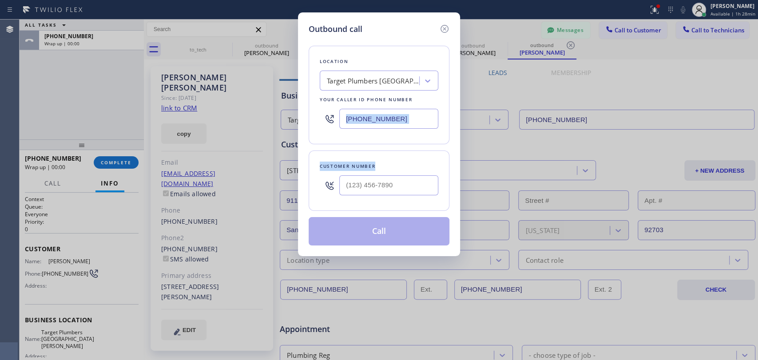
drag, startPoint x: 390, startPoint y: 144, endPoint x: 372, endPoint y: 175, distance: 35.6
click at [381, 157] on div "Location Target Plumbers Santa Ana Your caller id phone number (714) 386-1775 C…" at bounding box center [379, 140] width 141 height 210
click at [372, 175] on input "(___) ___-____" at bounding box center [388, 185] width 99 height 20
paste input "714) 818-3712"
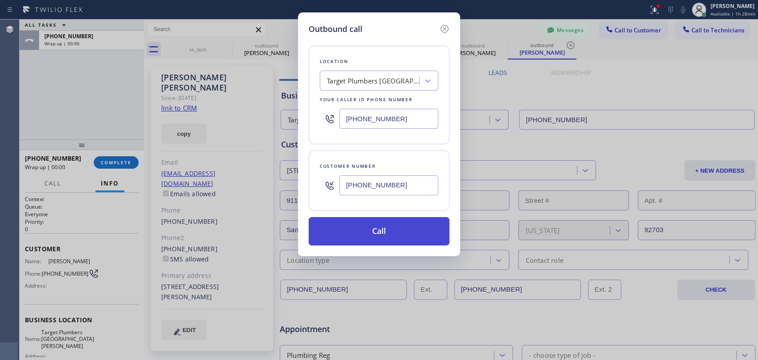
type input "(714) 818-3712"
click at [370, 226] on button "Call" at bounding box center [379, 231] width 141 height 28
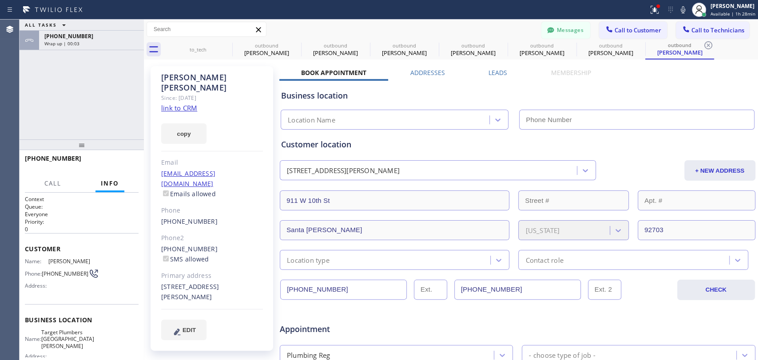
type input "(714) 386-1775"
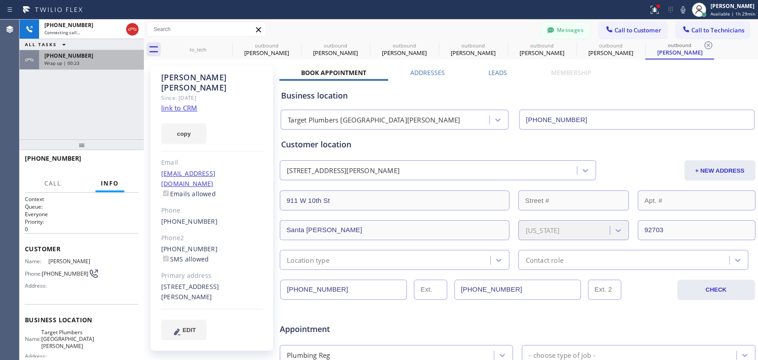
click at [97, 66] on div "+17049728503 Wrap up | 00:23" at bounding box center [89, 60] width 101 height 20
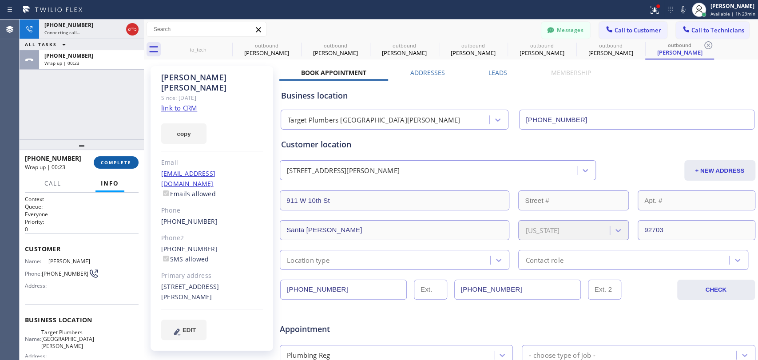
click at [122, 164] on span "COMPLETE" at bounding box center [116, 162] width 31 height 6
click at [104, 119] on div "+17148183712 Connecting call… ALL TASKS ALL TASKS ACTIVE TASKS TASKS IN WRAP UP…" at bounding box center [82, 80] width 124 height 120
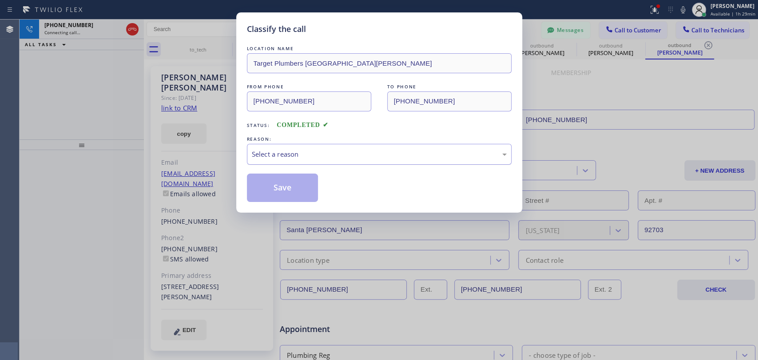
click at [330, 161] on div "Select a reason" at bounding box center [379, 154] width 265 height 21
click at [297, 189] on button "Save" at bounding box center [282, 188] width 71 height 28
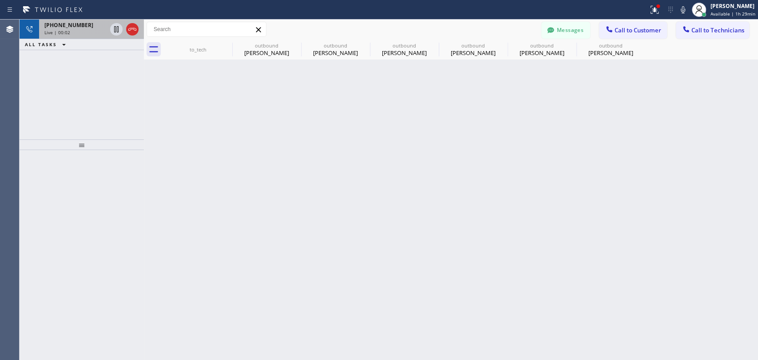
click at [67, 30] on span "Live | 00:02" at bounding box center [57, 32] width 26 height 6
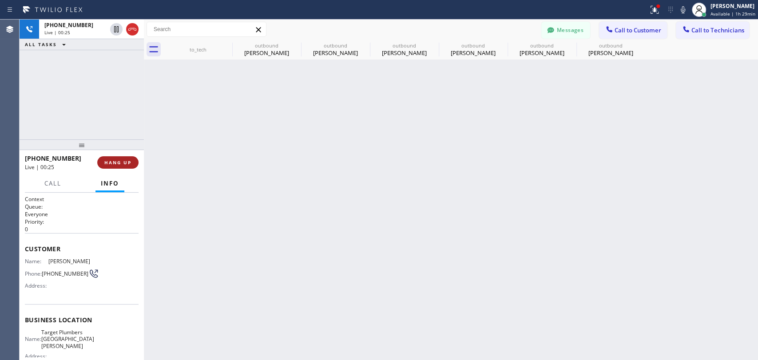
click at [107, 162] on span "HANG UP" at bounding box center [117, 162] width 27 height 6
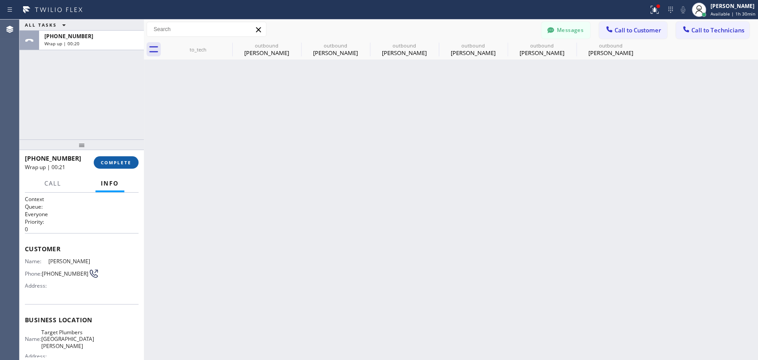
click at [107, 164] on span "COMPLETE" at bounding box center [116, 162] width 31 height 6
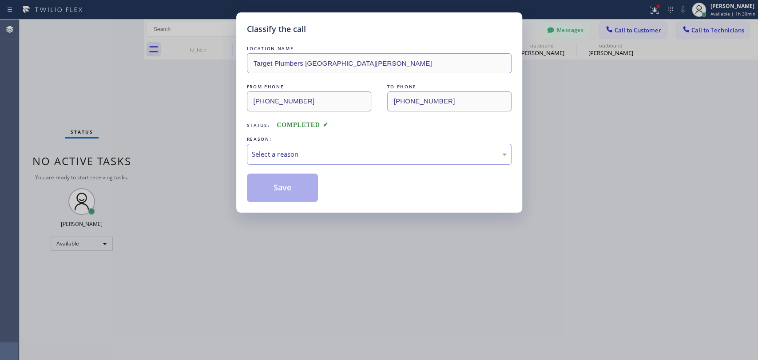
click at [221, 50] on div "Classify the call LOCATION NAME Target Plumbers Santa Ana FROM PHONE (714) 386-…" at bounding box center [379, 180] width 758 height 360
drag, startPoint x: 220, startPoint y: 46, endPoint x: 252, endPoint y: 55, distance: 33.6
click at [222, 45] on div "Classify the call LOCATION NAME Target Plumbers Santa Ana FROM PHONE (714) 386-…" at bounding box center [379, 180] width 758 height 360
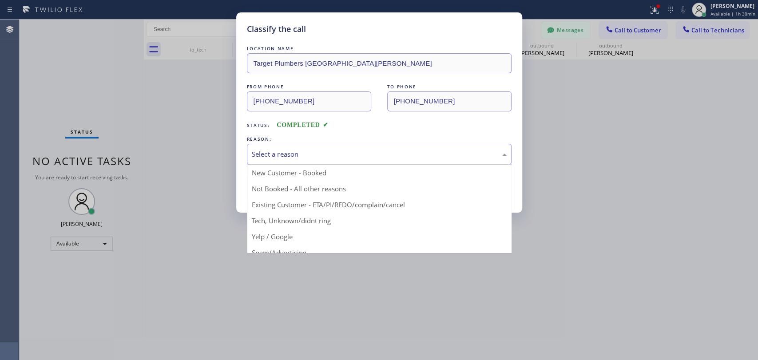
click at [293, 158] on div "Select a reason" at bounding box center [379, 154] width 255 height 10
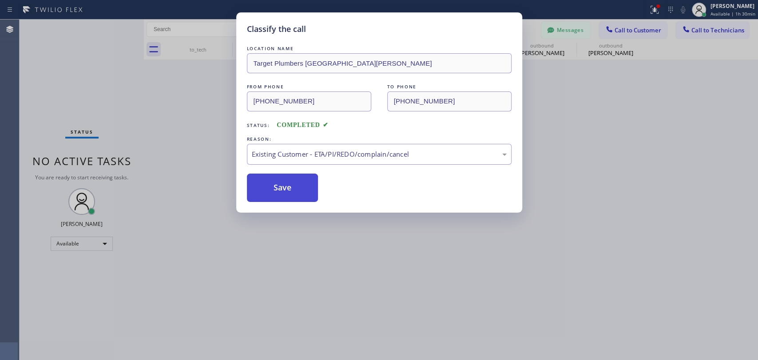
click at [286, 187] on button "Save" at bounding box center [282, 188] width 71 height 28
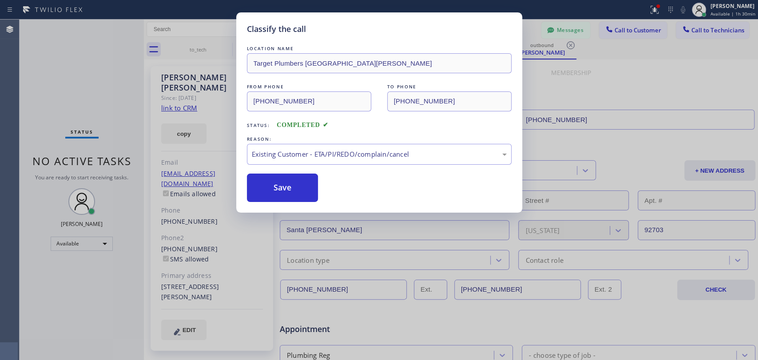
click at [216, 49] on div "Classify the call LOCATION NAME Target Plumbers Santa Ana FROM PHONE (714) 386-…" at bounding box center [379, 180] width 758 height 360
click at [221, 48] on div "to_tech" at bounding box center [197, 50] width 69 height 20
click at [0, 0] on icon at bounding box center [0, 0] width 0 height 0
click at [290, 46] on icon at bounding box center [295, 45] width 11 height 11
click at [0, 0] on icon at bounding box center [0, 0] width 0 height 0
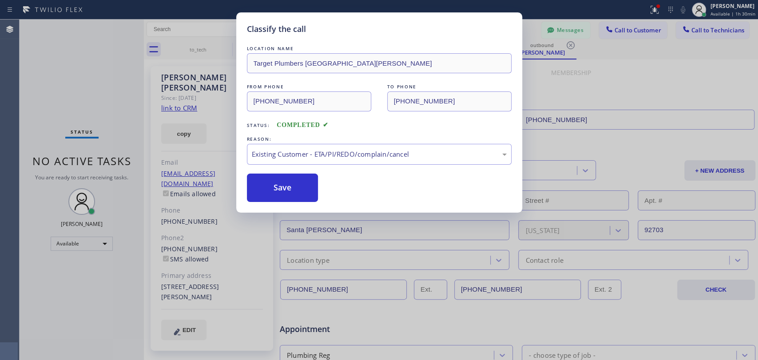
click at [0, 0] on icon at bounding box center [0, 0] width 0 height 0
click at [498, 45] on icon at bounding box center [502, 45] width 8 height 8
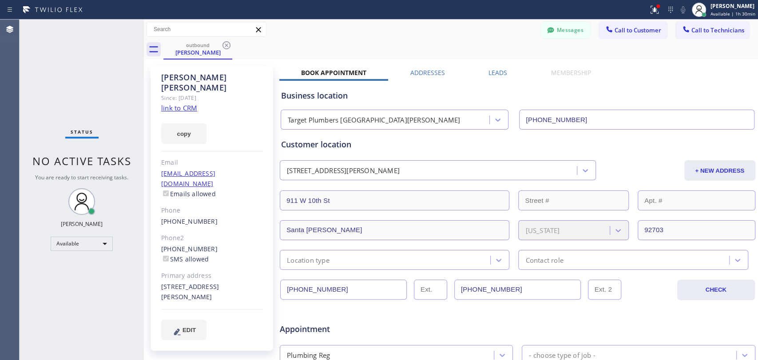
click at [226, 45] on icon at bounding box center [226, 45] width 8 height 8
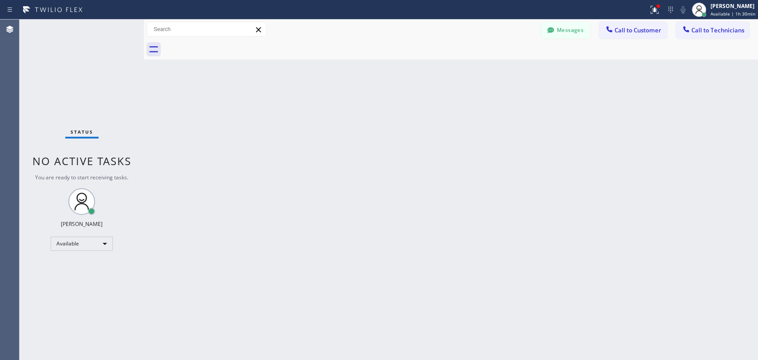
click at [226, 45] on div at bounding box center [460, 50] width 595 height 20
click at [637, 43] on div at bounding box center [460, 50] width 595 height 20
click at [636, 39] on div "Messages Call to Customer Call to Technicians Outbound call Location Target Plu…" at bounding box center [451, 30] width 614 height 20
click at [629, 36] on button "Call to Customer" at bounding box center [633, 30] width 68 height 17
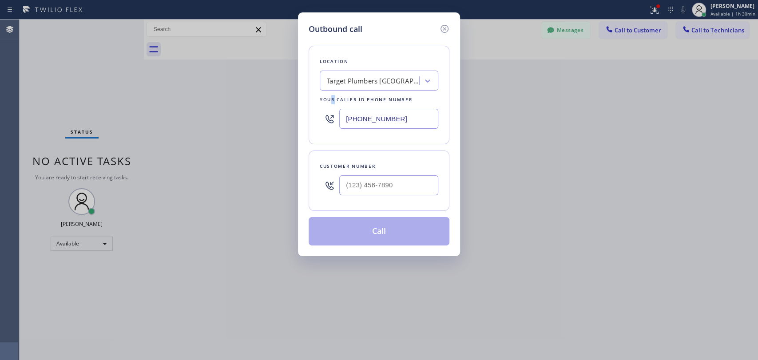
click at [333, 93] on div "Location Target Plumbers Santa Ana Your caller id phone number (714) 386-1775" at bounding box center [379, 95] width 141 height 99
click at [349, 73] on div "Target Plumbers Santa Ana" at bounding box center [370, 81] width 97 height 16
paste input "Premier Plumbers Redondo Beach"
type input "Premier Plumbers Redondo Beach"
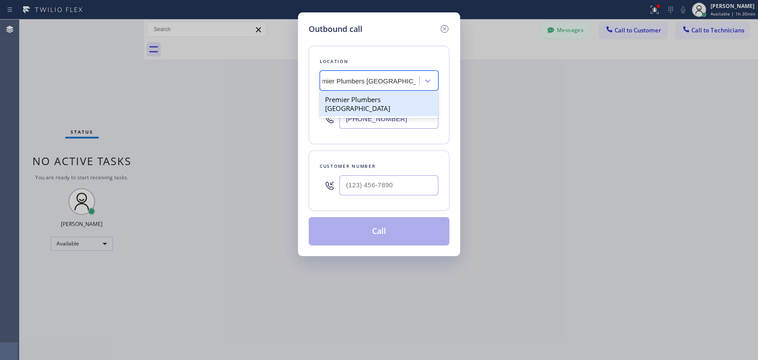
click at [365, 99] on div "Premier Plumbers Redondo Beach" at bounding box center [379, 103] width 119 height 25
type input "(424) 888-7501"
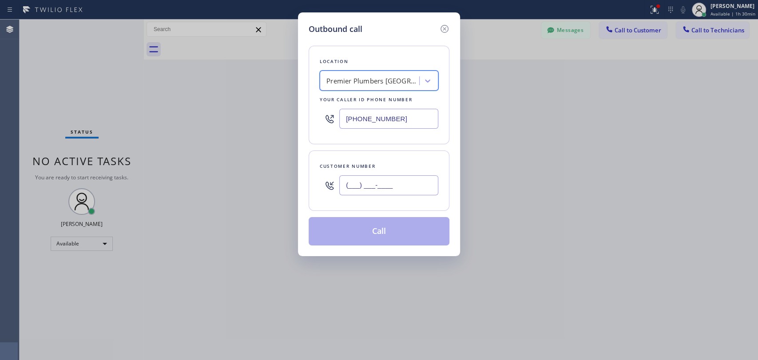
click at [364, 186] on input "(___) ___-____" at bounding box center [388, 185] width 99 height 20
paste input "310) 483-3445"
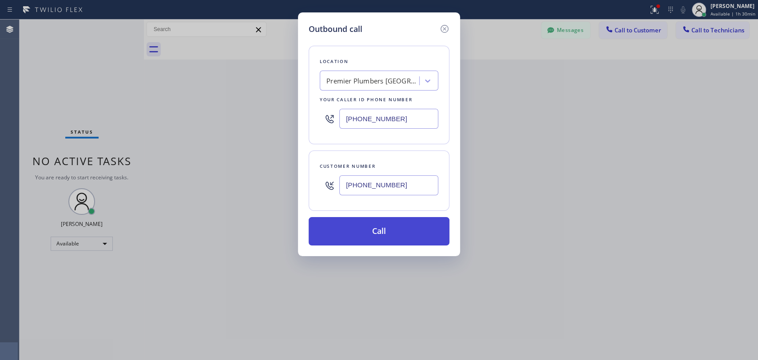
type input "(310) 483-3445"
click at [385, 231] on button "Call" at bounding box center [379, 231] width 141 height 28
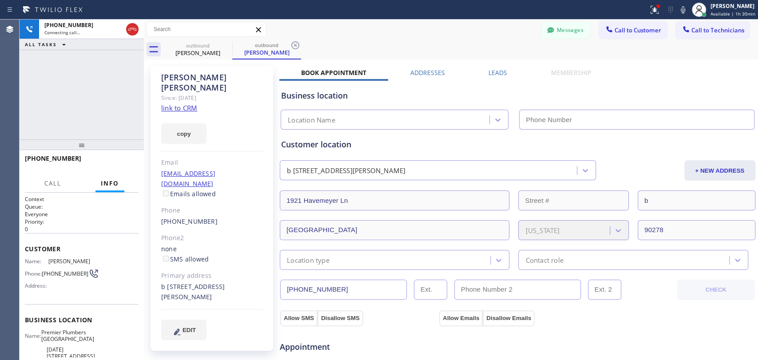
type input "(424) 888-7501"
click at [115, 160] on span "HANG UP" at bounding box center [117, 162] width 27 height 6
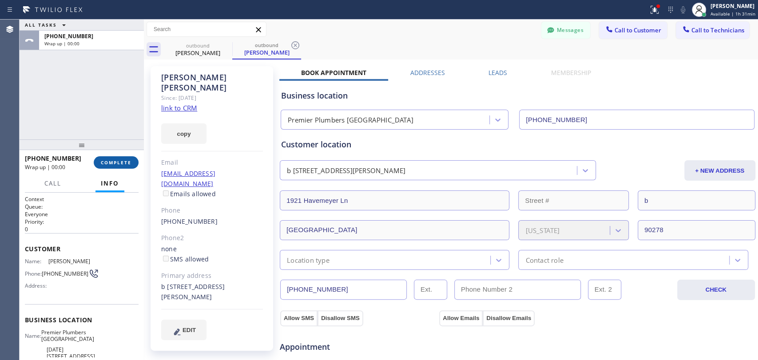
click at [107, 159] on button "COMPLETE" at bounding box center [116, 162] width 45 height 12
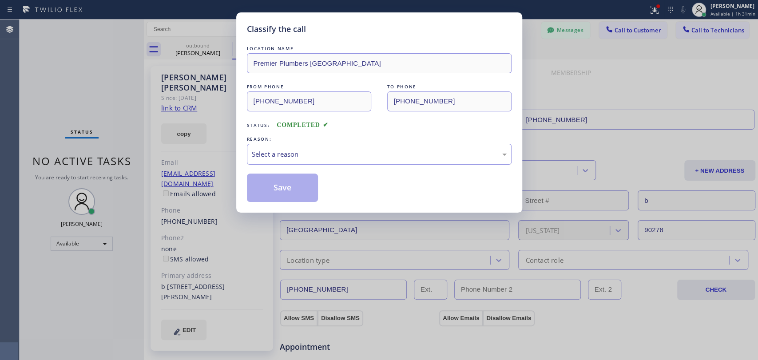
click at [317, 147] on div "Select a reason" at bounding box center [379, 154] width 265 height 21
click at [293, 185] on button "Save" at bounding box center [282, 188] width 71 height 28
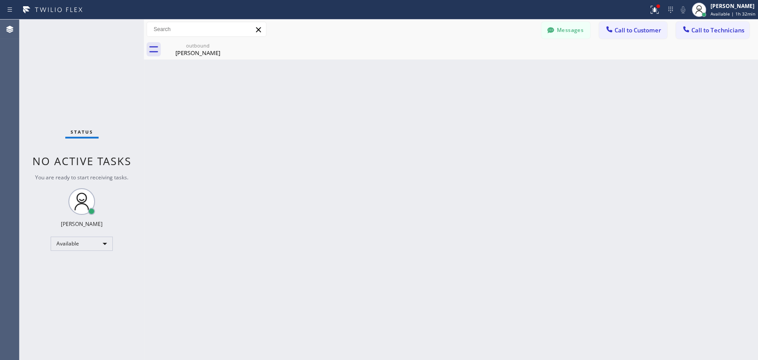
click at [613, 19] on div "Status report Issues detected These issues could affect your workflow. Please c…" at bounding box center [379, 10] width 758 height 20
click at [619, 25] on button "Call to Customer" at bounding box center [633, 30] width 68 height 17
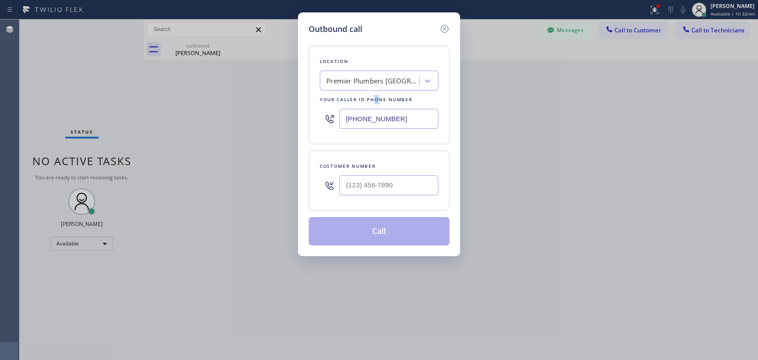
click at [373, 95] on div "Location Premier Plumbers Redondo Beach Your caller id phone number (424) 888-7…" at bounding box center [379, 95] width 141 height 99
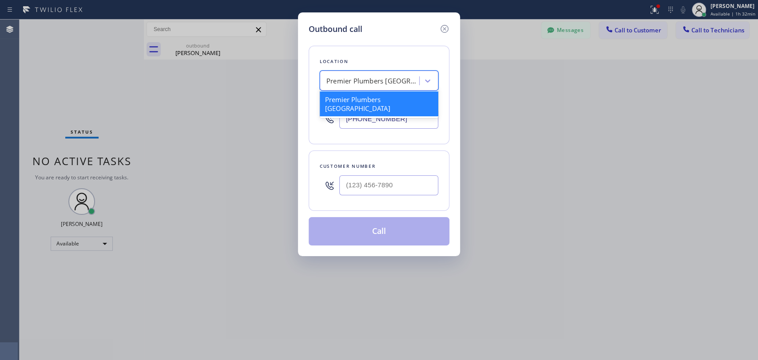
click at [374, 86] on div "Premier Plumbers Redondo Beach" at bounding box center [370, 81] width 97 height 16
paste input "5 Star Plumbing"
type input "5 Star Plumbing"
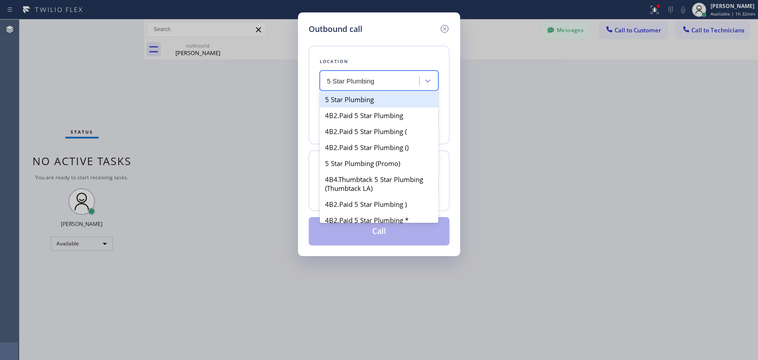
drag, startPoint x: 360, startPoint y: 95, endPoint x: 349, endPoint y: 103, distance: 13.0
click at [349, 103] on div "5 Star Plumbing" at bounding box center [379, 99] width 119 height 16
type input "(888) 909-0120"
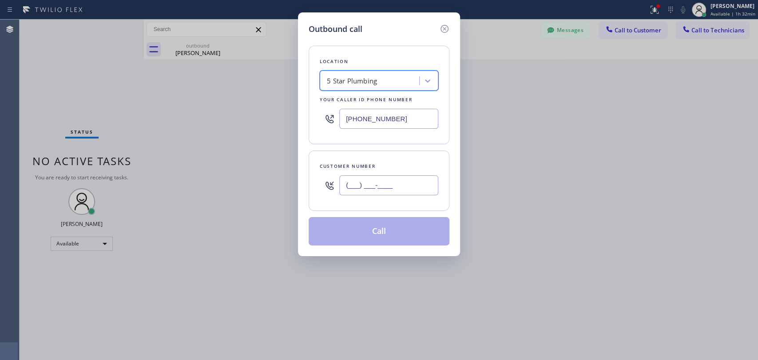
click at [381, 178] on input "(___) ___-____" at bounding box center [388, 185] width 99 height 20
paste input "310) 908-1861"
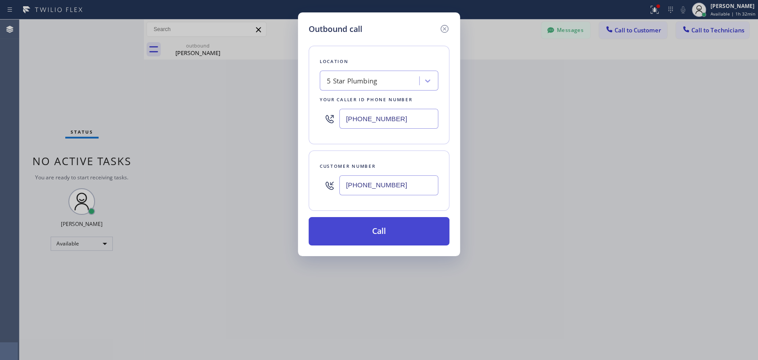
type input "(310) 908-1861"
click at [373, 235] on button "Call" at bounding box center [379, 231] width 141 height 28
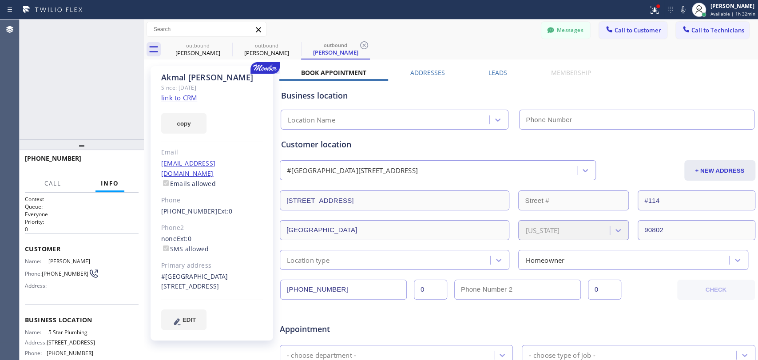
type input "(888) 909-0120"
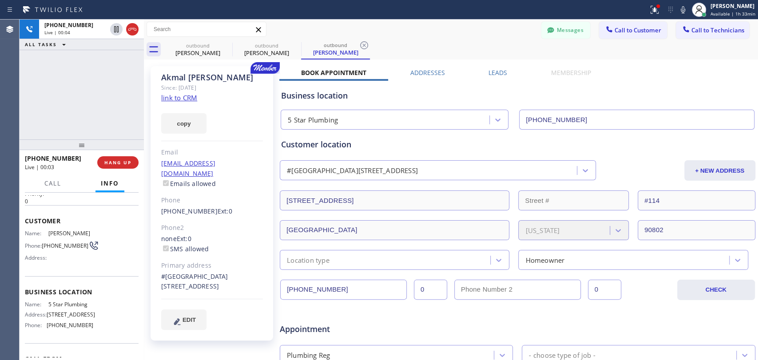
scroll to position [24, 0]
click at [181, 80] on div "Akmal Akbar" at bounding box center [212, 77] width 102 height 10
click at [186, 76] on div "Akmal Akbar" at bounding box center [212, 77] width 102 height 10
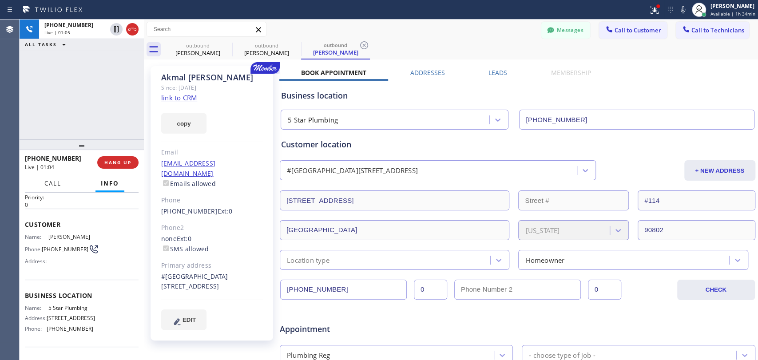
click at [54, 183] on span "Call" at bounding box center [52, 183] width 17 height 8
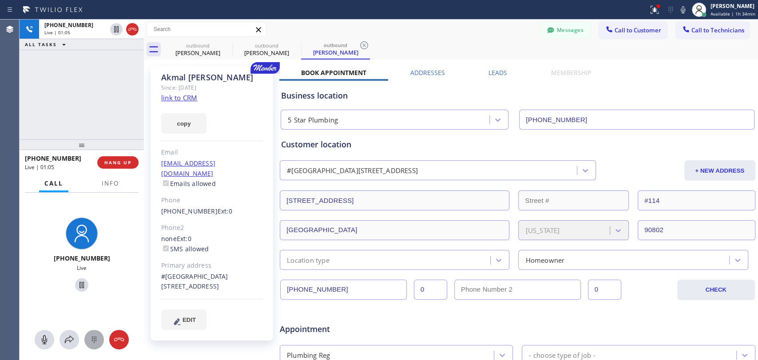
click at [99, 339] on div at bounding box center [94, 339] width 20 height 11
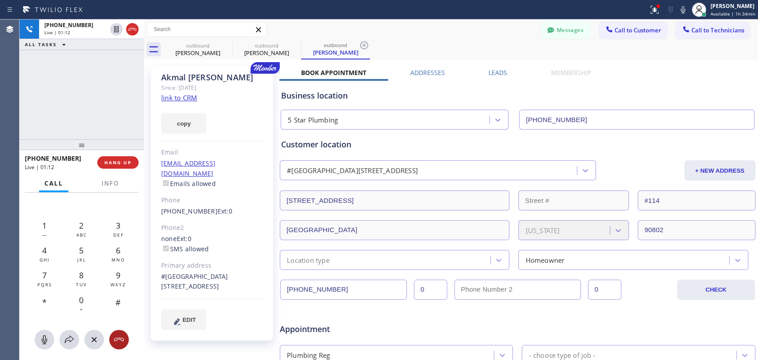
click at [118, 344] on icon at bounding box center [119, 339] width 11 height 11
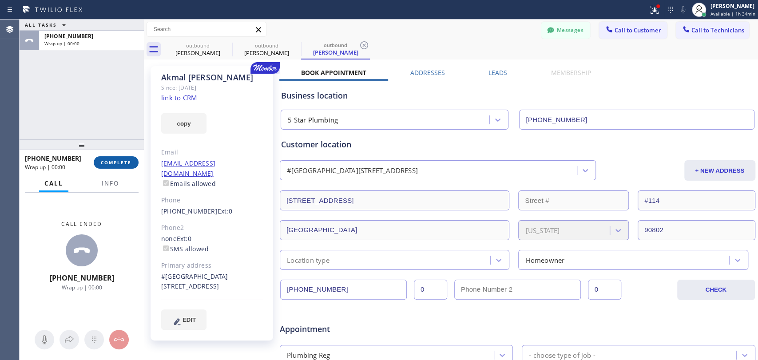
click at [116, 162] on span "COMPLETE" at bounding box center [116, 162] width 31 height 6
click at [91, 118] on div "ALL TASKS ALL TASKS ACTIVE TASKS TASKS IN WRAP UP +13109081861 Wrap up | 00:00" at bounding box center [82, 80] width 124 height 120
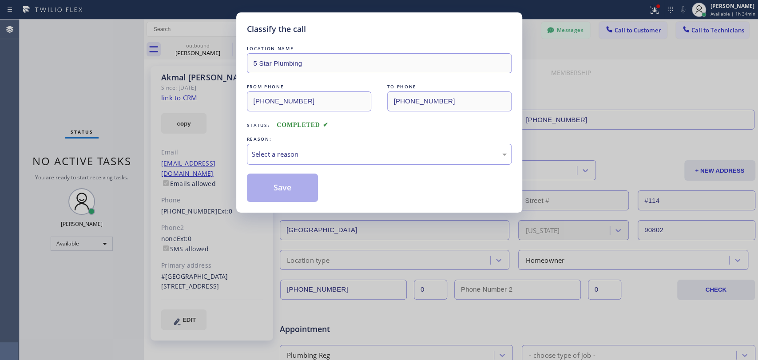
click at [354, 143] on div "REASON:" at bounding box center [379, 139] width 265 height 9
click at [350, 156] on div "Select a reason" at bounding box center [379, 154] width 255 height 10
click at [285, 186] on button "Save" at bounding box center [282, 188] width 71 height 28
click at [707, 31] on span "Call to Technicians" at bounding box center [717, 30] width 53 height 8
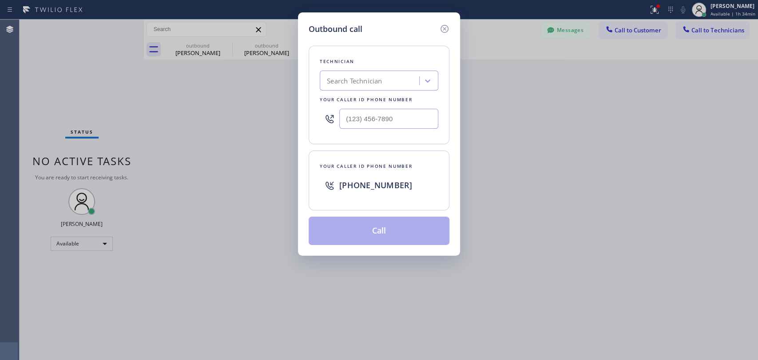
click at [703, 32] on div "Outbound call Technician Search Technician Your caller id phone number Your cal…" at bounding box center [379, 180] width 758 height 360
click at [392, 83] on div "Search Technician" at bounding box center [370, 81] width 97 height 16
type input "Matthew"
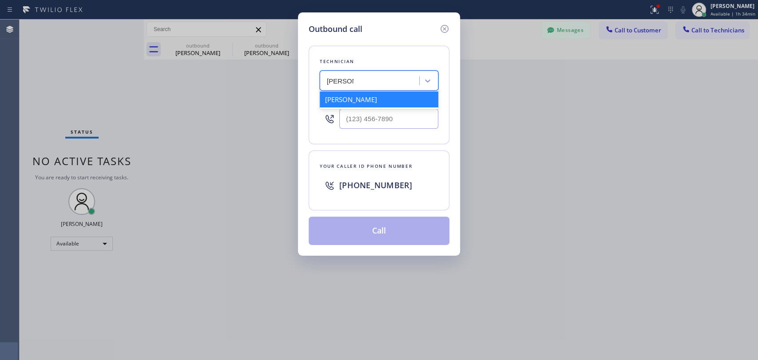
click at [388, 92] on div "[PERSON_NAME]" at bounding box center [379, 99] width 119 height 16
type input "(310) 531-6730"
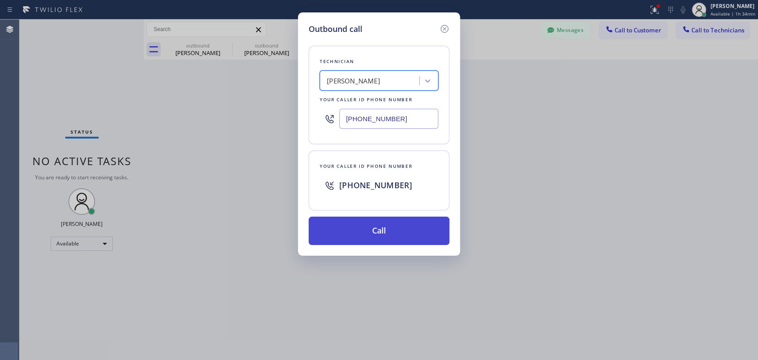
click at [350, 239] on button "Call" at bounding box center [379, 231] width 141 height 28
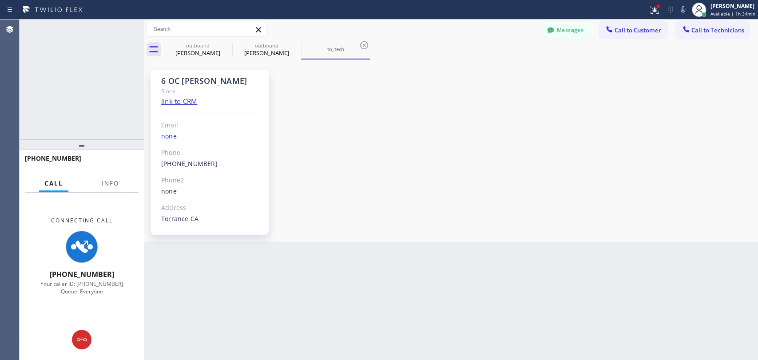
scroll to position [2693, 0]
click at [155, 82] on div "6 OC Matthew Since: link to CRM Email none Phone (310) 531-6730 Outbound call T…" at bounding box center [210, 152] width 118 height 165
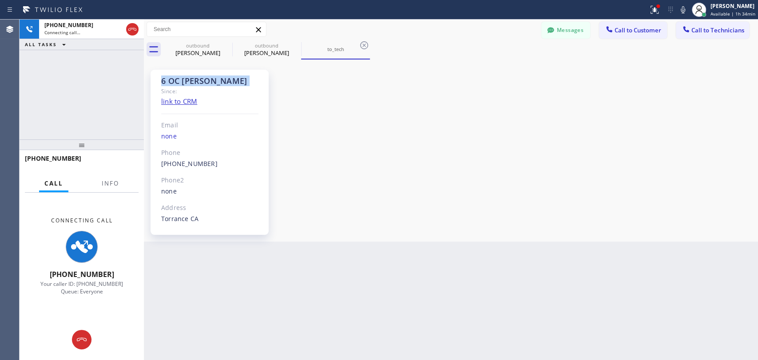
drag, startPoint x: 155, startPoint y: 82, endPoint x: 177, endPoint y: 79, distance: 22.0
click at [160, 81] on div "6 OC Matthew Since: link to CRM Email none Phone (310) 531-6730 Outbound call T…" at bounding box center [210, 152] width 118 height 165
click at [177, 79] on div "6 OC Matthew" at bounding box center [209, 81] width 97 height 10
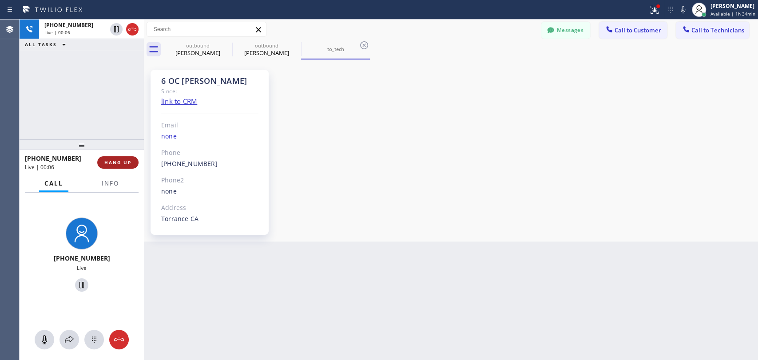
click at [137, 161] on button "HANG UP" at bounding box center [117, 162] width 41 height 12
click at [122, 160] on span "HANG UP" at bounding box center [117, 162] width 27 height 6
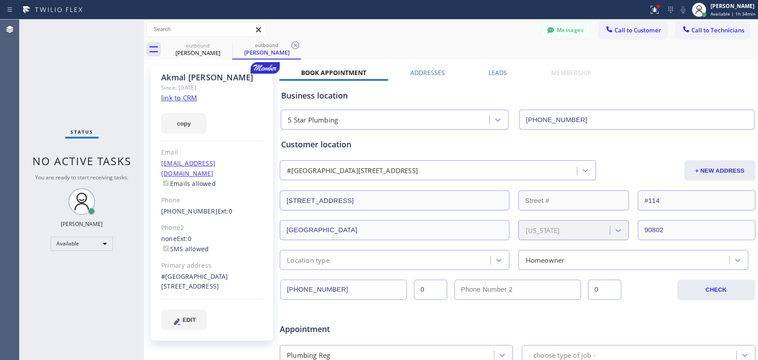
drag, startPoint x: 732, startPoint y: 33, endPoint x: 677, endPoint y: 34, distance: 54.6
click at [730, 33] on span "Call to Technicians" at bounding box center [717, 30] width 53 height 8
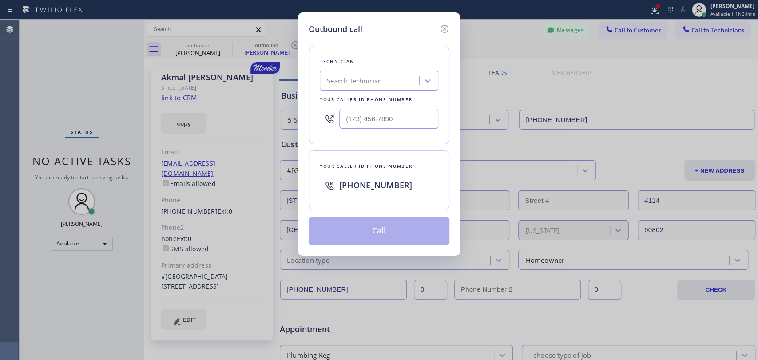
drag, startPoint x: 304, startPoint y: 107, endPoint x: 369, endPoint y: 89, distance: 67.6
click at [305, 107] on div "Outbound call Technician Search Technician Your caller id phone number Your cal…" at bounding box center [379, 133] width 162 height 243
click at [380, 84] on div "Search Technician" at bounding box center [354, 81] width 55 height 10
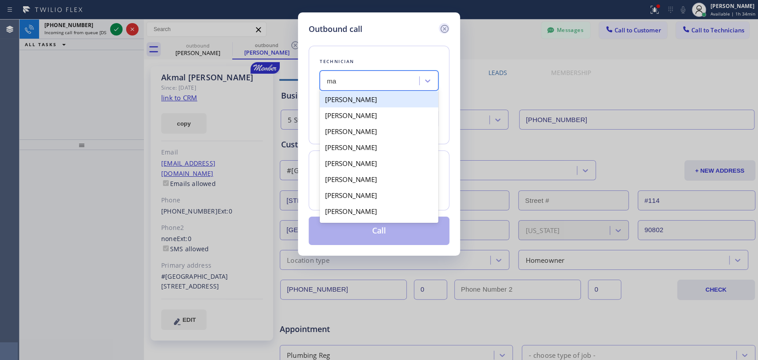
type input "ma"
drag, startPoint x: 443, startPoint y: 28, endPoint x: 321, endPoint y: 39, distance: 122.7
click at [443, 27] on icon at bounding box center [444, 29] width 11 height 11
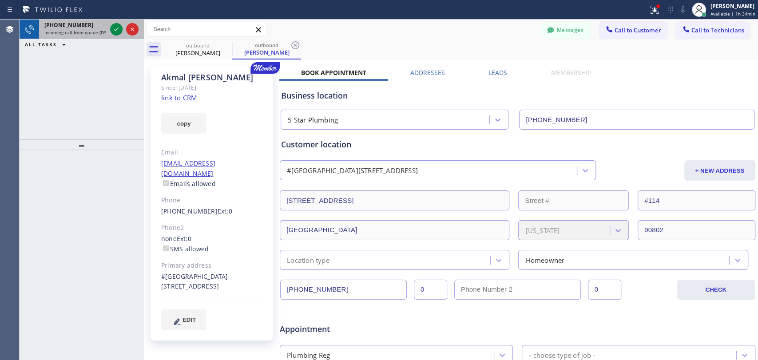
click at [84, 33] on span "Incoming call from queue [DSRs]" at bounding box center [78, 32] width 68 height 6
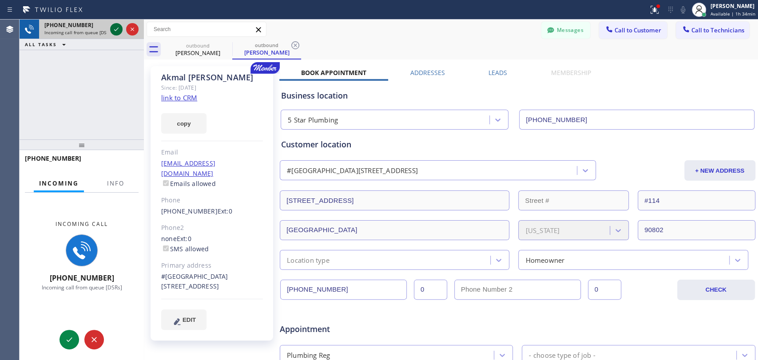
click at [111, 27] on icon at bounding box center [116, 29] width 11 height 11
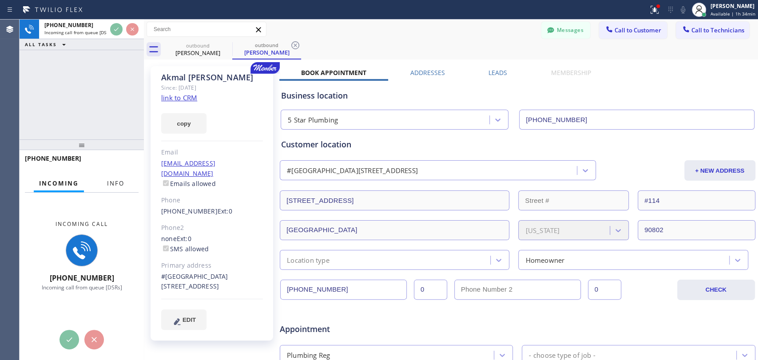
click at [118, 183] on span "Info" at bounding box center [115, 183] width 17 height 8
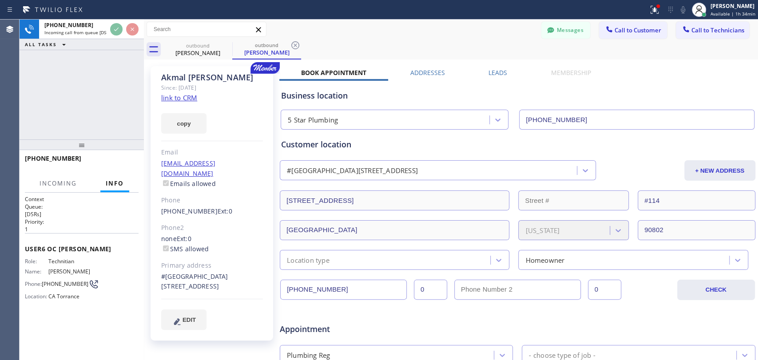
click at [114, 111] on div "+13105316730 Incoming call from queue [DSRs] ALL TASKS ALL TASKS ACTIVE TASKS T…" at bounding box center [82, 80] width 124 height 120
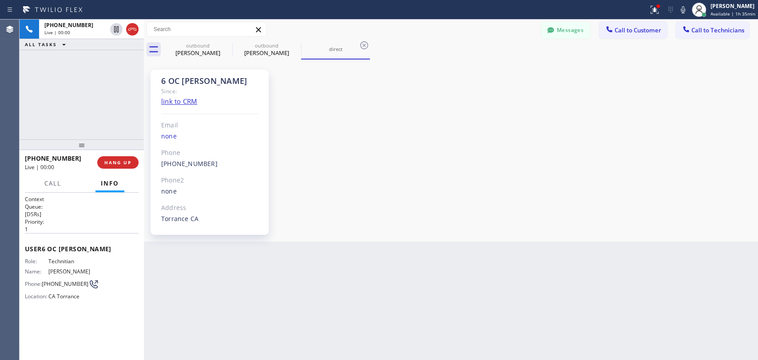
scroll to position [2693, 0]
click at [114, 161] on button "HANG UP" at bounding box center [117, 162] width 41 height 12
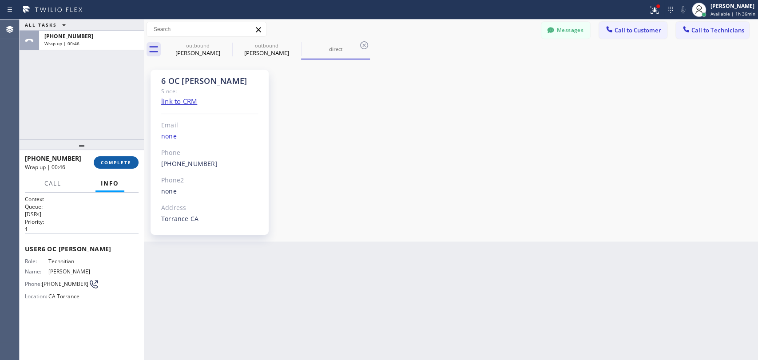
click at [101, 161] on span "COMPLETE" at bounding box center [116, 162] width 31 height 6
click at [103, 133] on div "ALL TASKS ALL TASKS ACTIVE TASKS TASKS IN WRAP UP +13105316730 Wrap up | 00:46" at bounding box center [82, 80] width 124 height 120
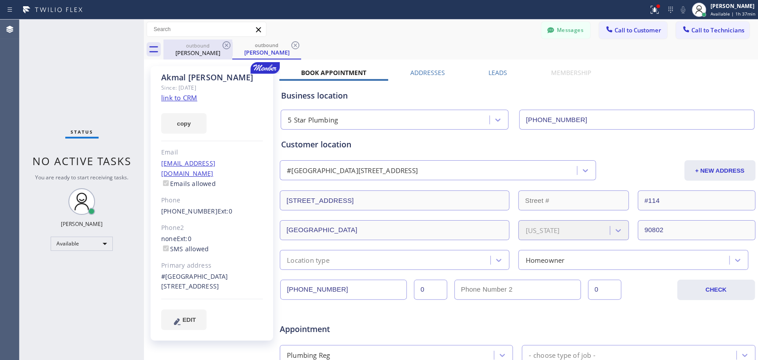
click at [220, 48] on div "outbound Rebecca Fessler" at bounding box center [197, 50] width 67 height 20
type input "(424) 888-7501"
click at [0, 0] on icon at bounding box center [0, 0] width 0 height 0
click at [226, 44] on icon at bounding box center [226, 45] width 8 height 8
